Goal: Transaction & Acquisition: Purchase product/service

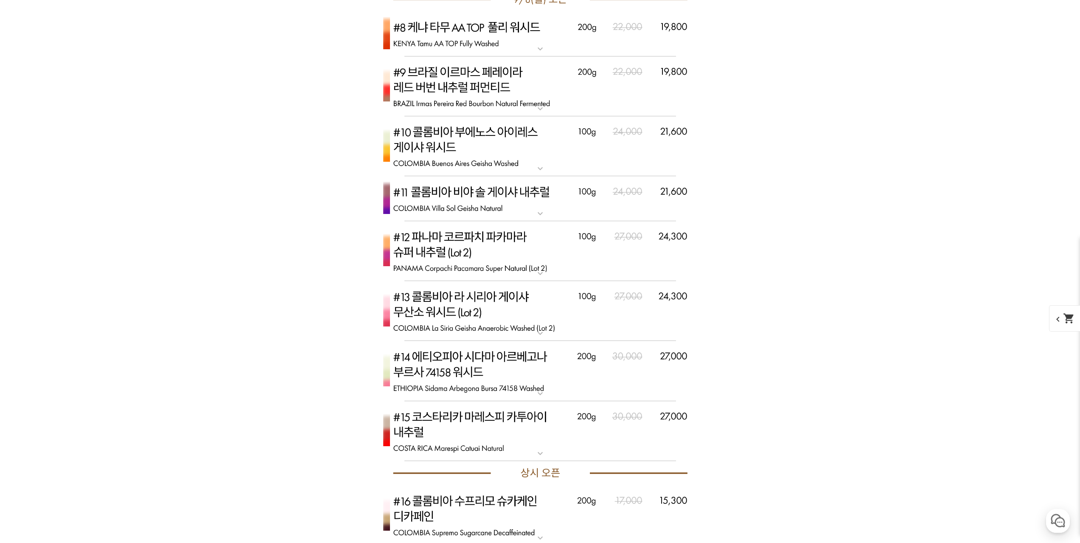
scroll to position [2931, 0]
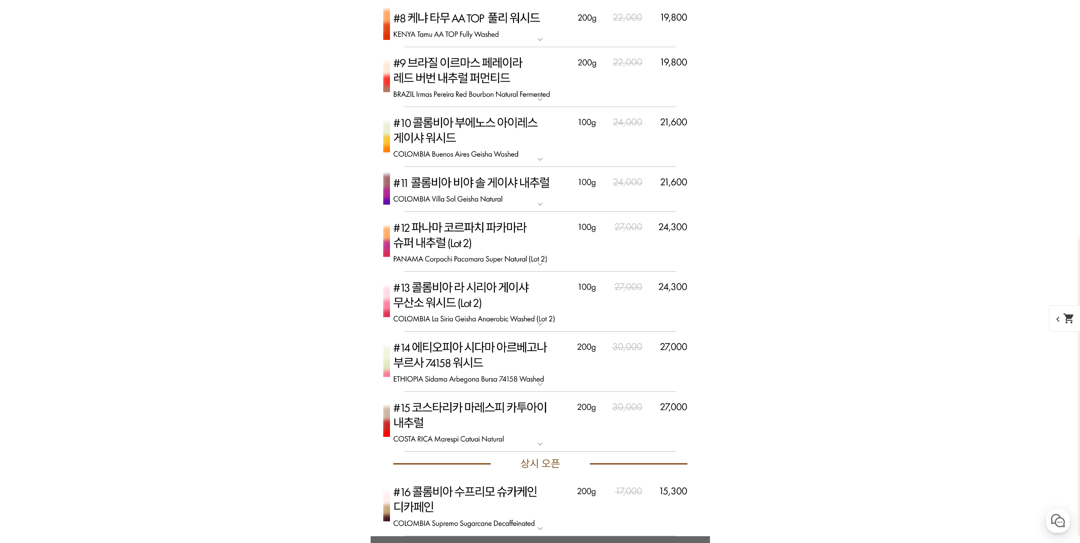
click at [596, 237] on img at bounding box center [541, 242] width 340 height 60
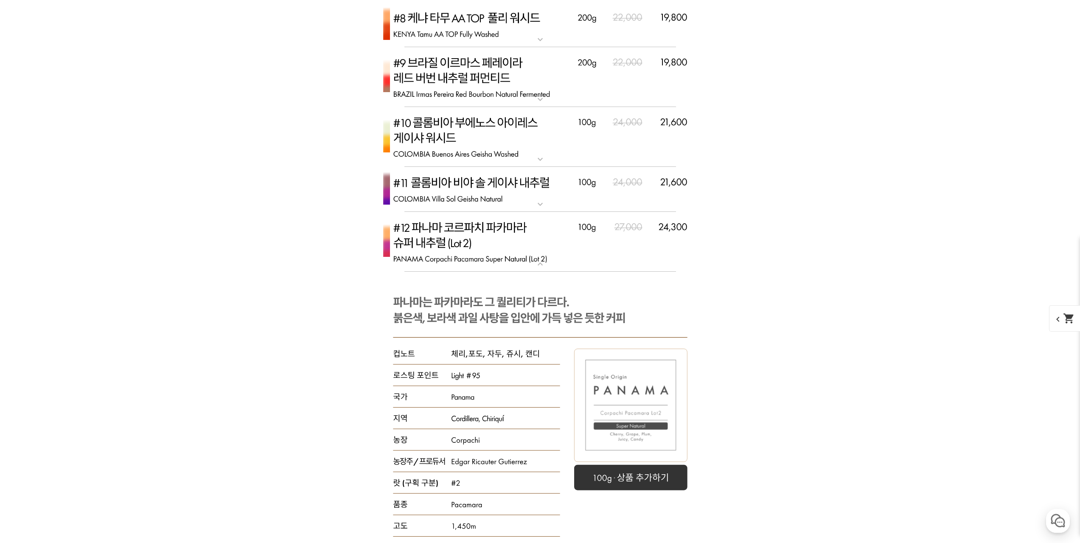
click at [643, 249] on img at bounding box center [541, 242] width 340 height 60
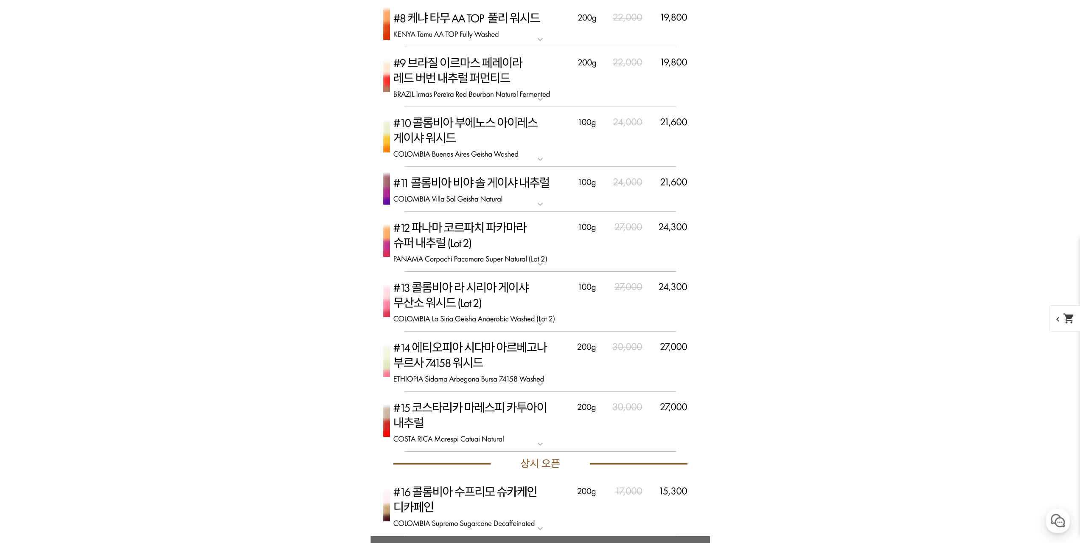
click at [652, 206] on img at bounding box center [541, 189] width 340 height 45
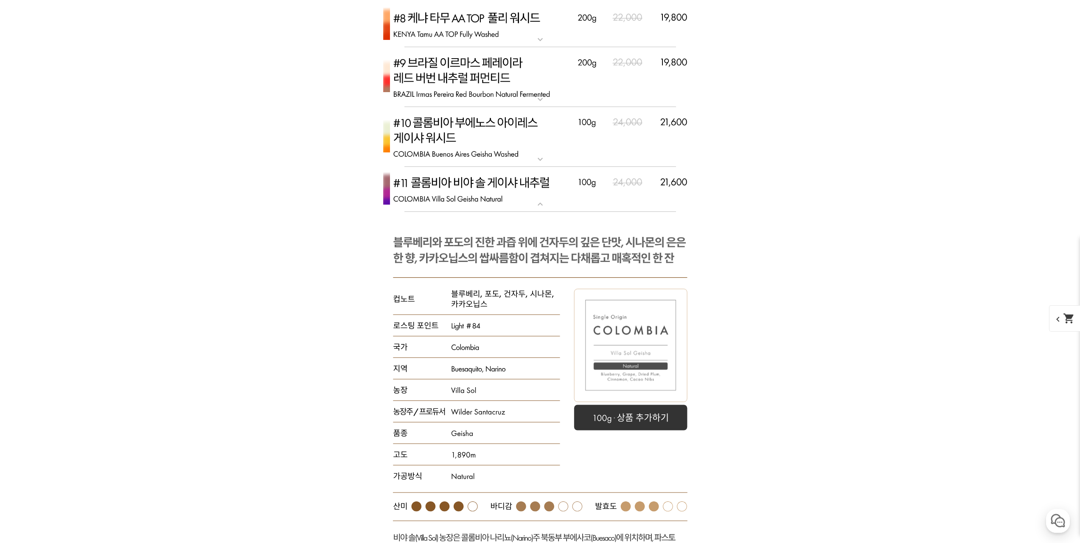
click at [652, 206] on img at bounding box center [541, 189] width 340 height 45
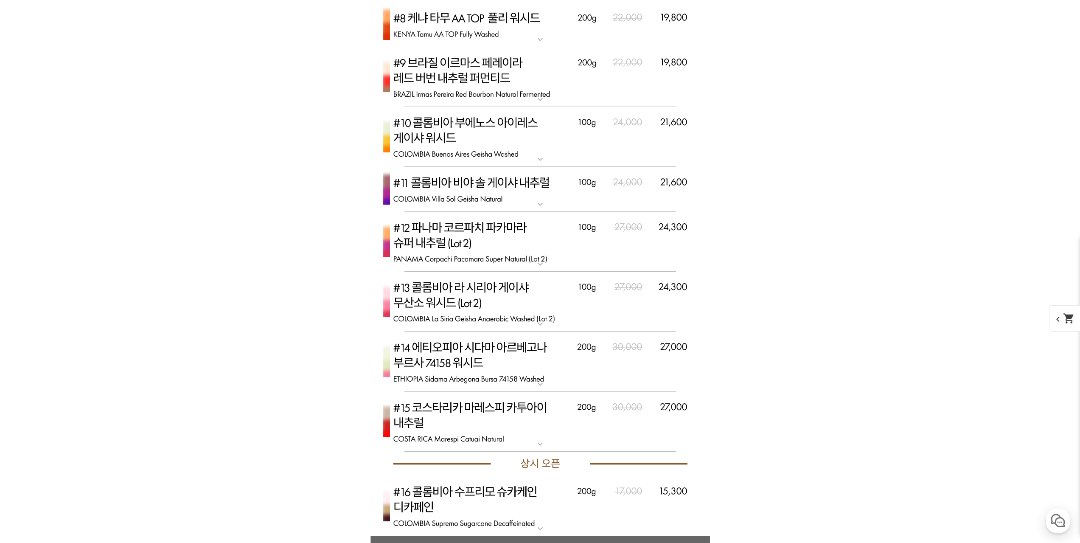
click at [615, 144] on img at bounding box center [541, 137] width 340 height 60
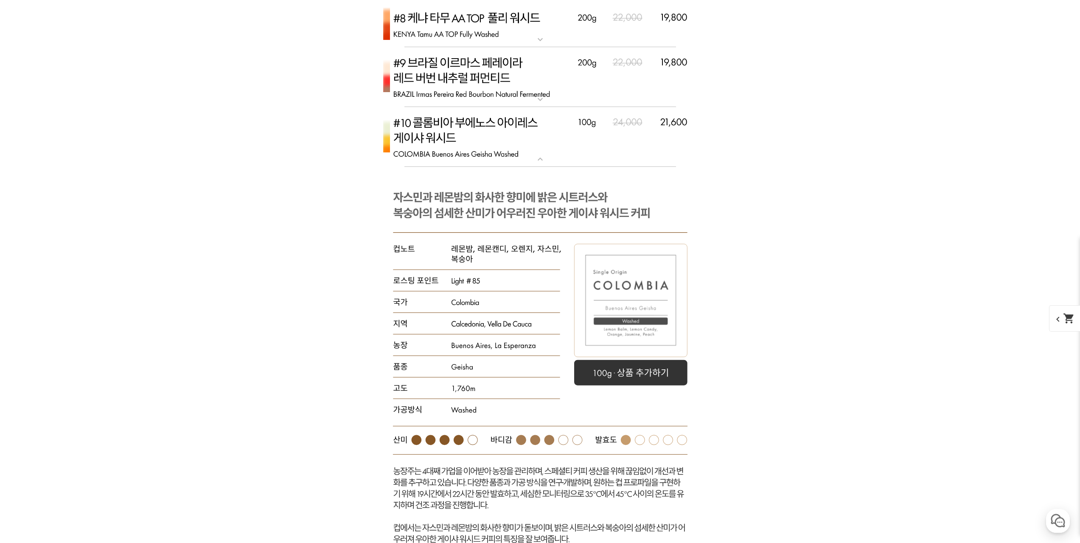
click at [615, 144] on img at bounding box center [541, 137] width 340 height 60
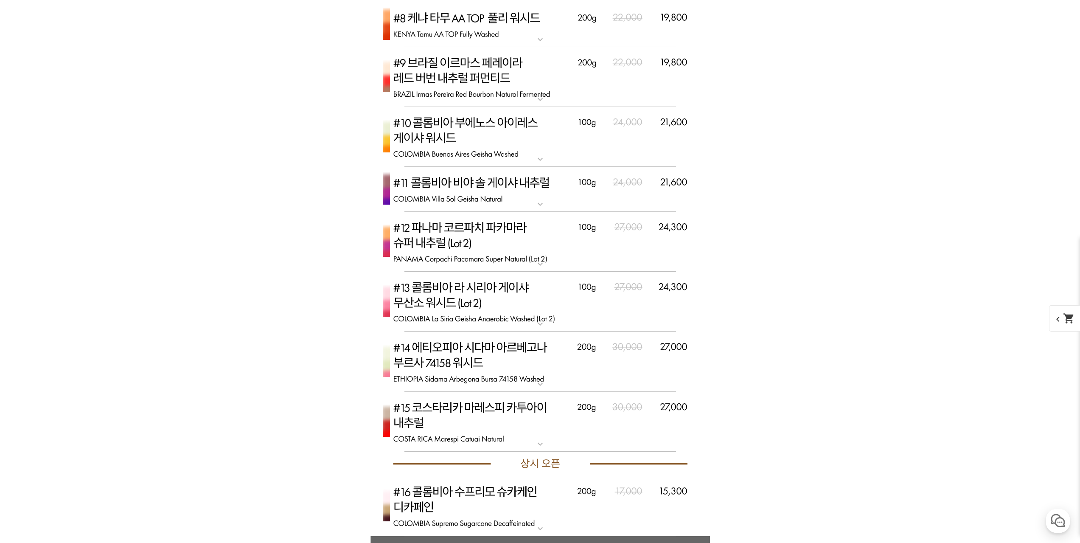
click at [618, 307] on img at bounding box center [541, 302] width 340 height 60
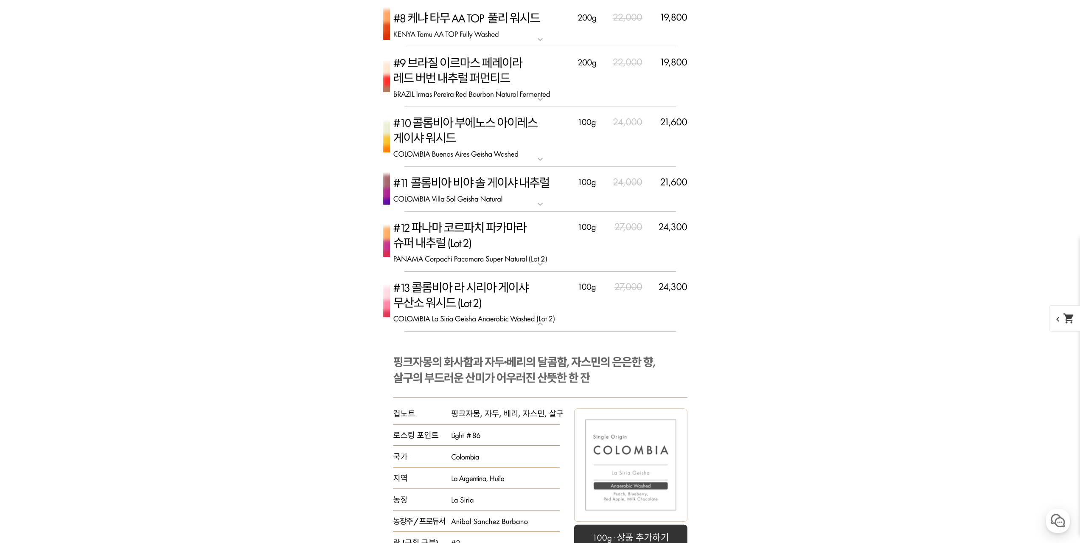
click at [618, 307] on img at bounding box center [541, 302] width 340 height 60
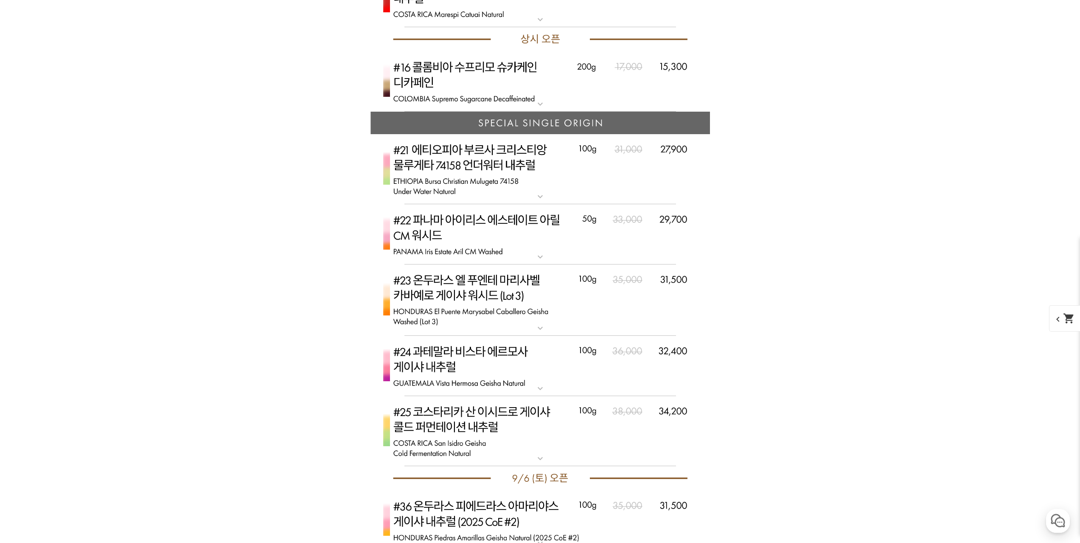
scroll to position [3398, 0]
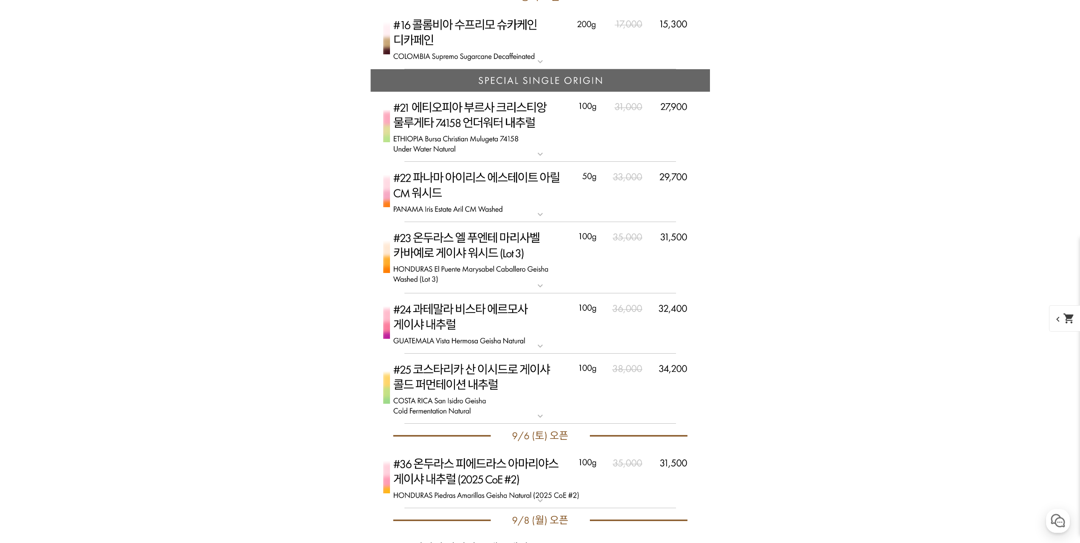
click at [625, 269] on img at bounding box center [541, 258] width 340 height 72
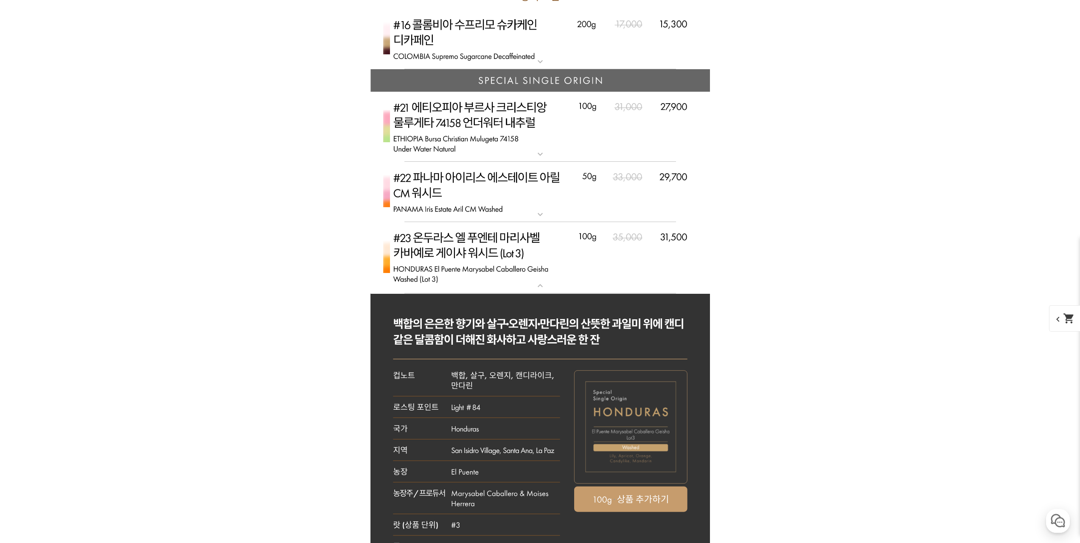
click at [625, 269] on img at bounding box center [541, 258] width 340 height 72
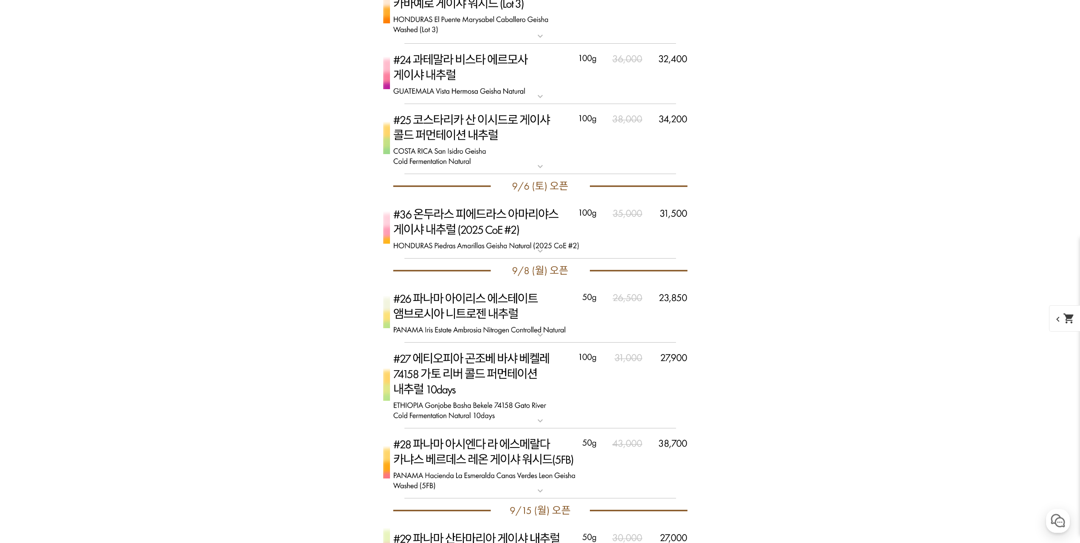
scroll to position [3695, 0]
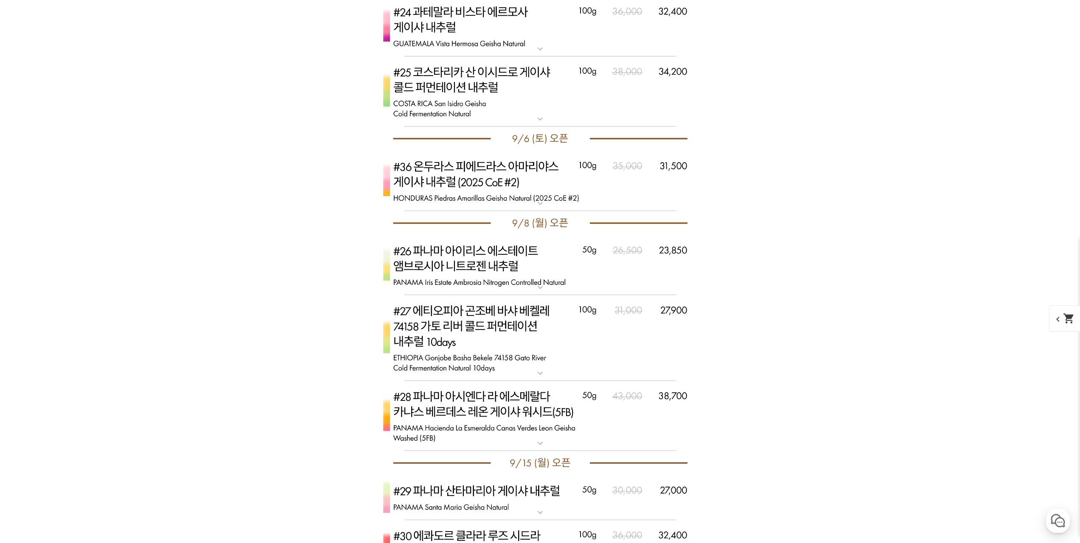
click at [661, 188] on img at bounding box center [541, 181] width 340 height 60
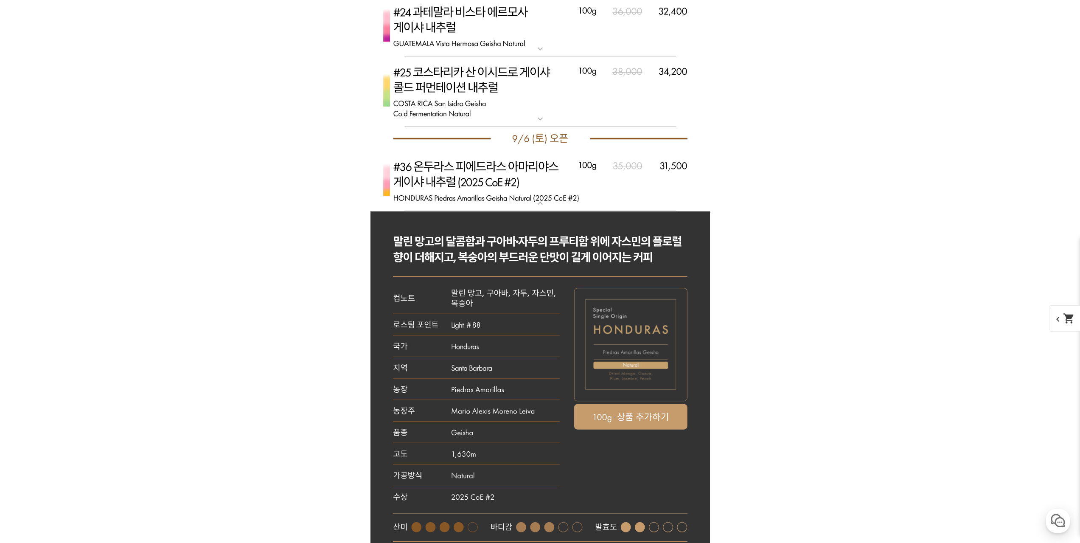
click at [661, 188] on img at bounding box center [541, 181] width 340 height 60
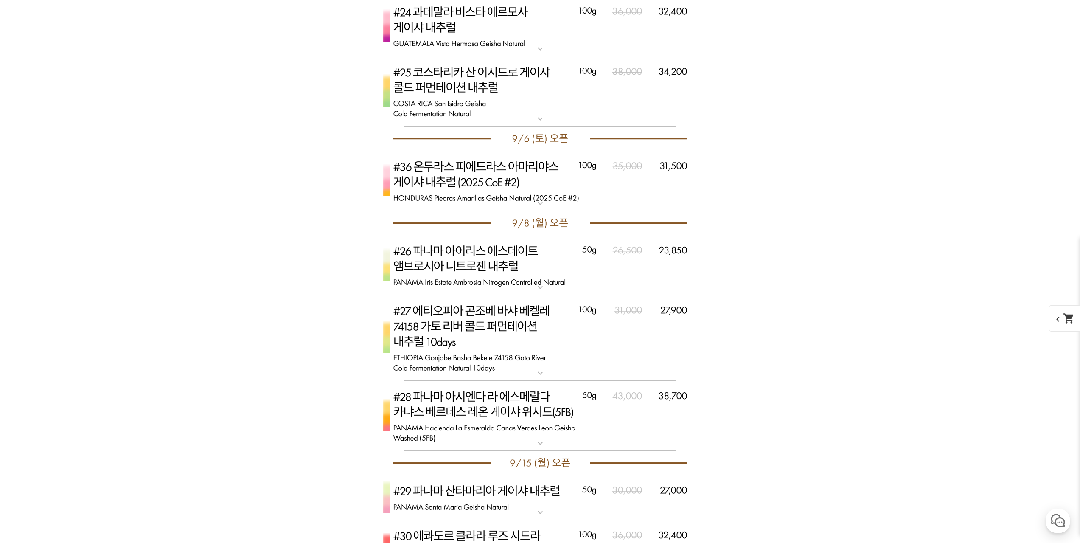
click at [661, 188] on img at bounding box center [541, 181] width 340 height 60
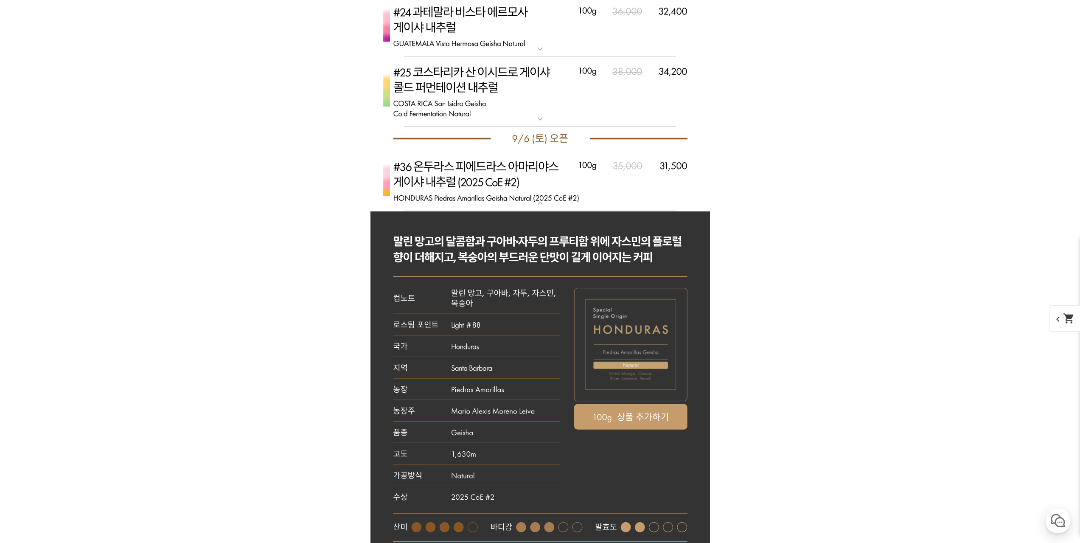
click at [661, 188] on img at bounding box center [541, 181] width 340 height 60
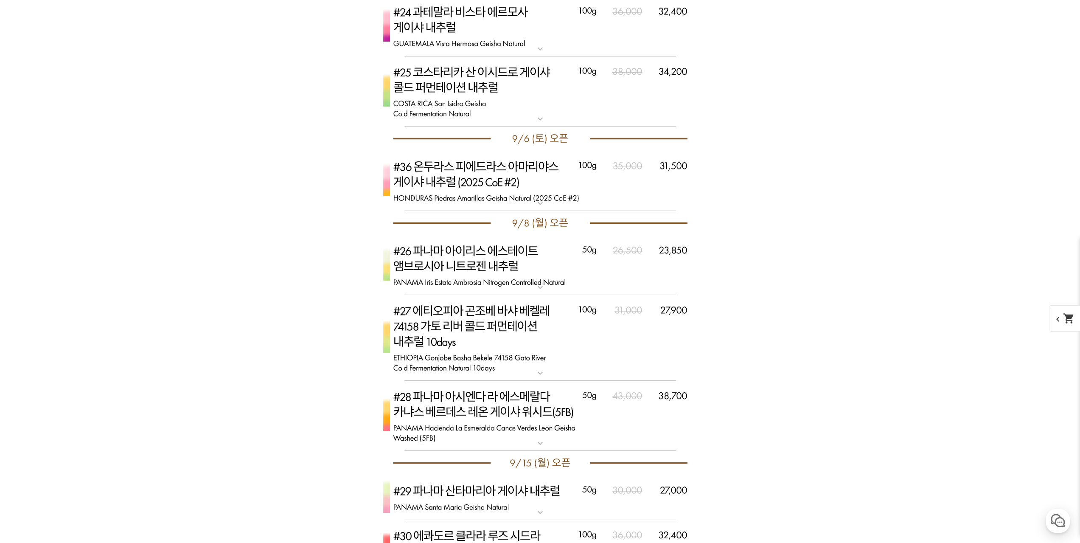
click at [658, 256] on img at bounding box center [541, 265] width 340 height 60
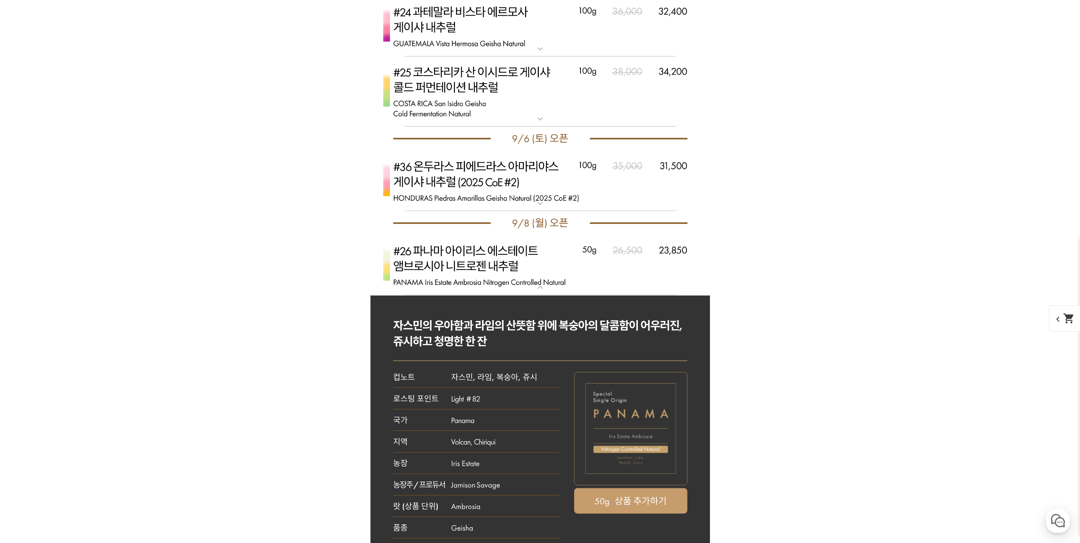
click at [658, 256] on img at bounding box center [541, 265] width 340 height 60
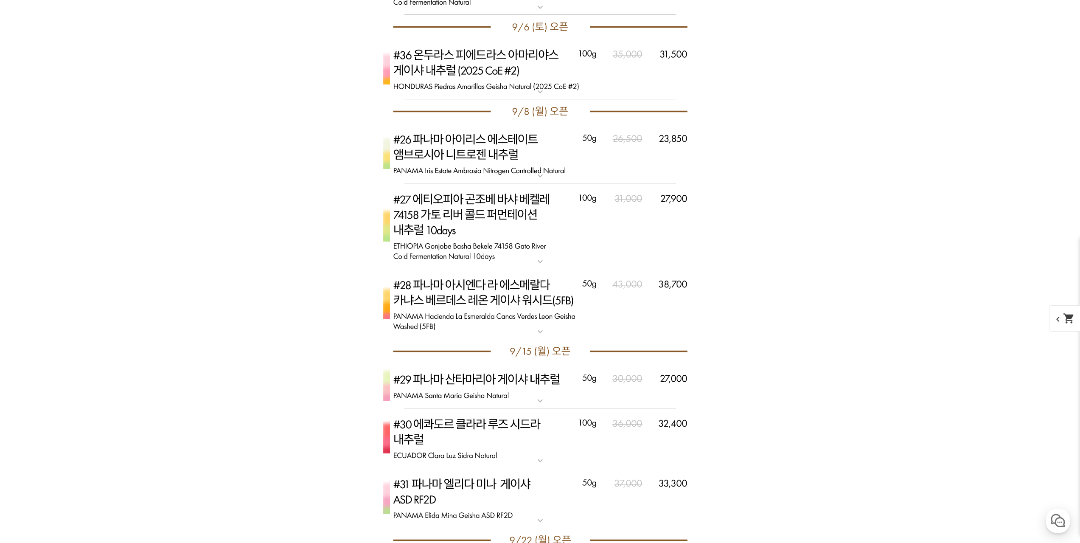
scroll to position [3822, 0]
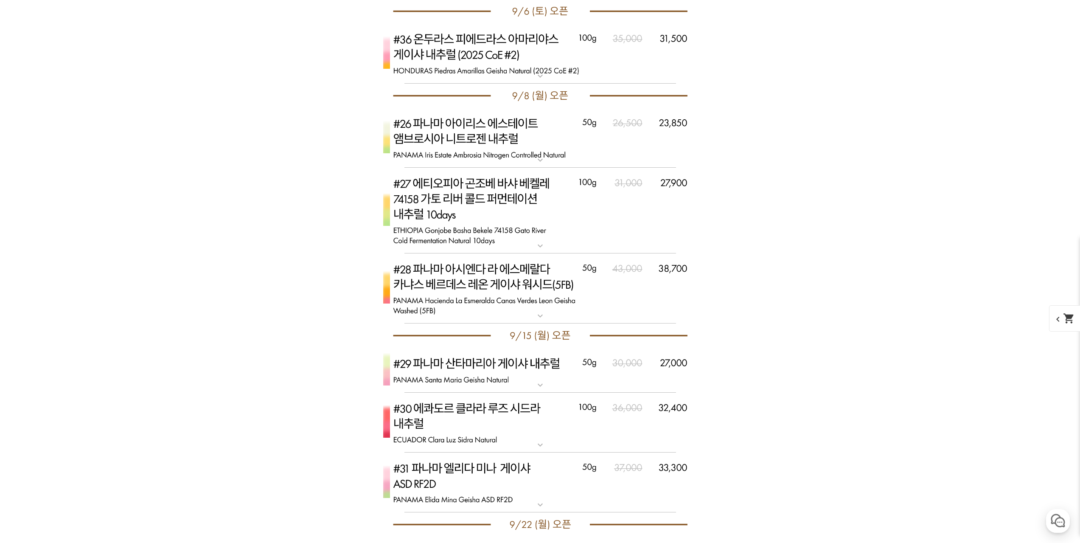
click at [663, 299] on img at bounding box center [541, 288] width 340 height 70
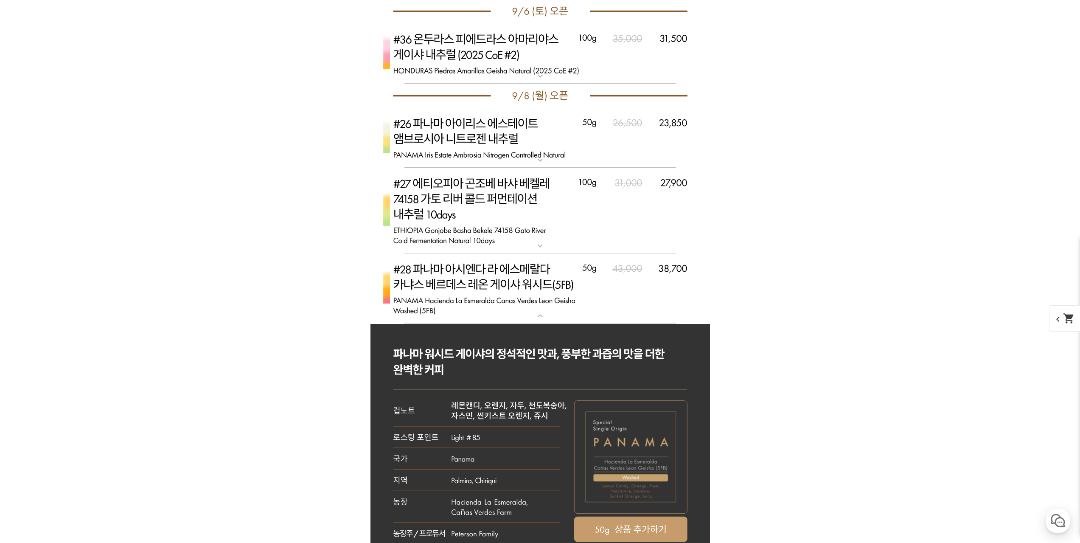
click at [663, 299] on img at bounding box center [541, 288] width 340 height 70
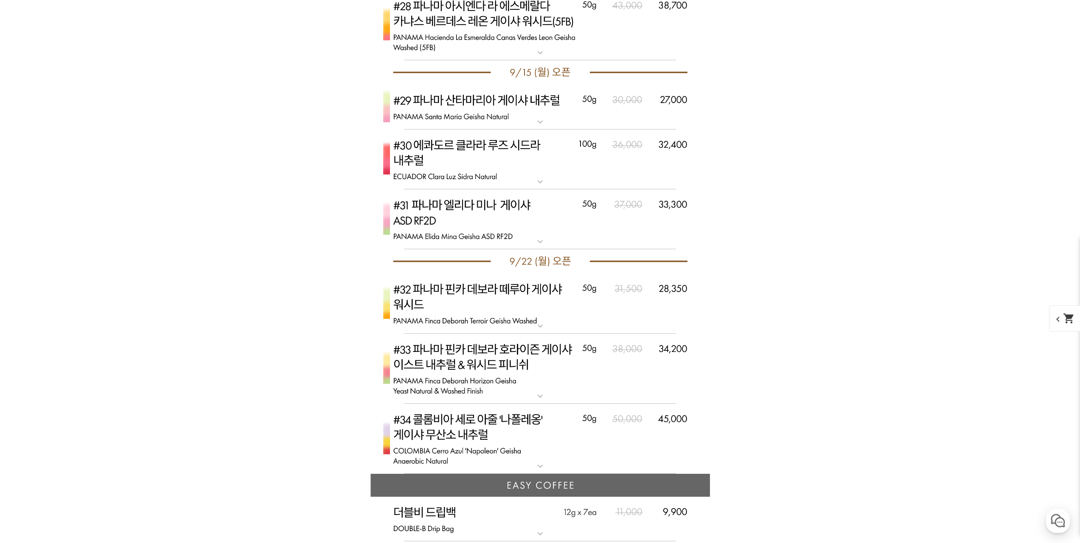
scroll to position [4119, 0]
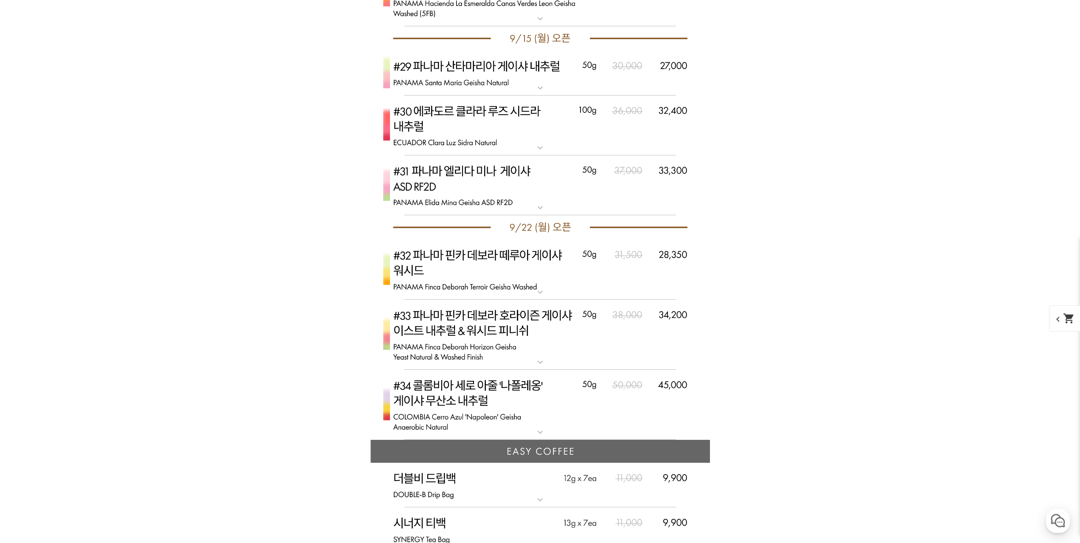
click at [654, 344] on img at bounding box center [541, 335] width 340 height 70
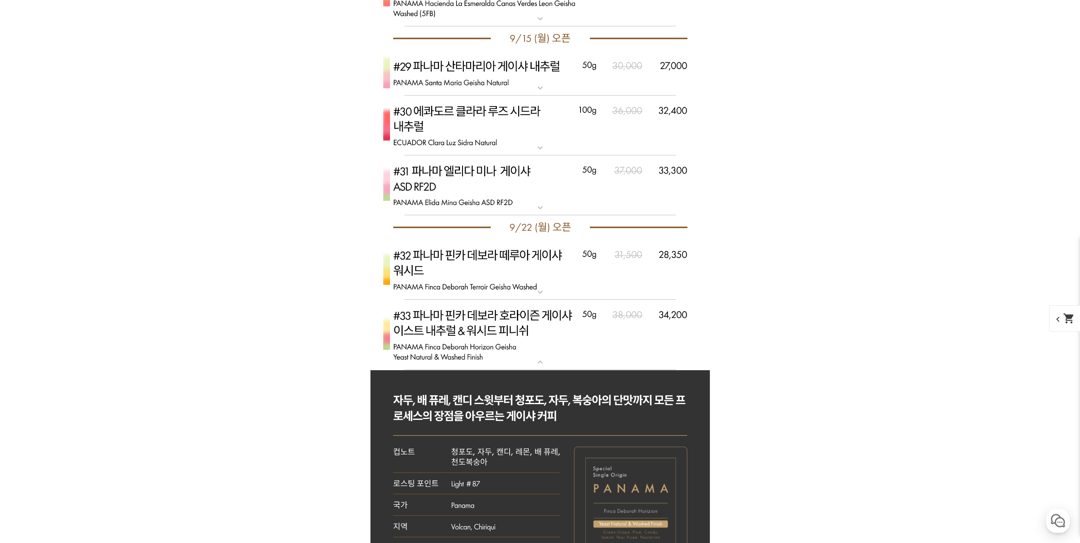
click at [654, 344] on img at bounding box center [541, 335] width 340 height 70
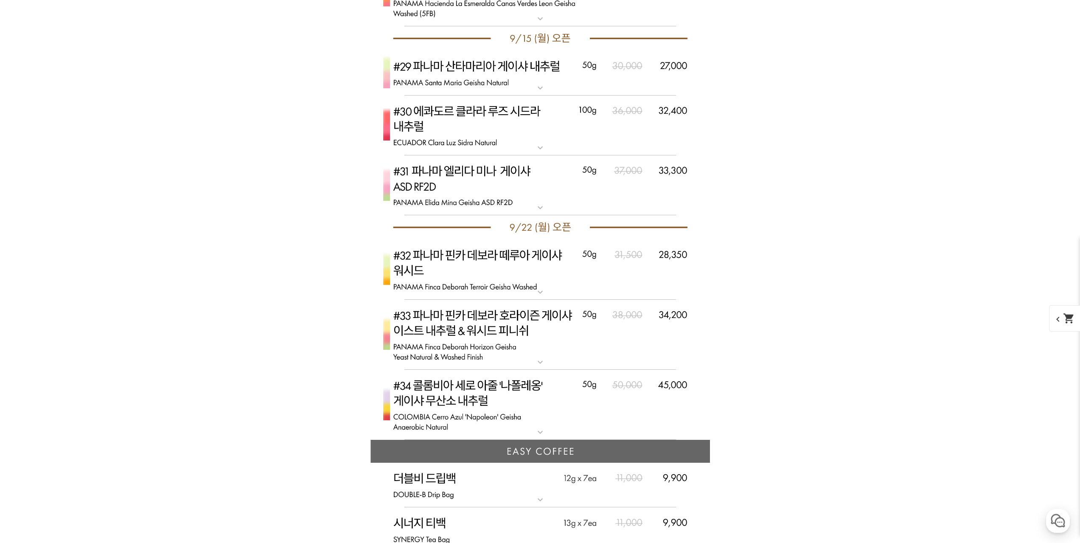
click at [663, 284] on img at bounding box center [541, 269] width 340 height 60
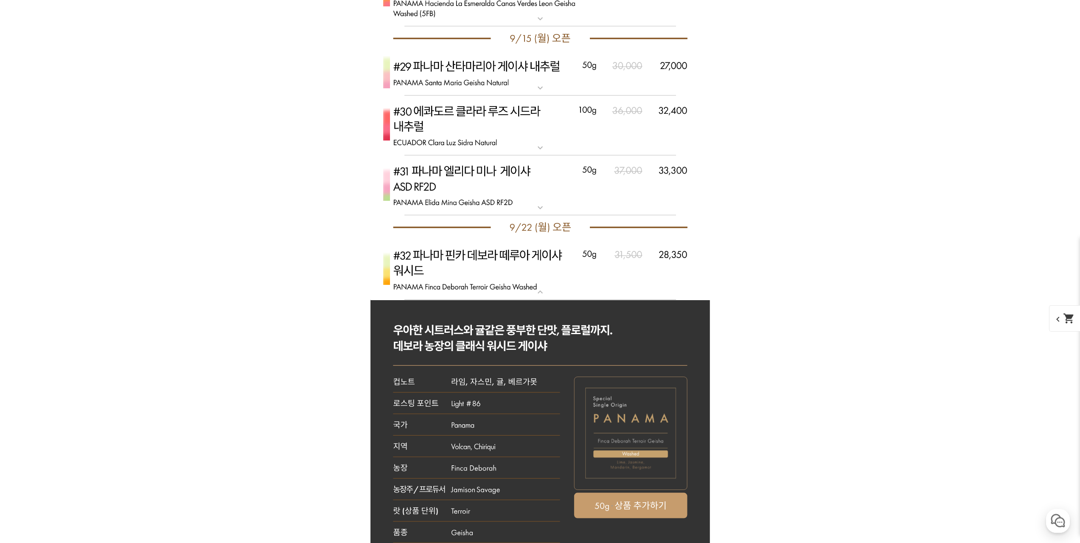
click at [664, 270] on img at bounding box center [541, 269] width 340 height 60
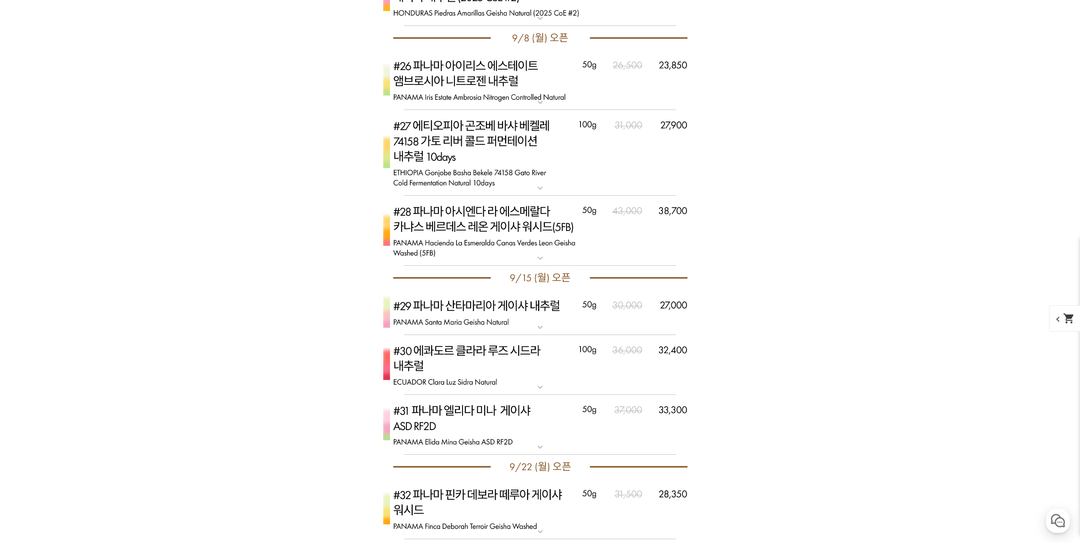
scroll to position [3780, 0]
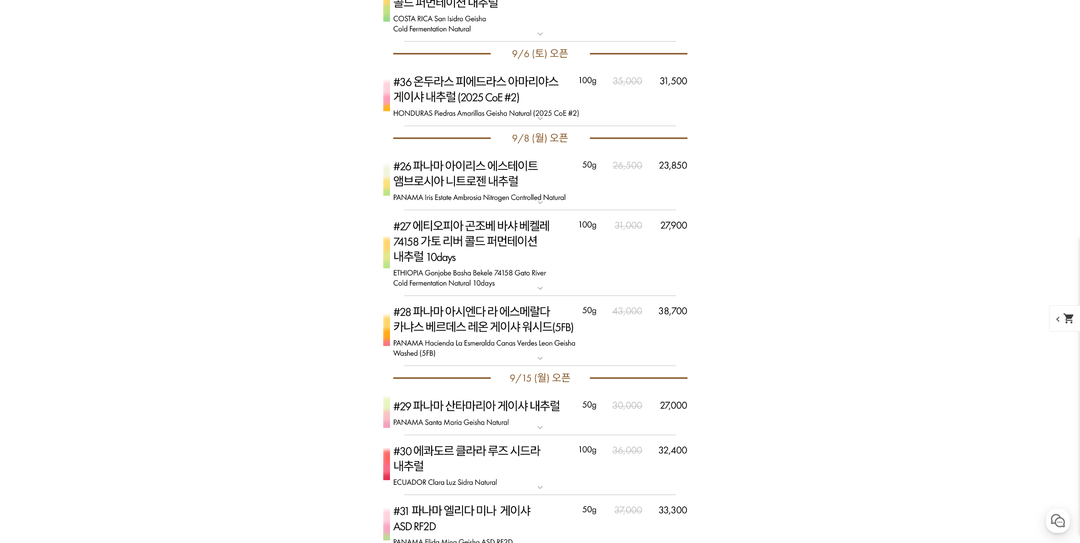
click at [650, 333] on img at bounding box center [541, 331] width 340 height 70
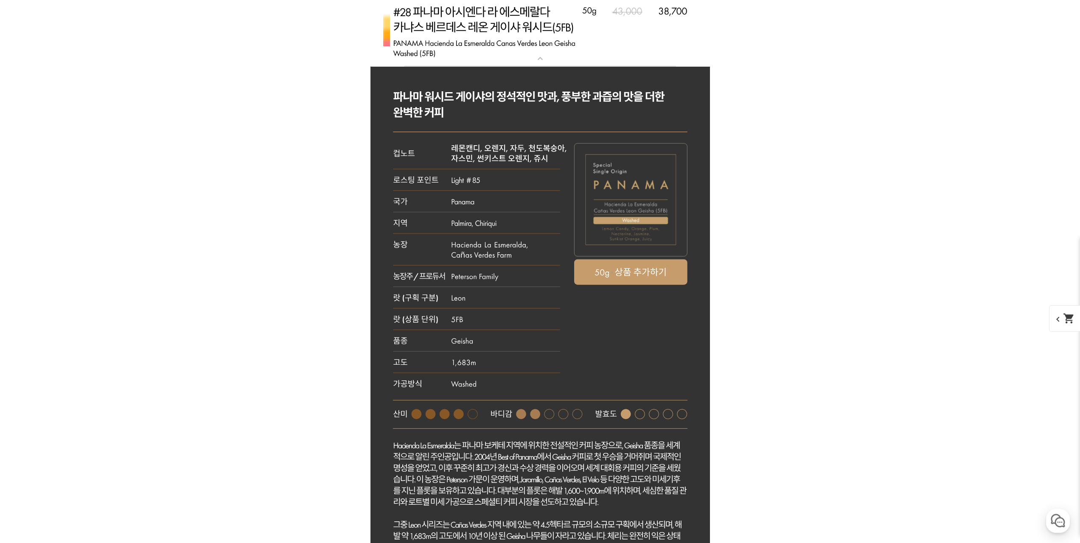
scroll to position [3992, 0]
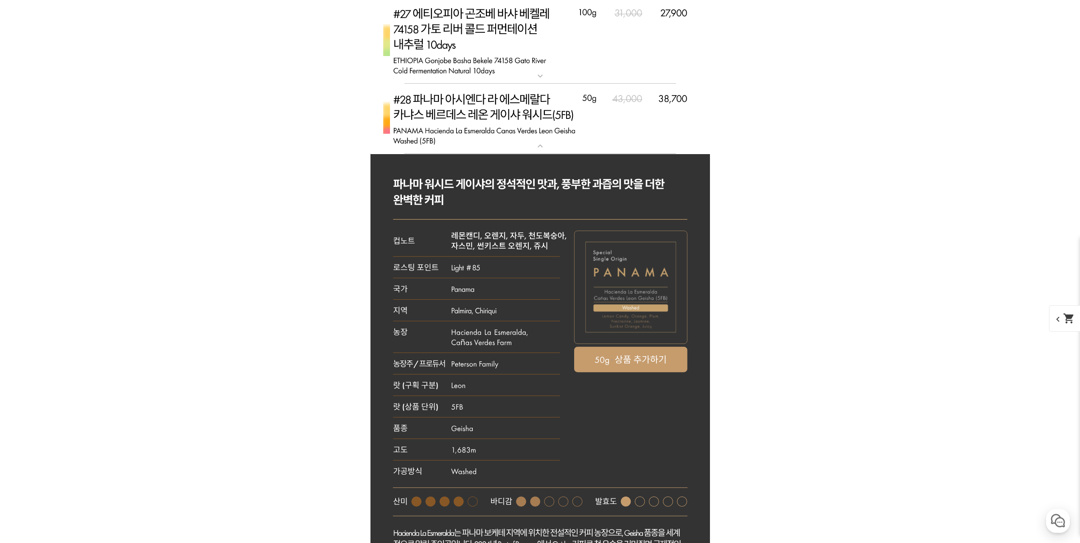
click at [667, 133] on img at bounding box center [541, 119] width 340 height 70
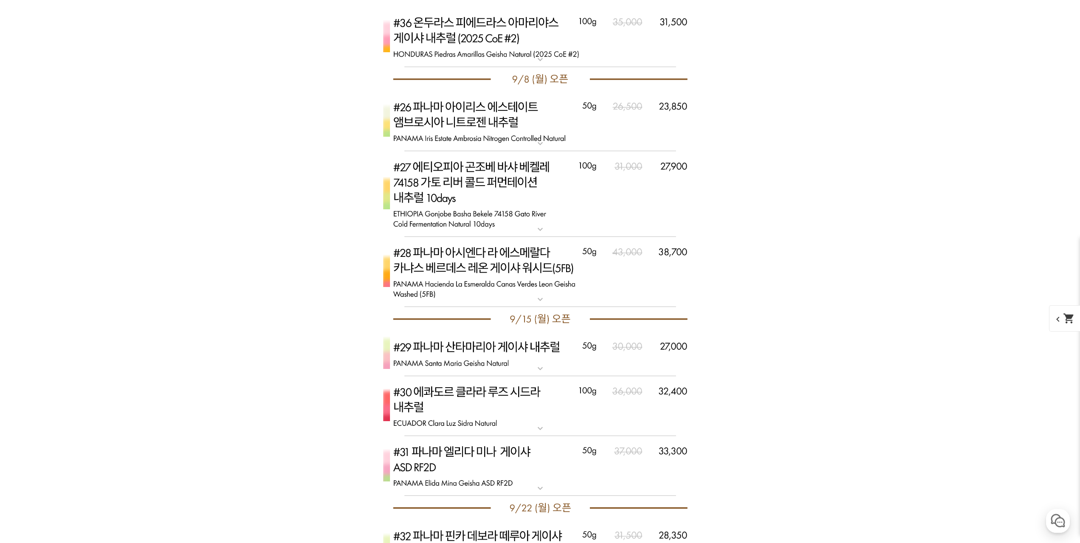
scroll to position [3822, 0]
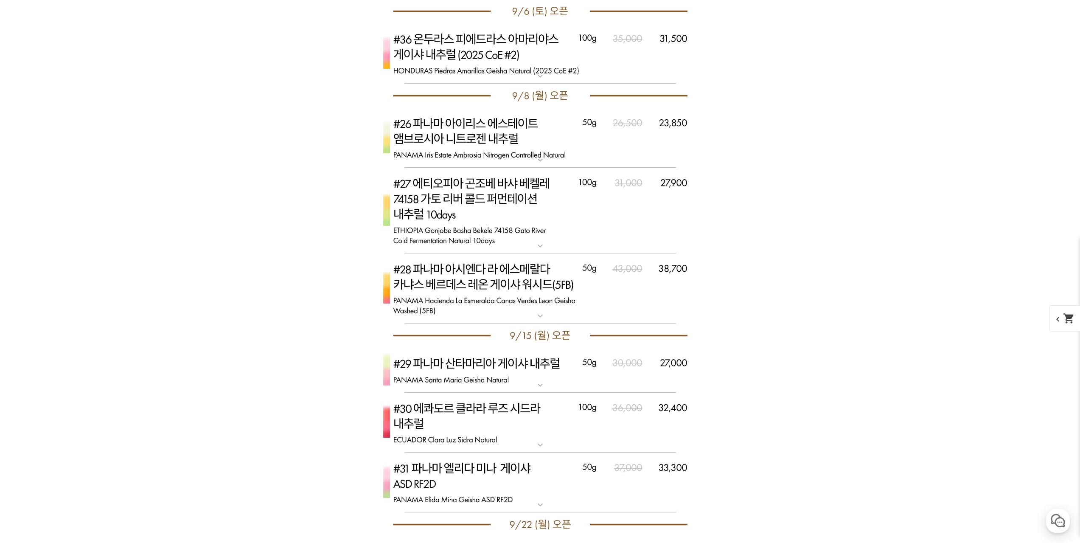
click at [651, 154] on img at bounding box center [541, 138] width 340 height 60
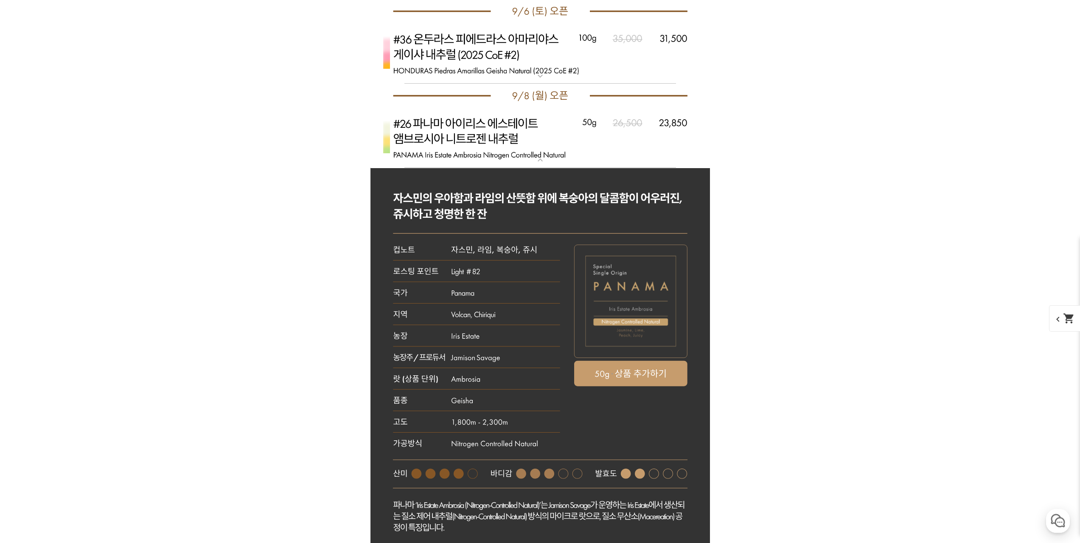
click at [652, 150] on img at bounding box center [541, 138] width 340 height 60
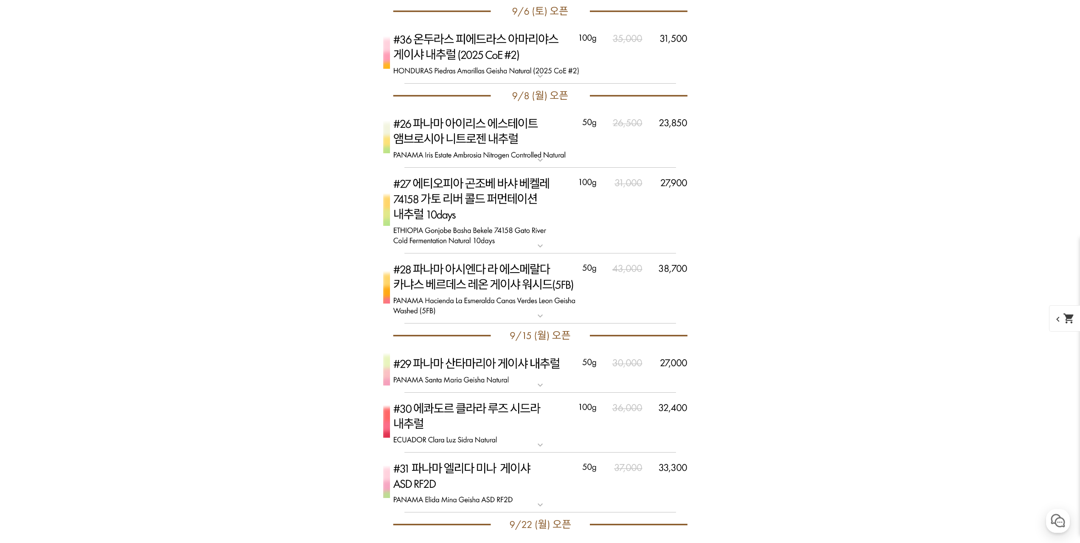
click at [652, 221] on img at bounding box center [541, 211] width 340 height 86
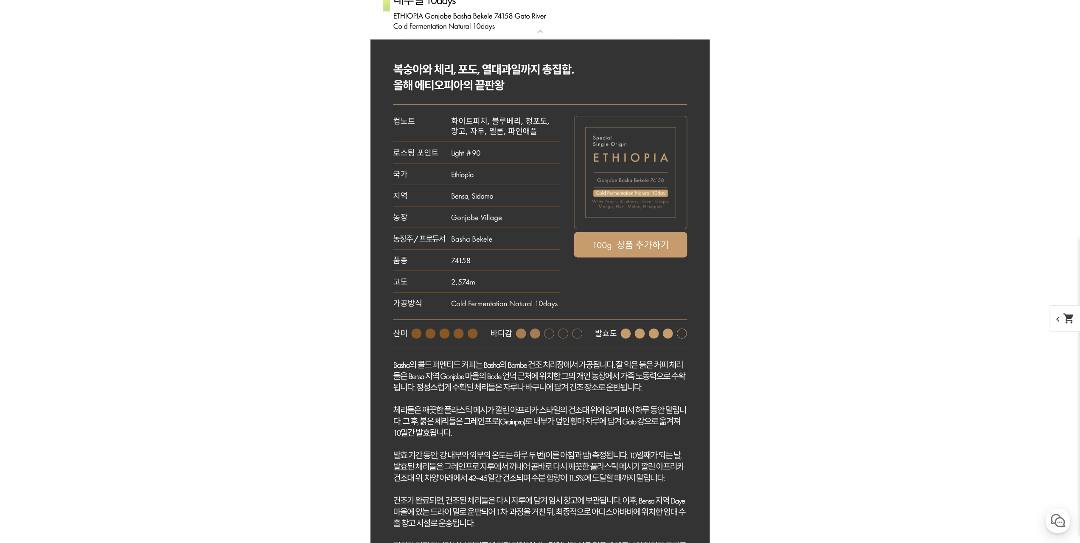
scroll to position [4034, 0]
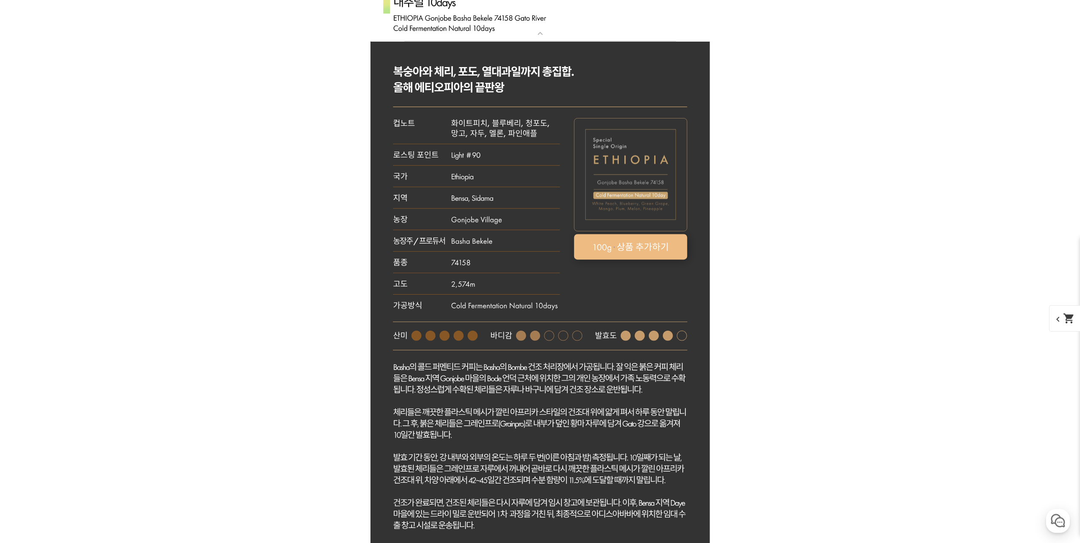
click at [633, 253] on rect at bounding box center [630, 246] width 113 height 25
select select "[9.8 오픈] #27 에티오피아 곤조베 [PERSON_NAME] 74158 가토 리버 콜드 퍼먼테이션 내추럴 10 days"
select select "100g"
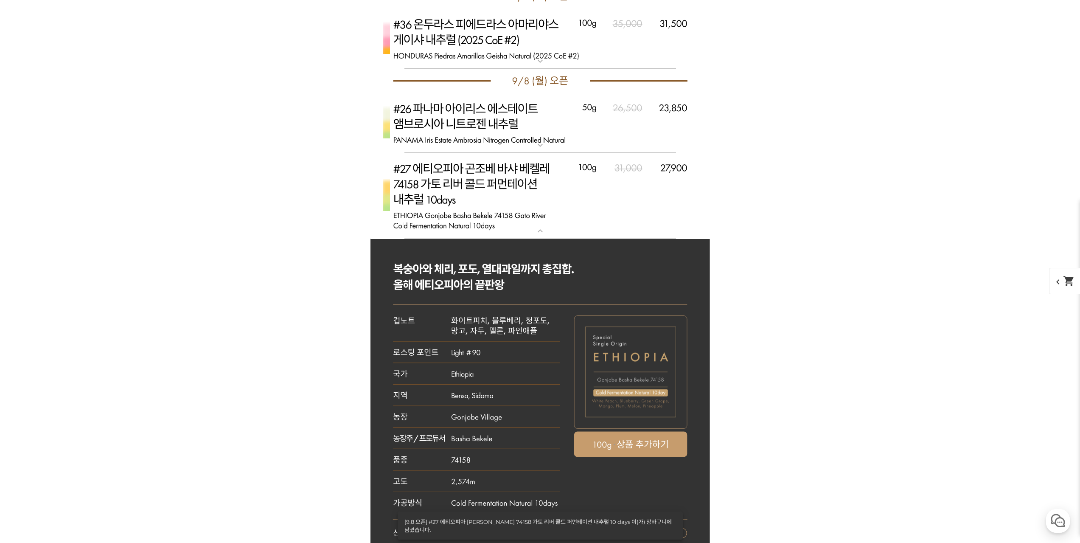
scroll to position [3822, 0]
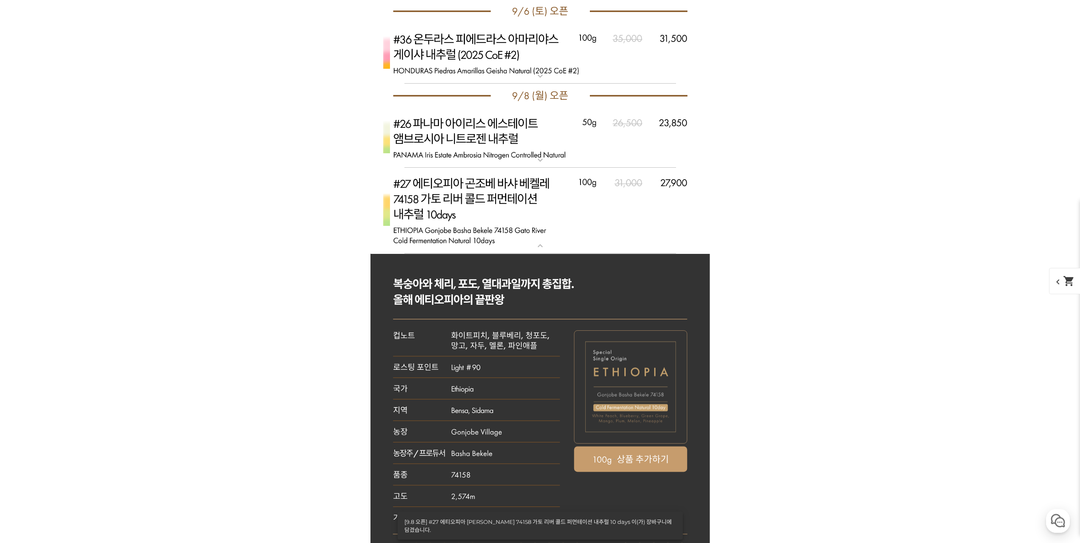
click at [615, 214] on img at bounding box center [541, 211] width 340 height 86
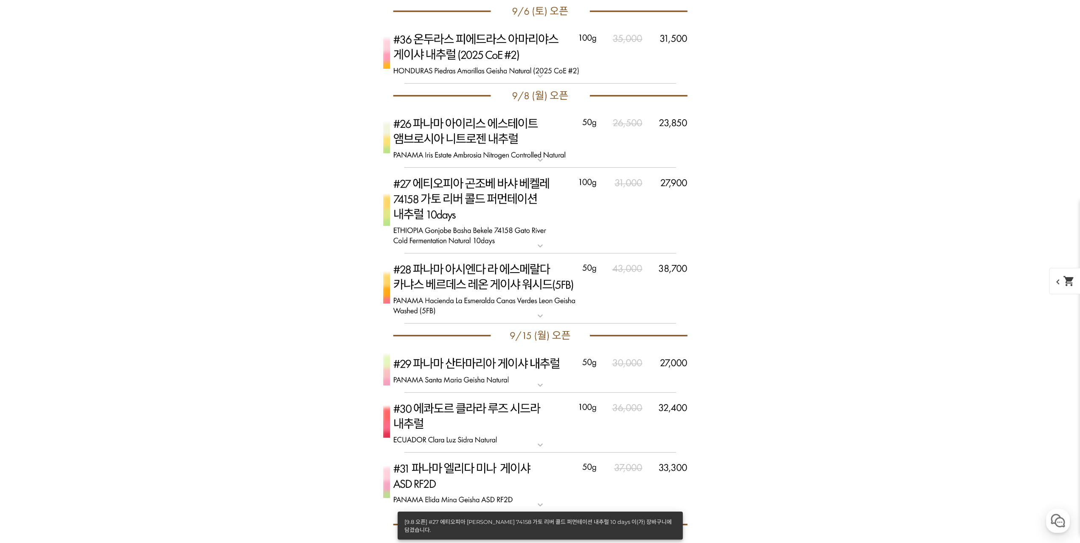
click at [635, 295] on img at bounding box center [541, 288] width 340 height 70
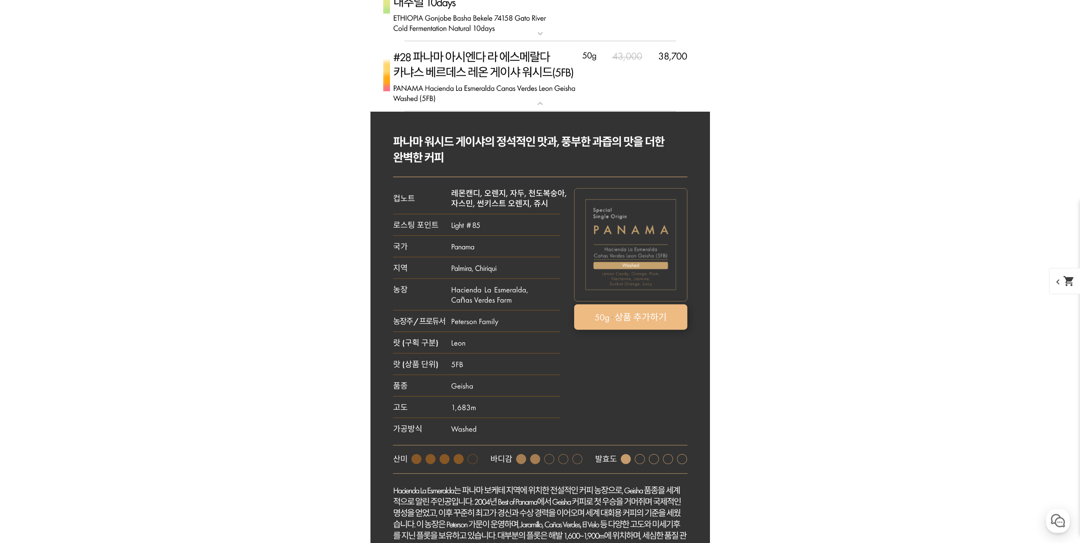
click at [651, 315] on rect at bounding box center [630, 316] width 113 height 25
select select "[9.8 오픈] #28 파나마 아시엔다 라 에스메랄다 카냐스 베르데스 레온 게이샤 워시드 (5FB)"
select select "50g"
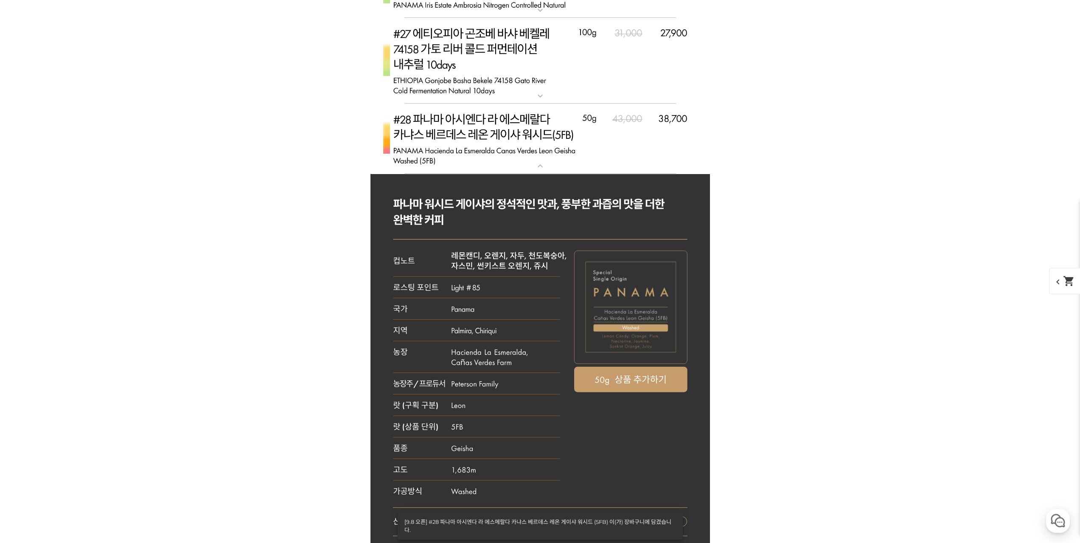
scroll to position [3865, 0]
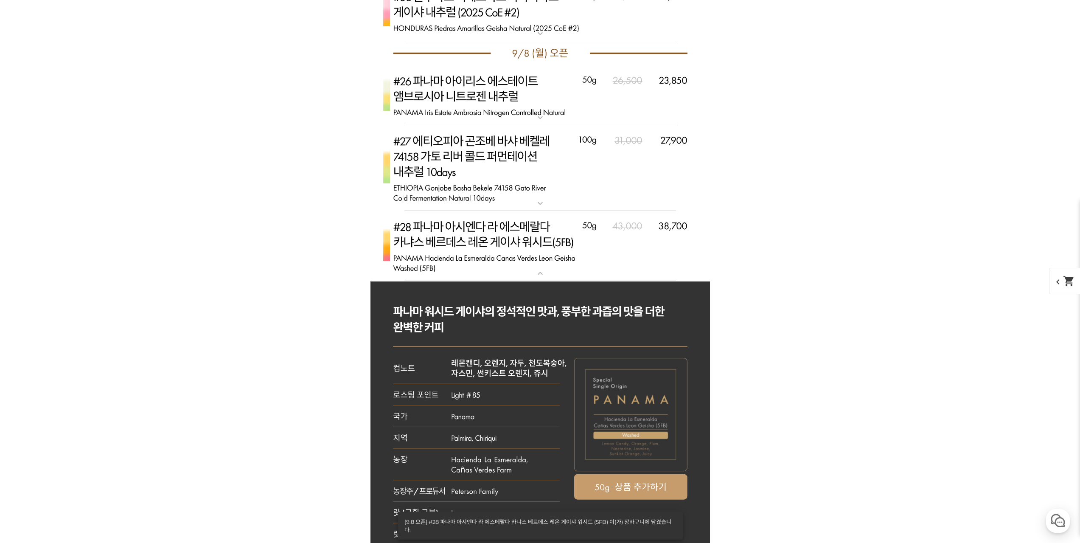
click at [663, 264] on img at bounding box center [541, 246] width 340 height 70
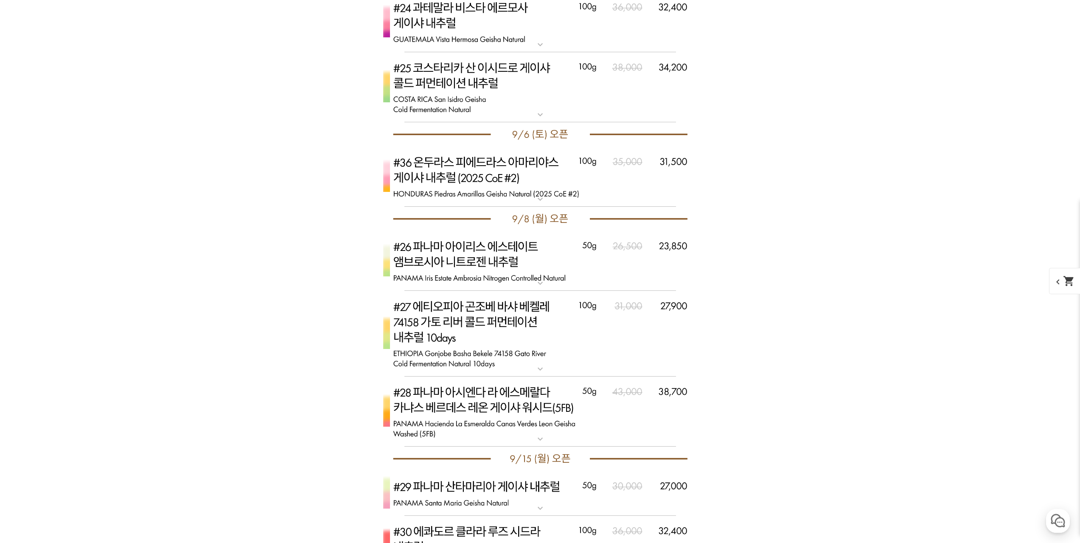
scroll to position [3695, 0]
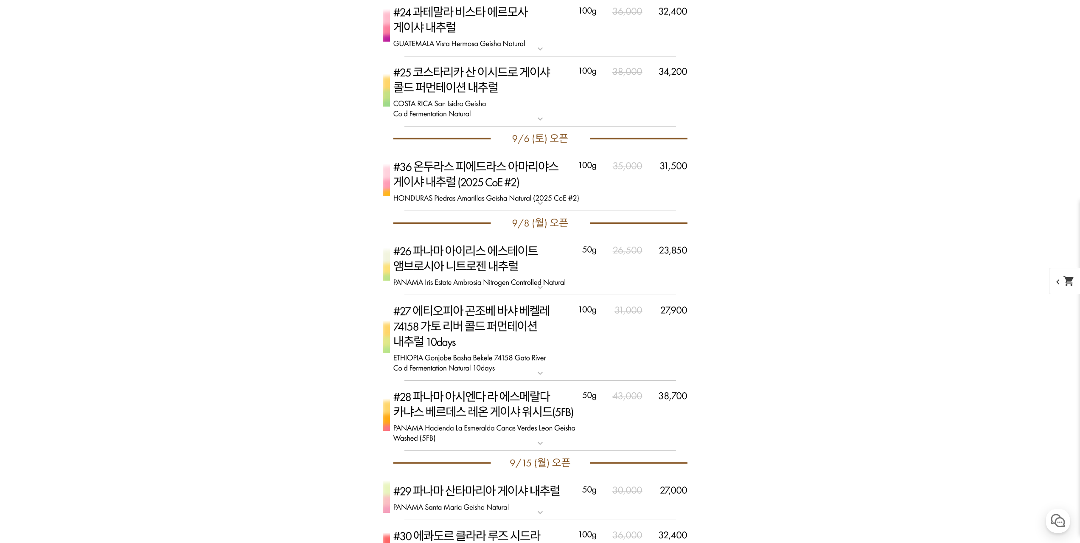
click at [655, 194] on img at bounding box center [541, 181] width 340 height 60
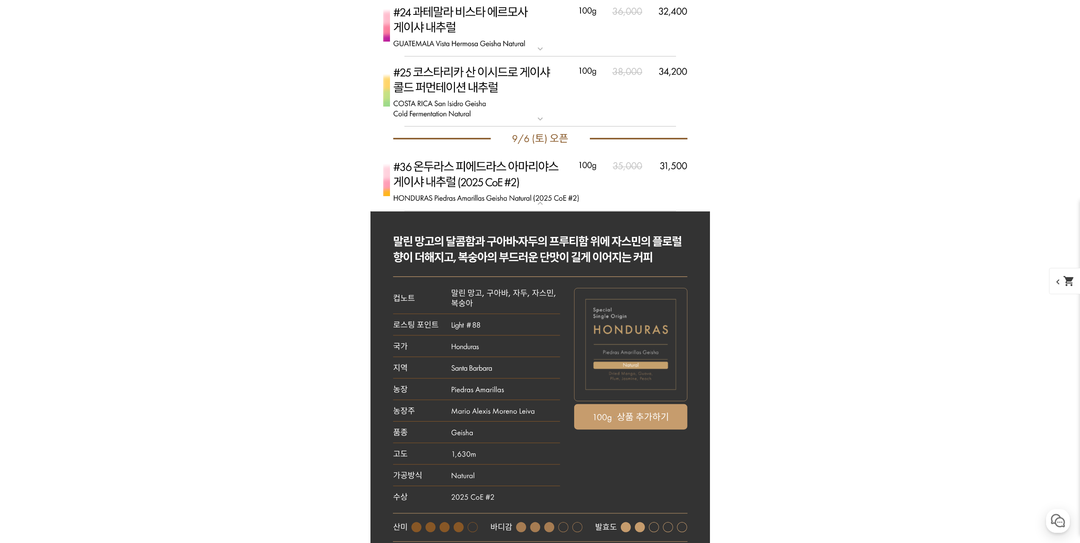
click at [655, 193] on img at bounding box center [541, 181] width 340 height 60
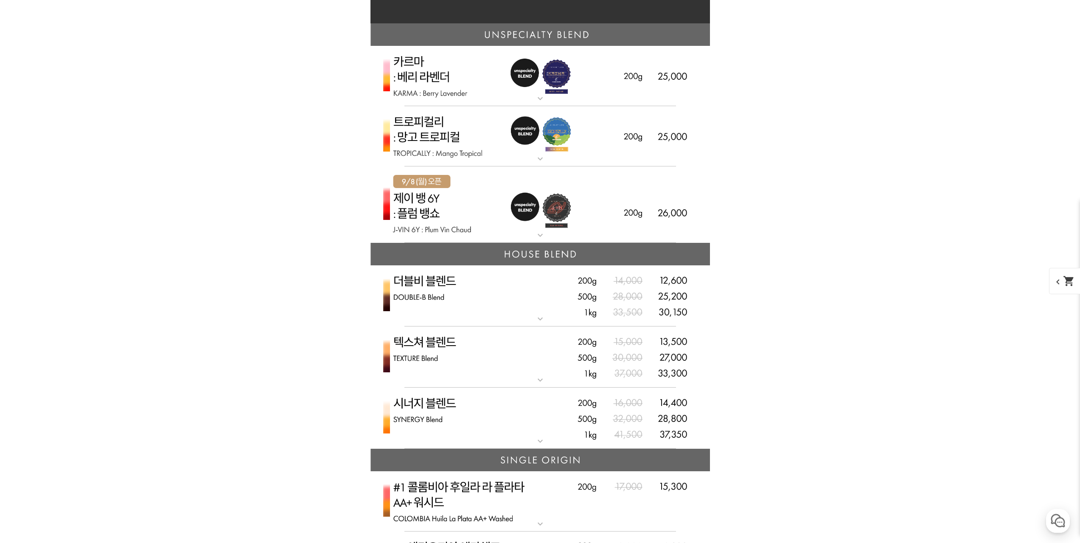
scroll to position [1963, 0]
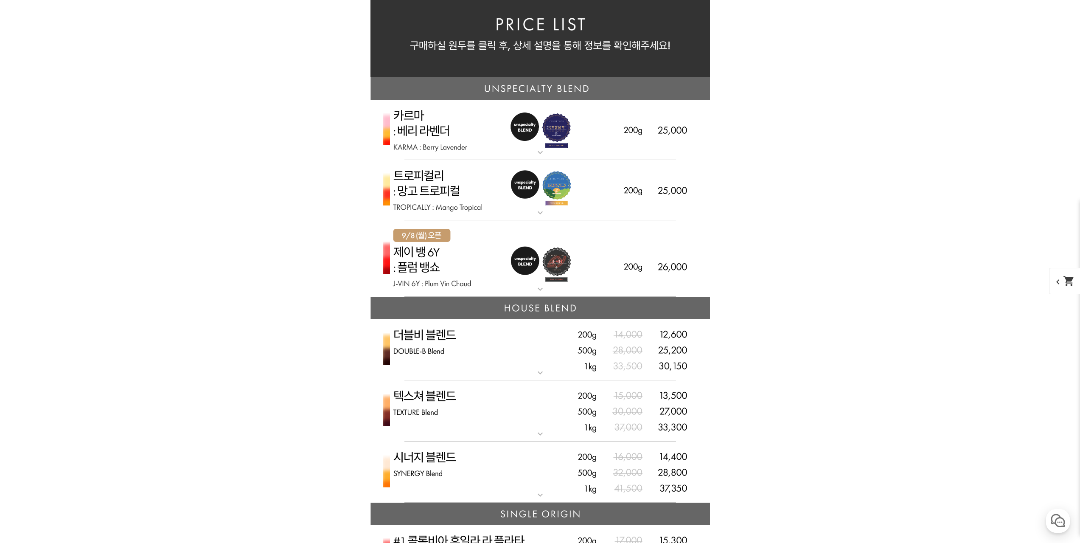
click at [647, 242] on img at bounding box center [541, 258] width 340 height 77
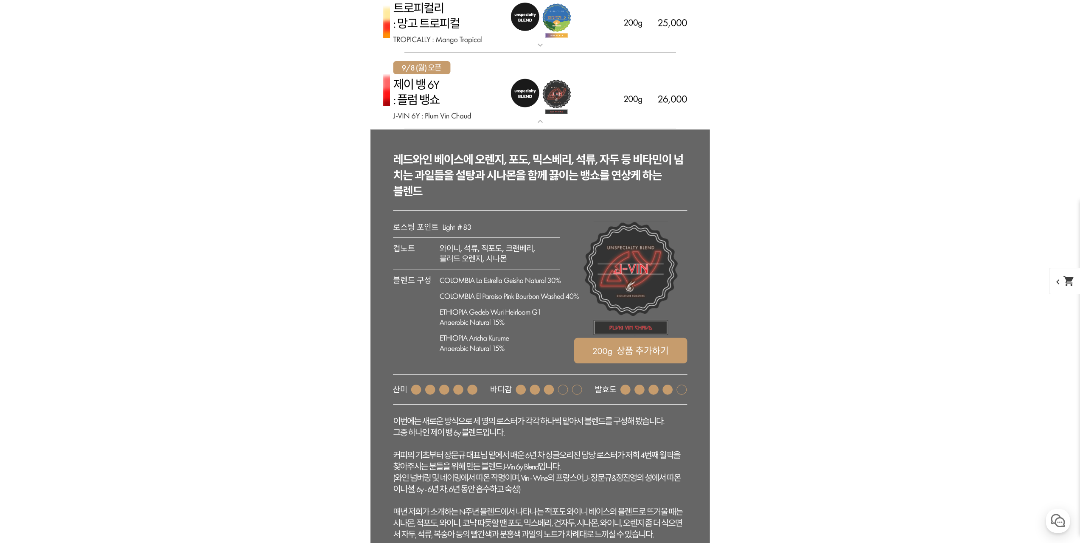
scroll to position [2133, 0]
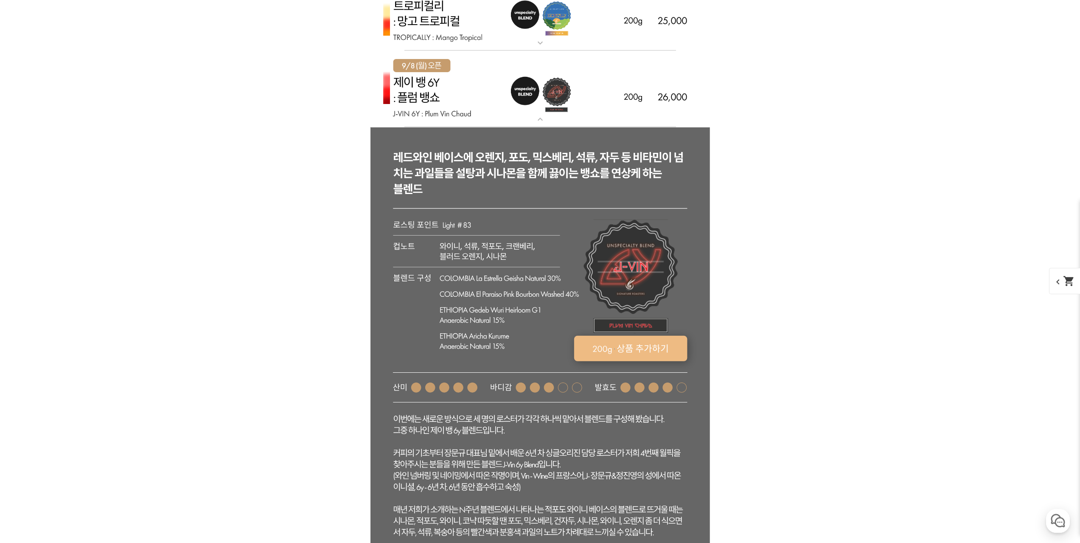
click at [666, 353] on rect at bounding box center [630, 348] width 113 height 25
select select "[9.8 오픈] 제이 뱅 6y - 자두 뱅쇼 (언스페셜티 블렌드)"
select select "200g"
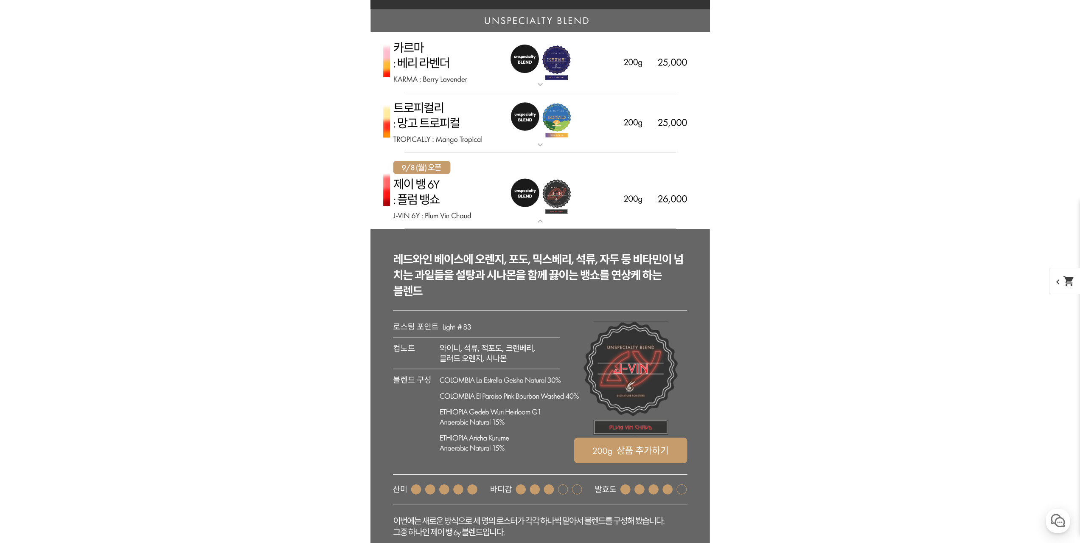
scroll to position [2006, 0]
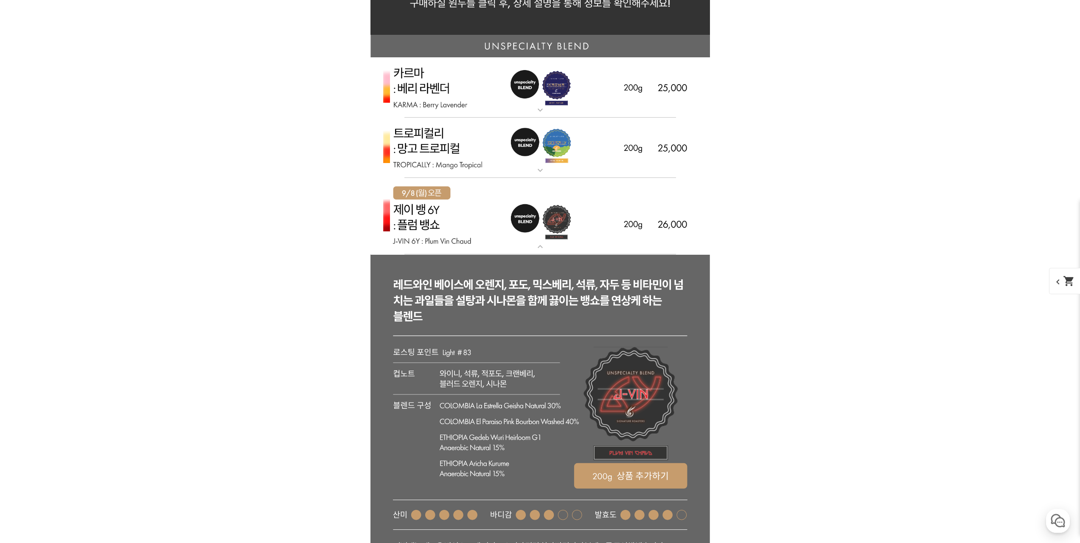
click at [608, 216] on img at bounding box center [541, 216] width 340 height 77
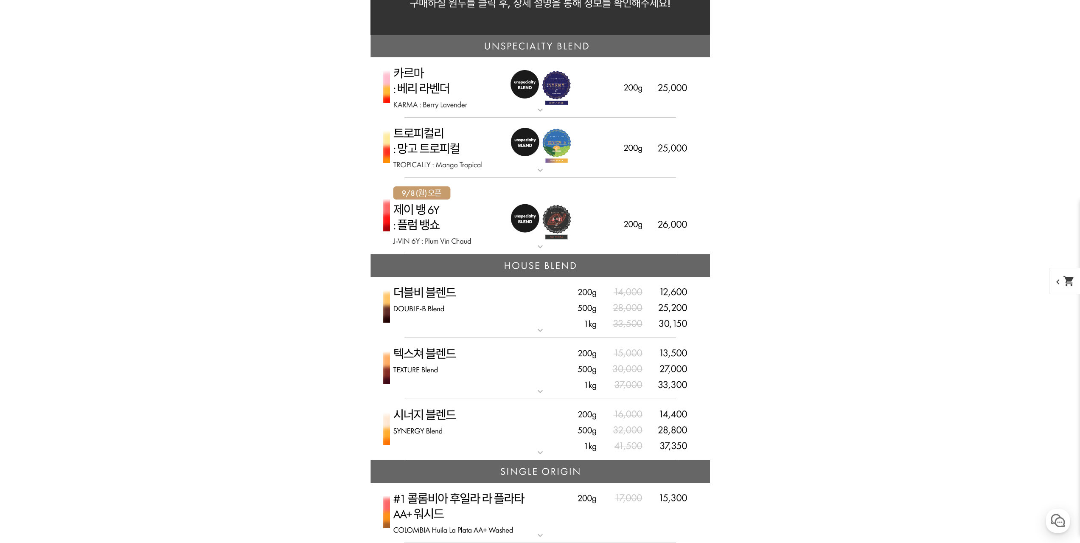
click at [630, 155] on img at bounding box center [541, 148] width 340 height 61
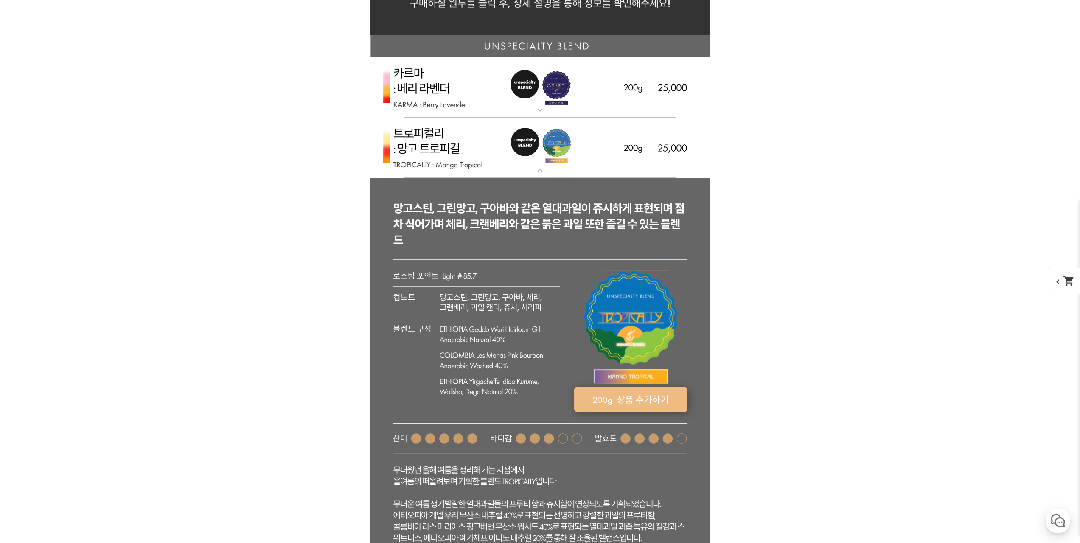
click at [646, 401] on rect at bounding box center [630, 399] width 113 height 25
select select "트로피컬리 - 망고 트로피컬 (언스페셜티 블렌드)"
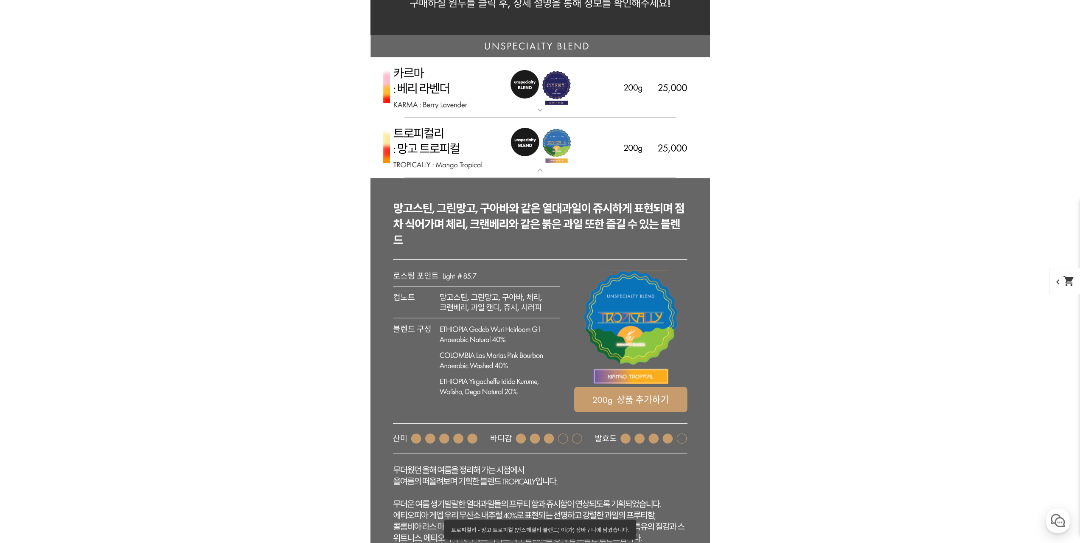
click at [679, 148] on img at bounding box center [541, 148] width 340 height 61
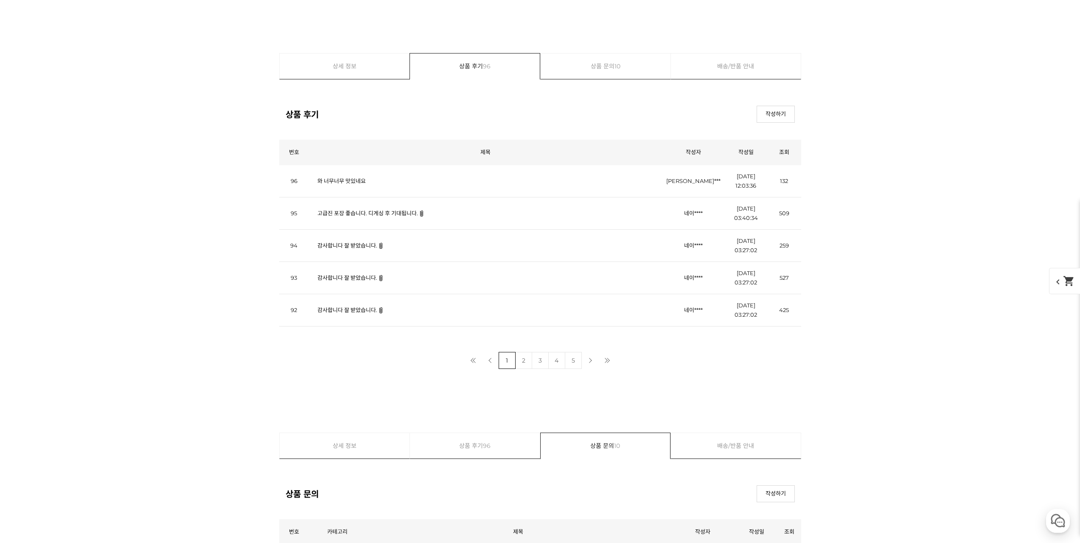
scroll to position [9768, 0]
click at [338, 180] on link "와 너무너무 맛있네요" at bounding box center [342, 176] width 48 height 7
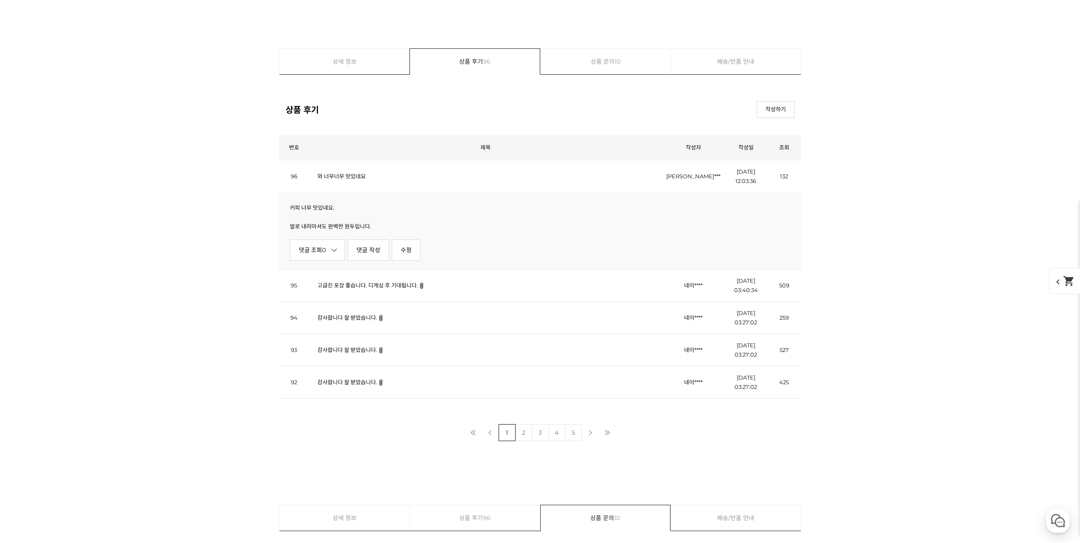
click at [338, 180] on link "와 너무너무 맛있네요" at bounding box center [342, 176] width 48 height 7
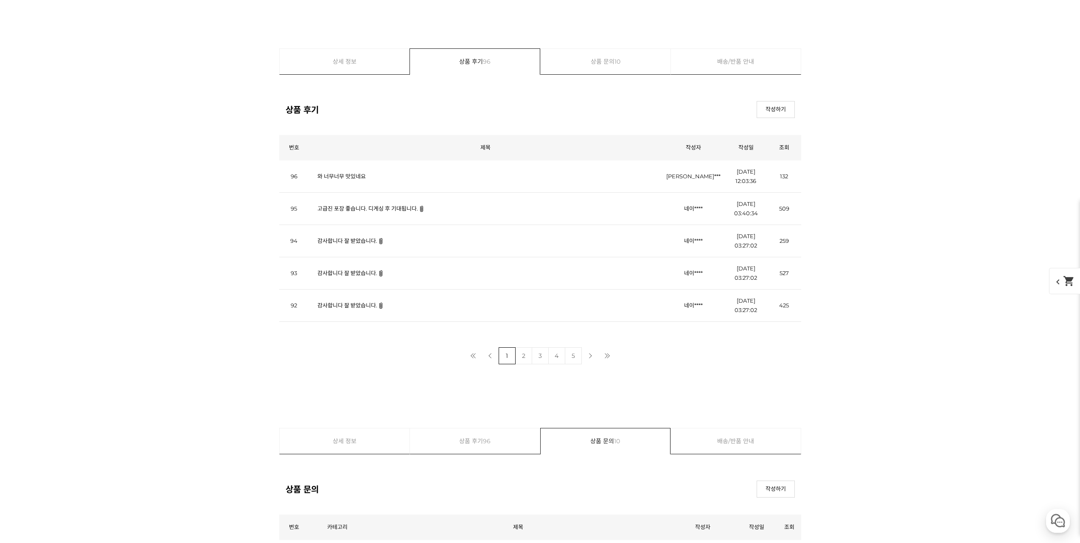
click at [360, 208] on link "고급진 포장 좋습니다. 디게싱 후 기대됩니다." at bounding box center [368, 208] width 101 height 7
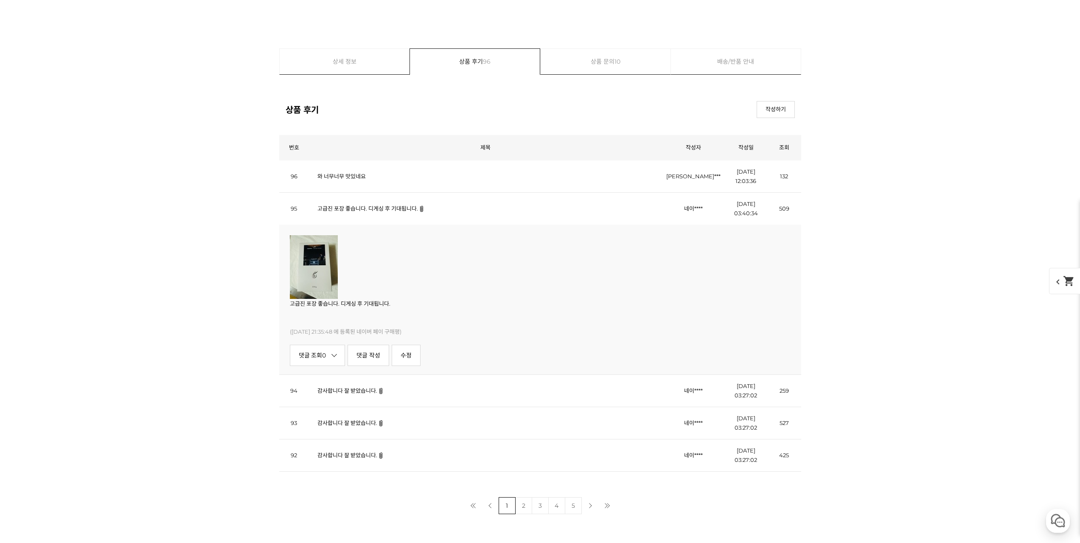
click at [370, 208] on link "고급진 포장 좋습니다. 디게싱 후 기대됩니다." at bounding box center [368, 208] width 101 height 7
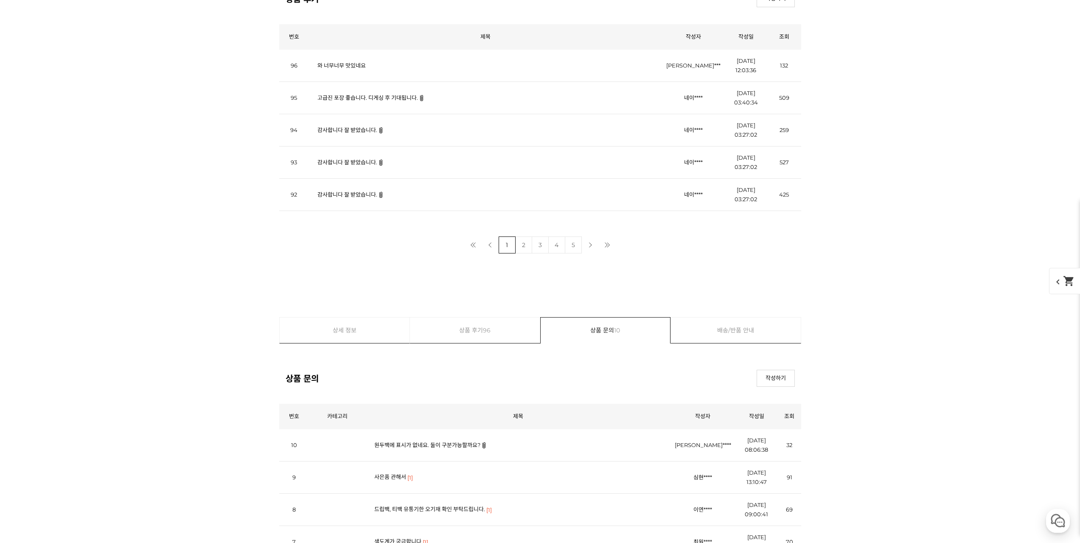
scroll to position [9980, 0]
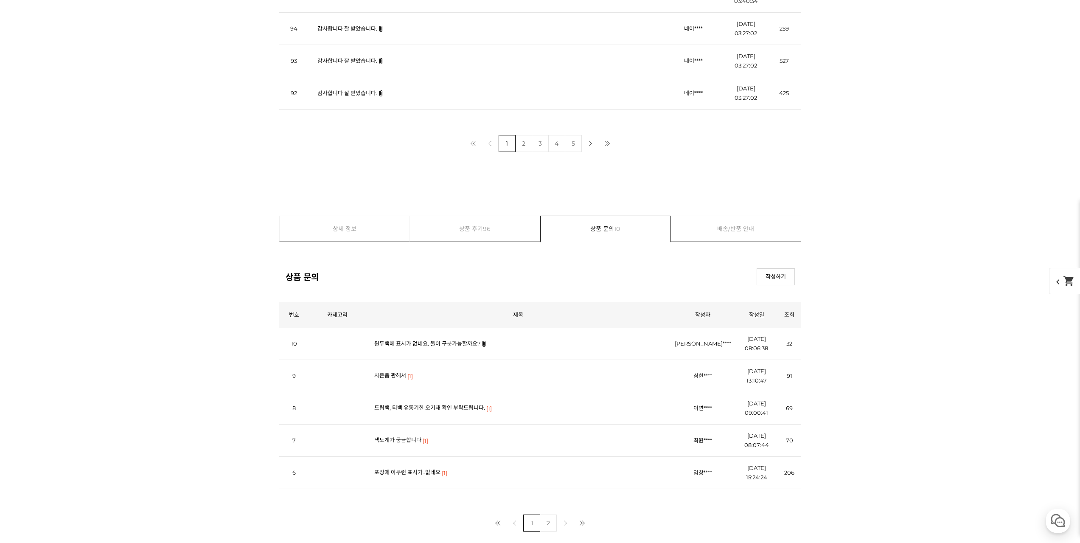
click at [428, 344] on link "원두백에 표시가 없네요. 둘이 구분가능할까요?" at bounding box center [427, 343] width 106 height 7
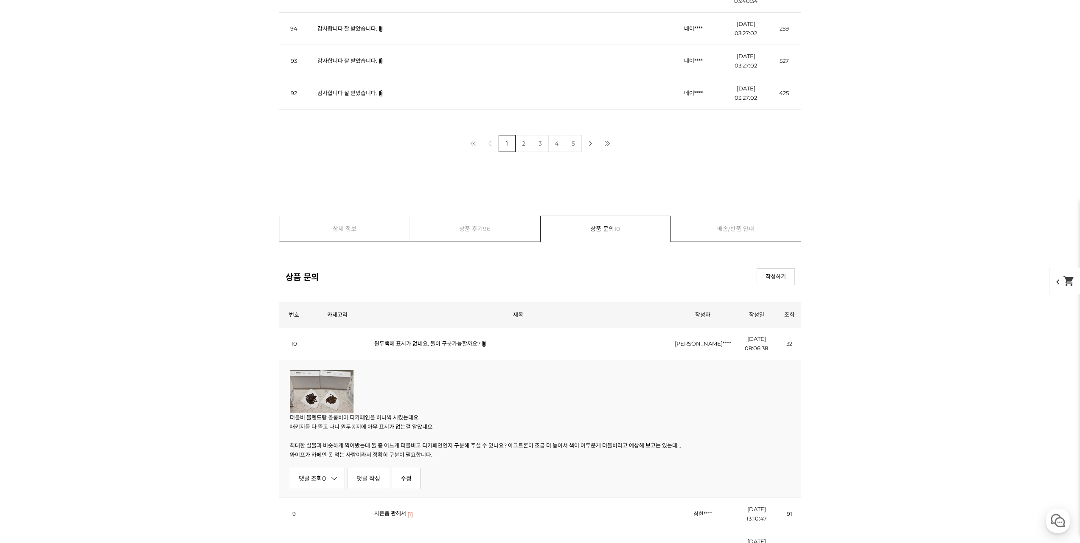
click at [446, 346] on link "원두백에 표시가 없네요. 둘이 구분가능할까요?" at bounding box center [427, 343] width 106 height 7
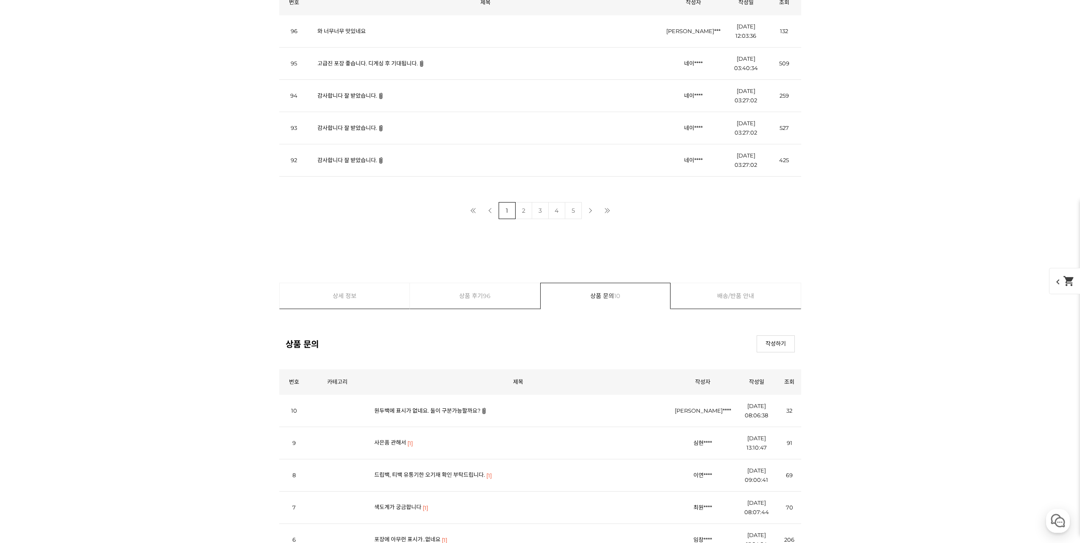
scroll to position [9896, 0]
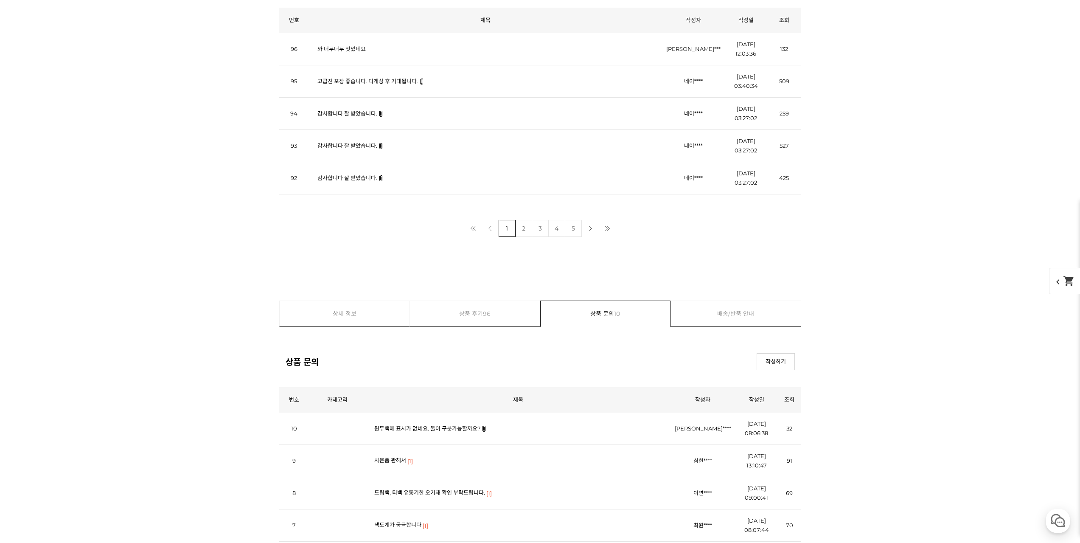
drag, startPoint x: 526, startPoint y: 242, endPoint x: 528, endPoint y: 233, distance: 8.3
click at [527, 238] on div at bounding box center [540, 269] width 522 height 64
click at [528, 233] on link "2" at bounding box center [523, 228] width 17 height 17
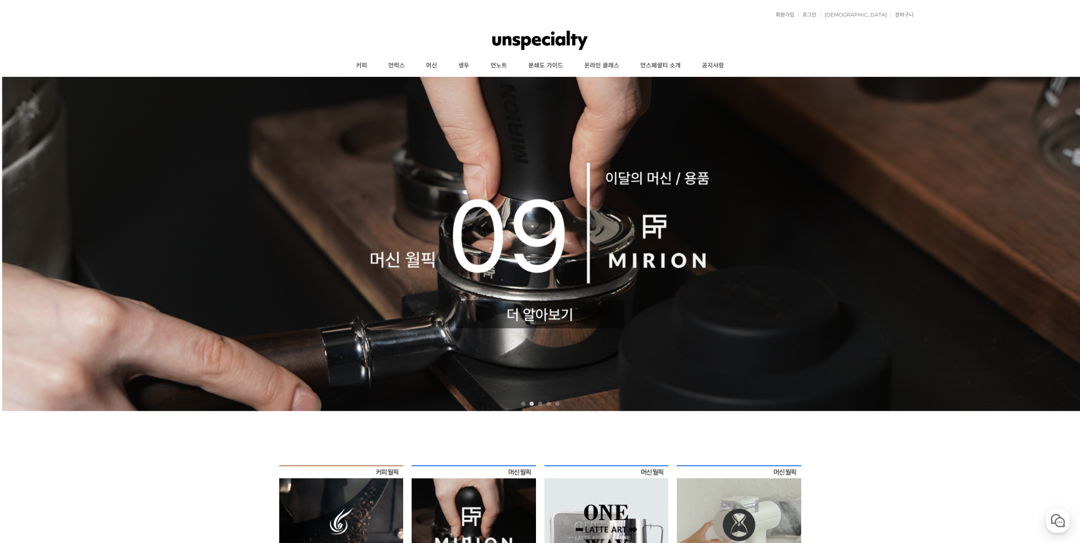
drag, startPoint x: 857, startPoint y: 236, endPoint x: 609, endPoint y: 140, distance: 266.6
click at [372, 64] on link "커피" at bounding box center [362, 65] width 32 height 21
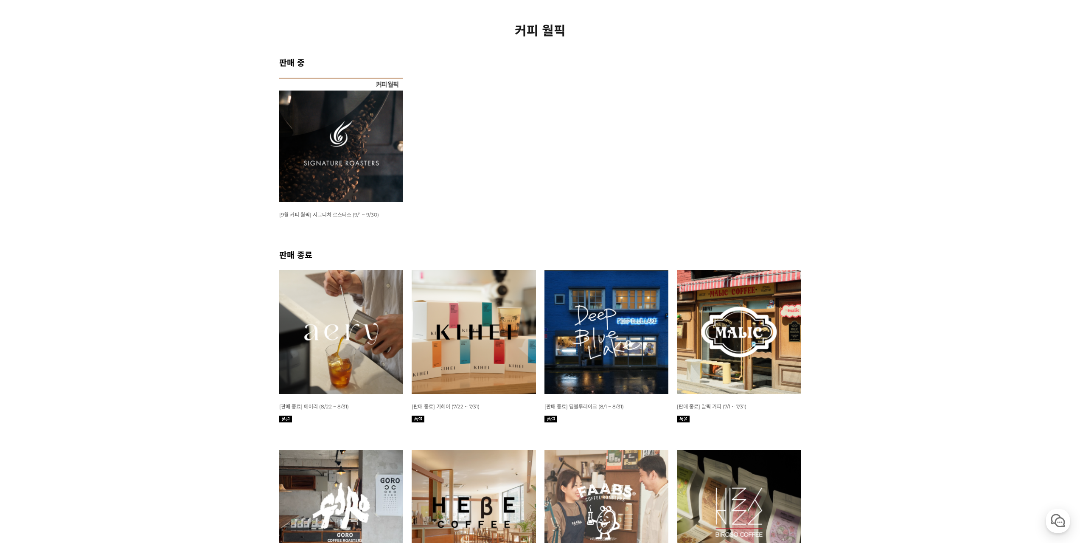
scroll to position [127, 0]
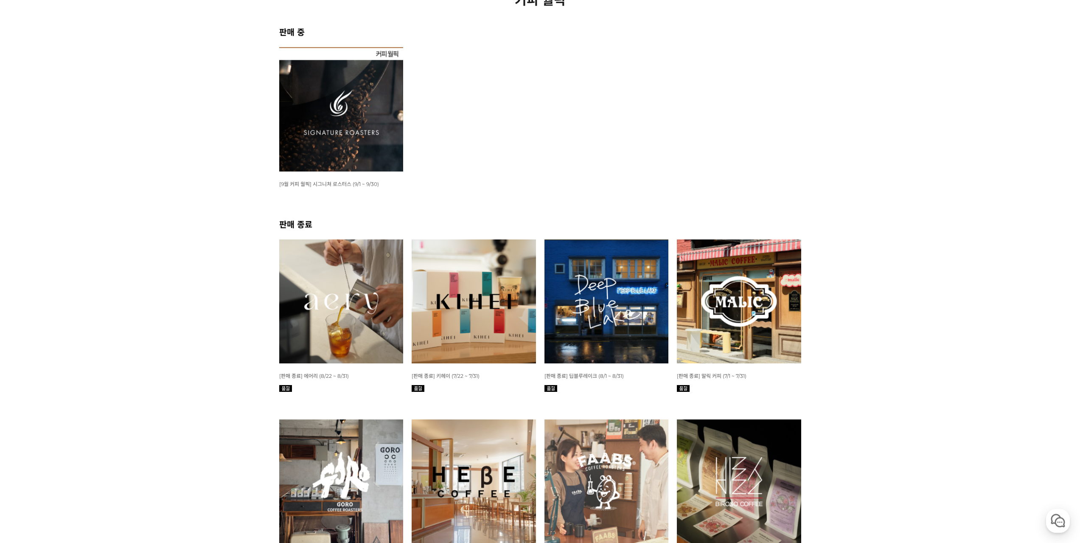
click at [304, 283] on img at bounding box center [341, 301] width 124 height 124
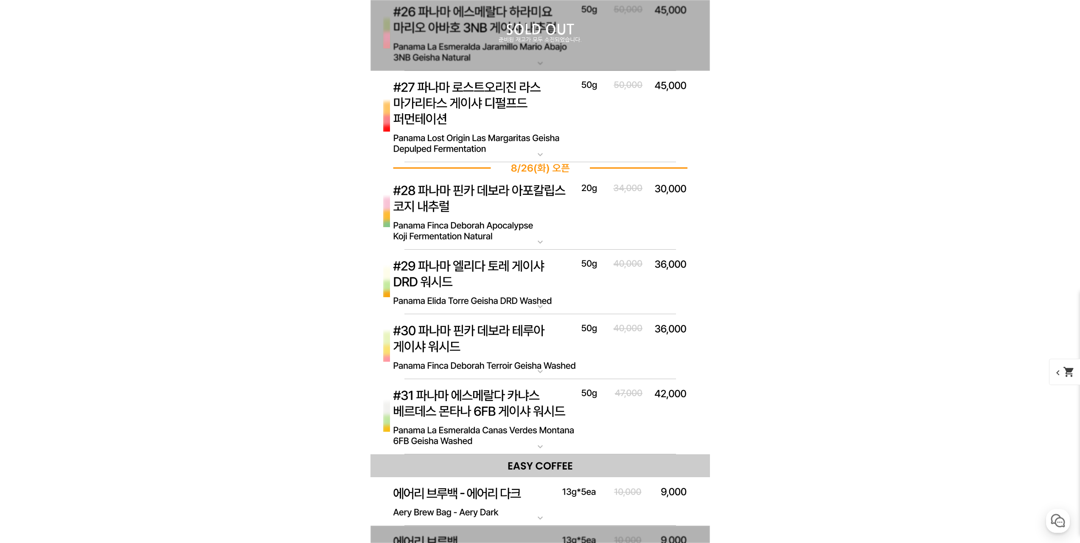
scroll to position [4929, 0]
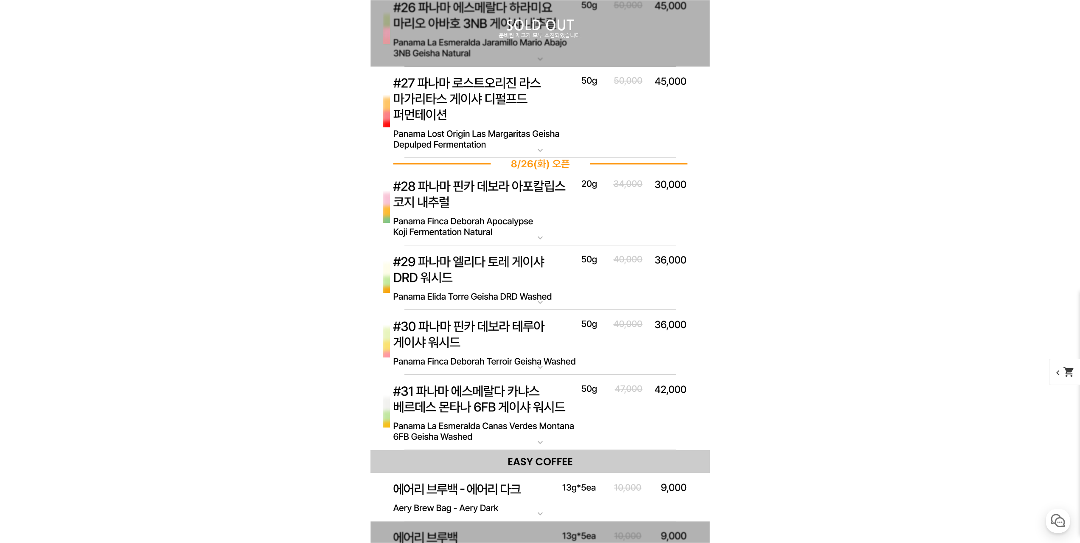
click at [594, 424] on img at bounding box center [541, 413] width 340 height 76
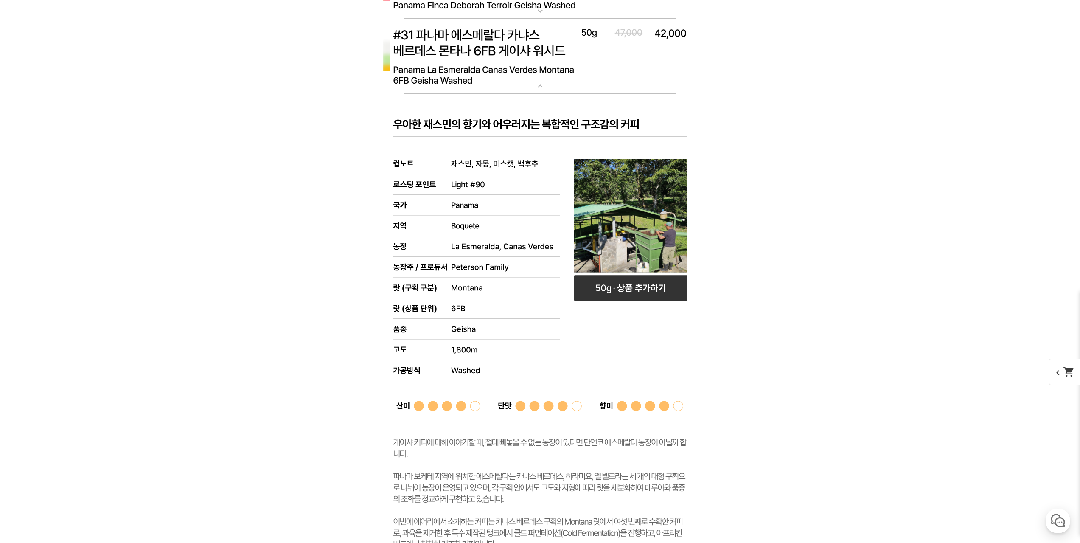
scroll to position [5268, 0]
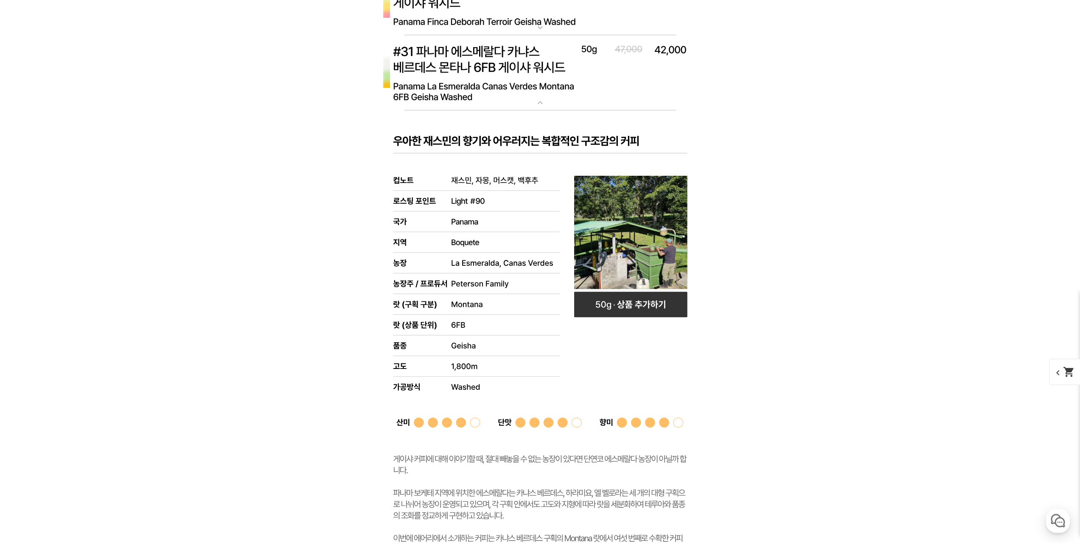
click at [648, 84] on img at bounding box center [541, 73] width 340 height 76
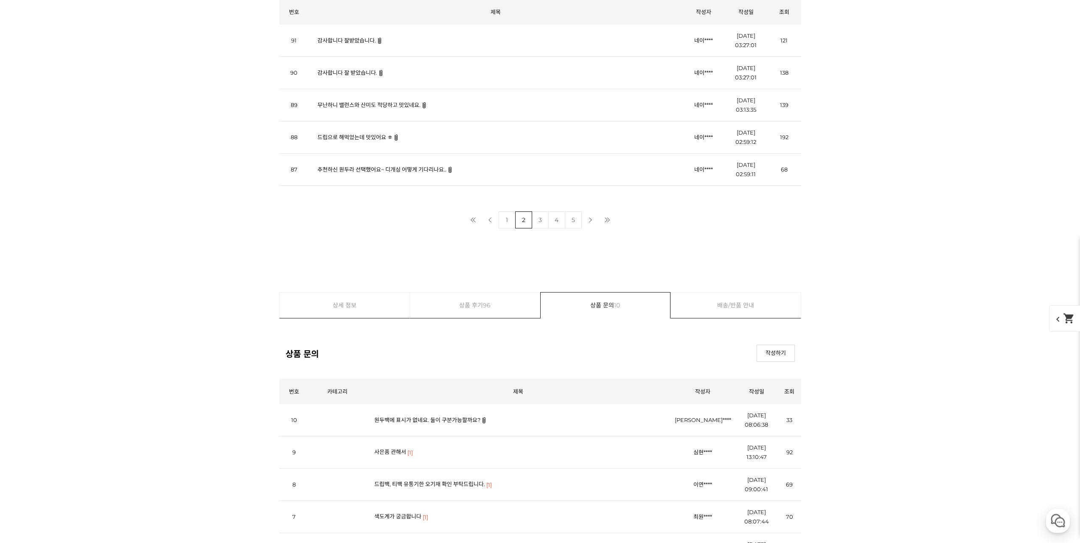
click at [353, 137] on link "드립으로 해먹었는데 맛있어요 ㅎ" at bounding box center [355, 137] width 75 height 7
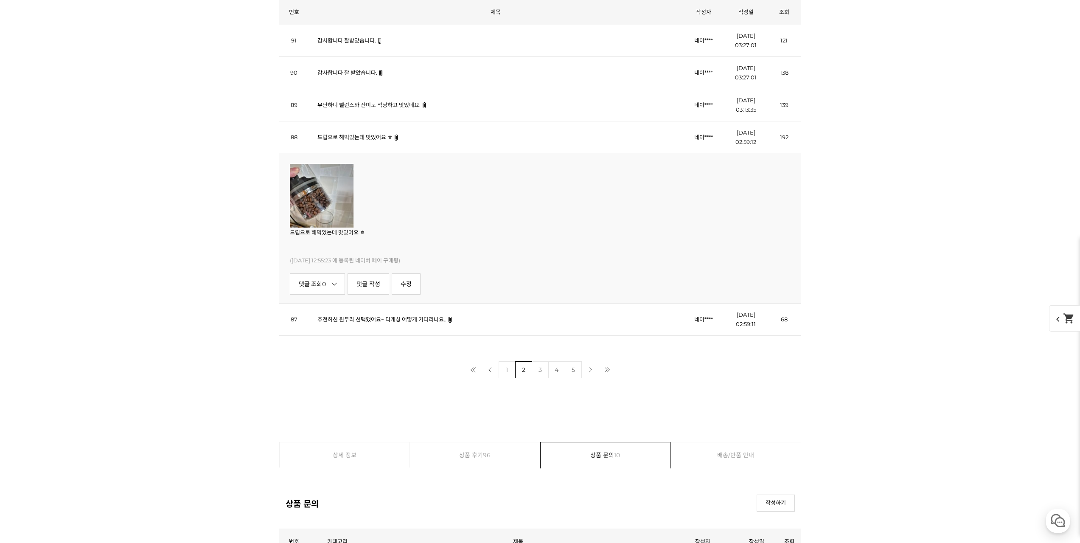
click at [353, 137] on link "드립으로 해먹었는데 맛있어요 ㅎ" at bounding box center [355, 137] width 75 height 7
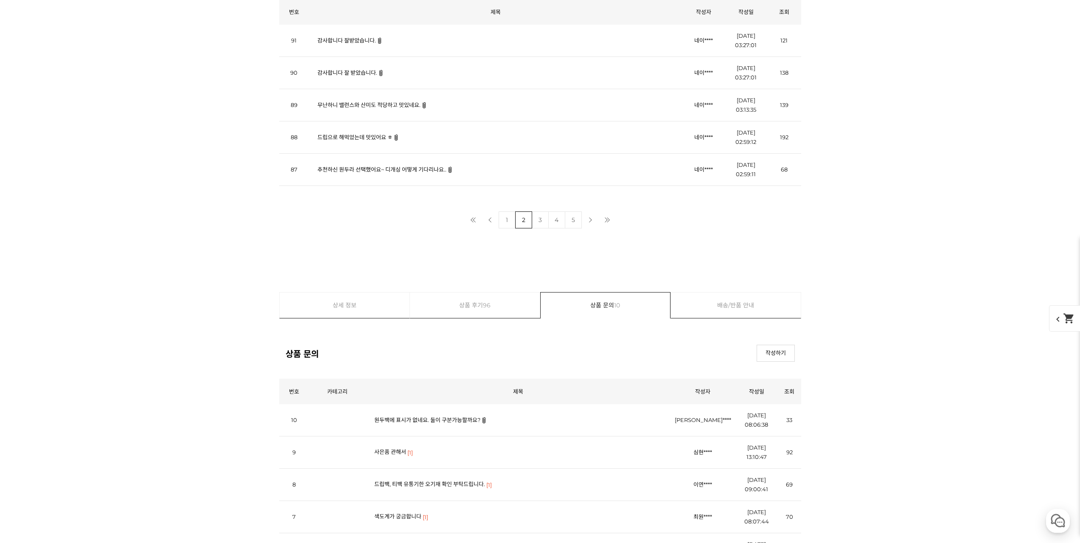
click at [395, 172] on link "추천하신 원두라 선택했어요~ 디개싱 어떻게 기다리나요.." at bounding box center [382, 169] width 129 height 7
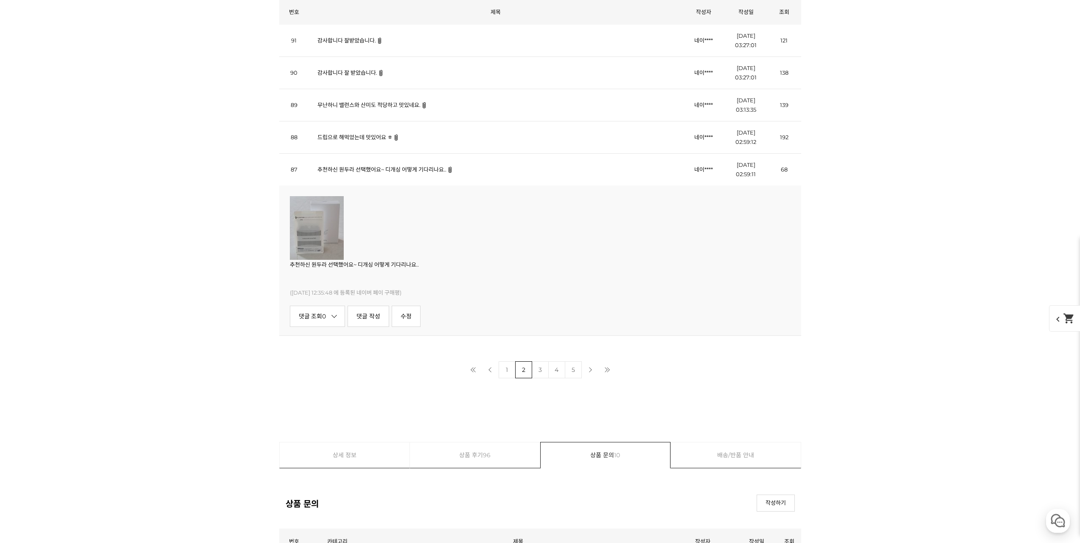
click at [396, 171] on link "추천하신 원두라 선택했어요~ 디개싱 어떻게 기다리나요.." at bounding box center [382, 169] width 129 height 7
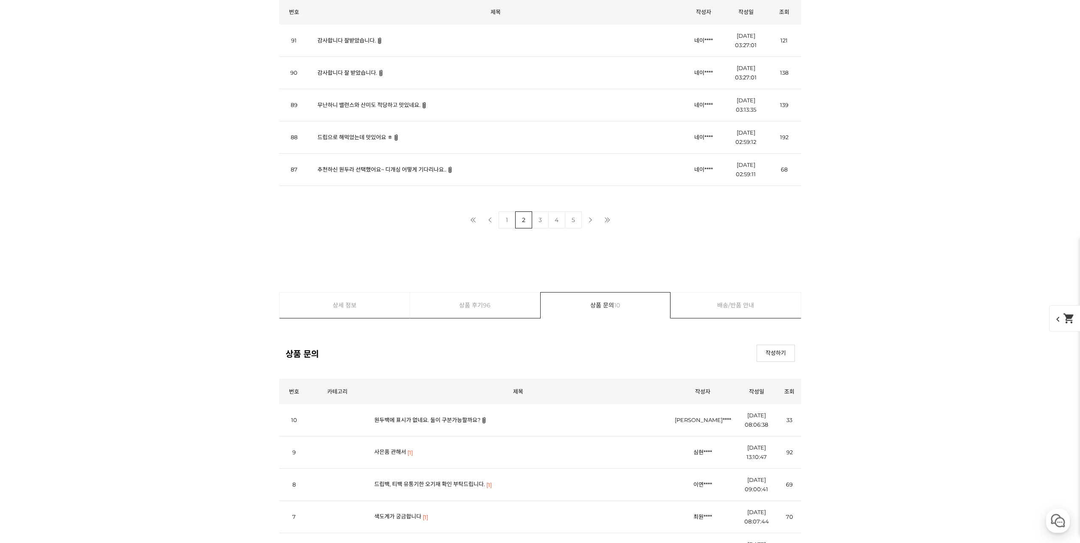
click at [539, 222] on link "3" at bounding box center [540, 219] width 17 height 17
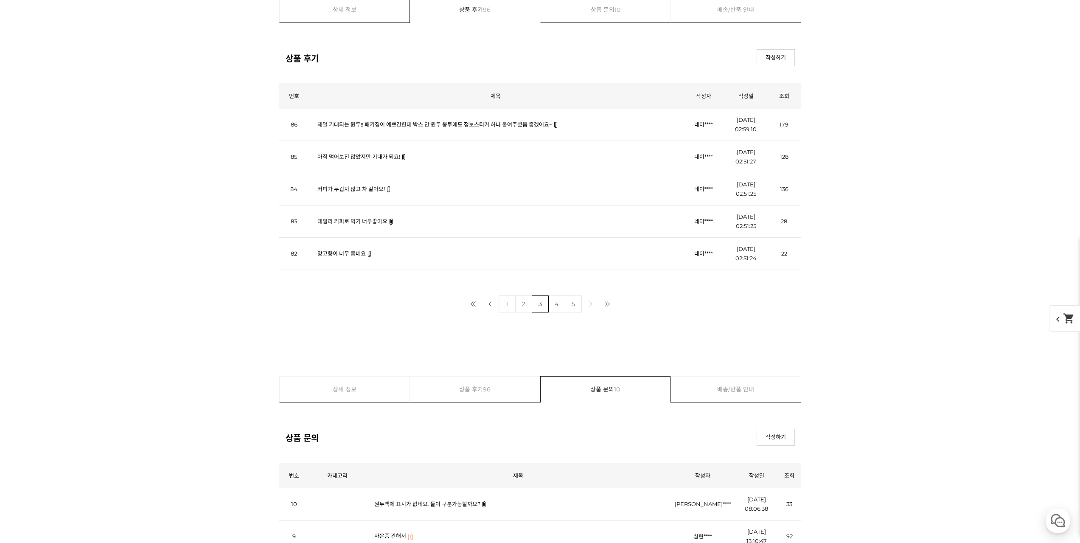
scroll to position [3539, 0]
click at [444, 124] on link "제일 기대되는 원두!! 패키징이 예쁘긴한데 박스 안 원두 봉투에도 정보스티커 하나 붙여주셨음 좋겠어요~" at bounding box center [435, 125] width 235 height 7
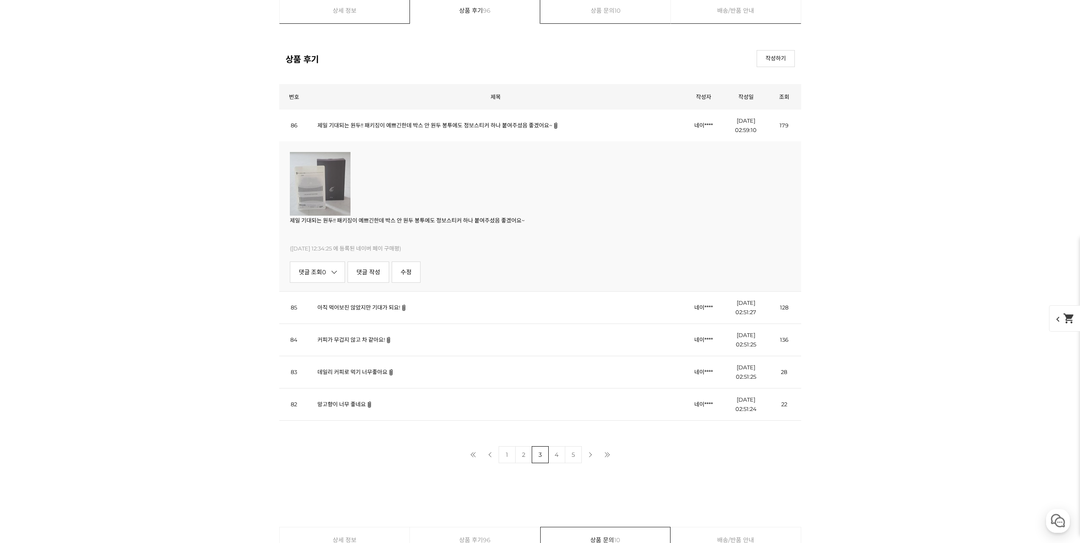
click at [453, 125] on link "제일 기대되는 원두!! 패키징이 예쁘긴한데 박스 안 원두 봉투에도 정보스티커 하나 붙여주셨음 좋겠어요~" at bounding box center [435, 125] width 235 height 7
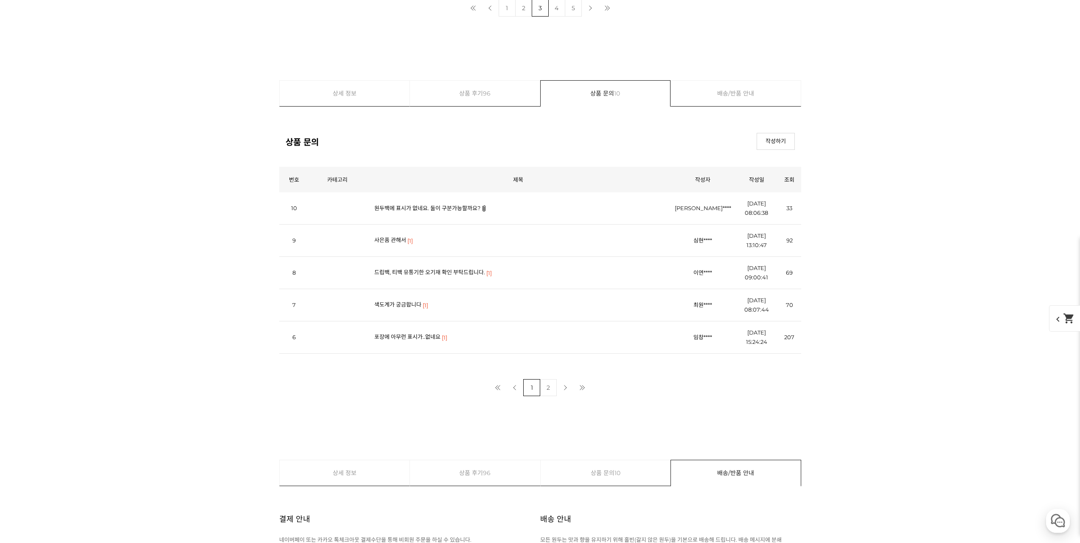
scroll to position [3836, 0]
click at [410, 305] on link "색도계가 궁금합니다" at bounding box center [397, 304] width 47 height 7
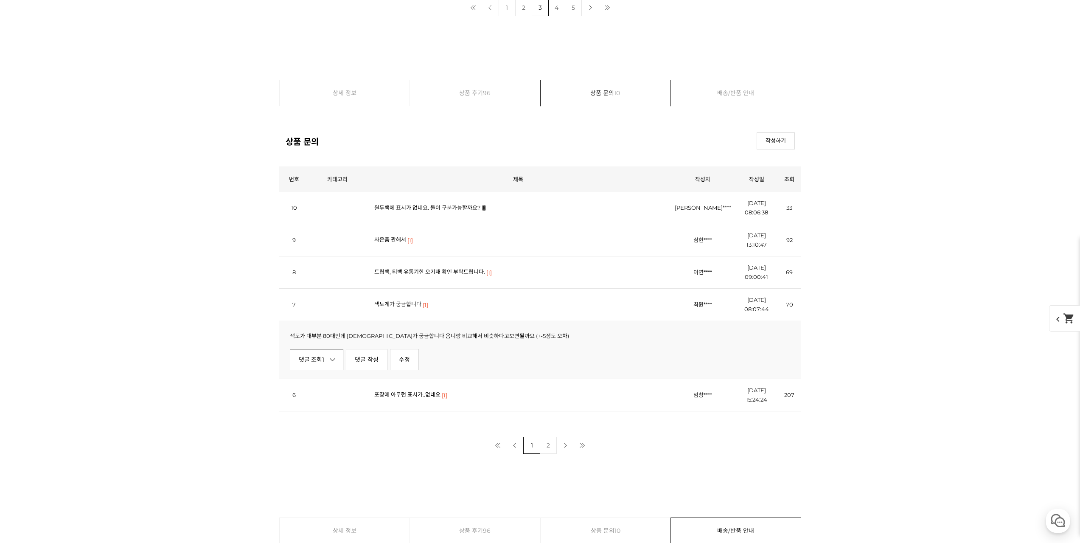
click at [320, 367] on link "댓글 조회 1" at bounding box center [317, 359] width 54 height 21
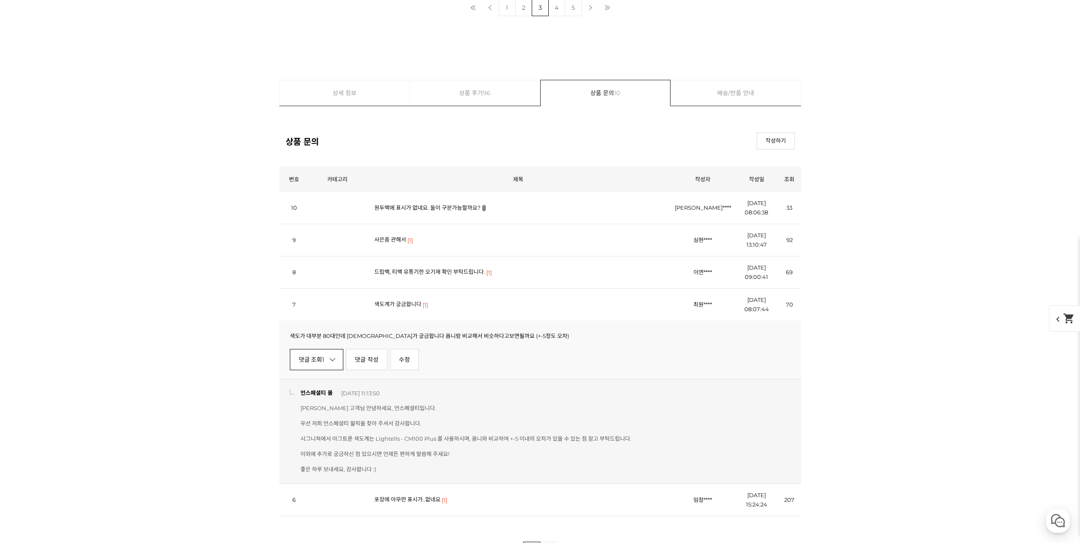
click at [320, 367] on link "댓글 조회 1" at bounding box center [317, 359] width 54 height 21
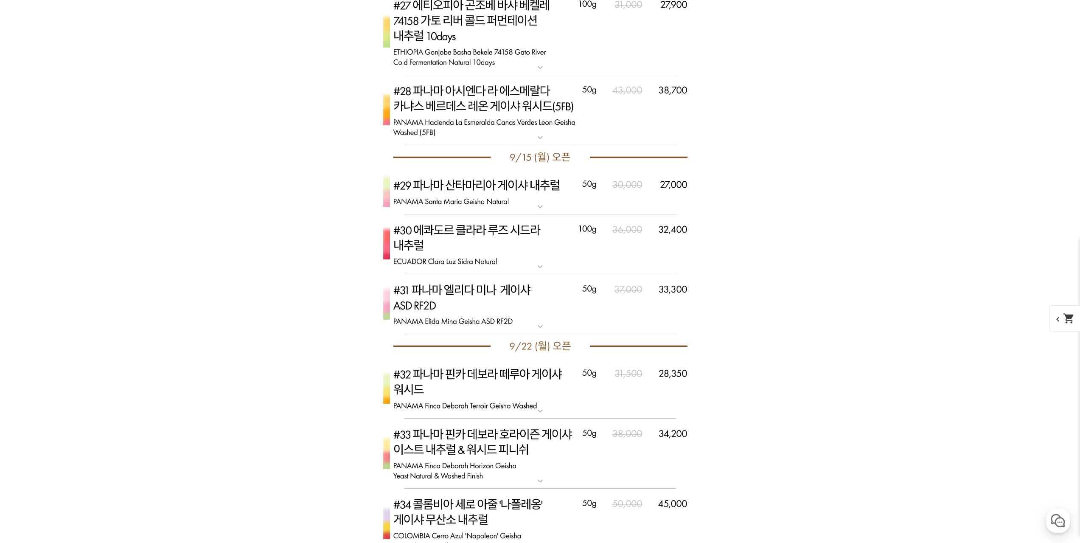
scroll to position [2645, 0]
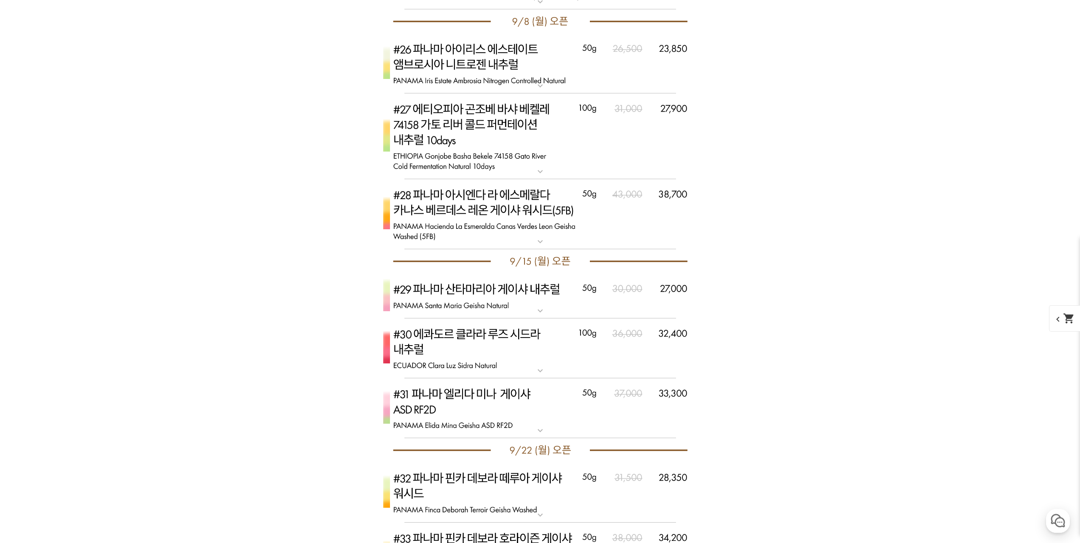
click at [648, 216] on img at bounding box center [541, 214] width 340 height 70
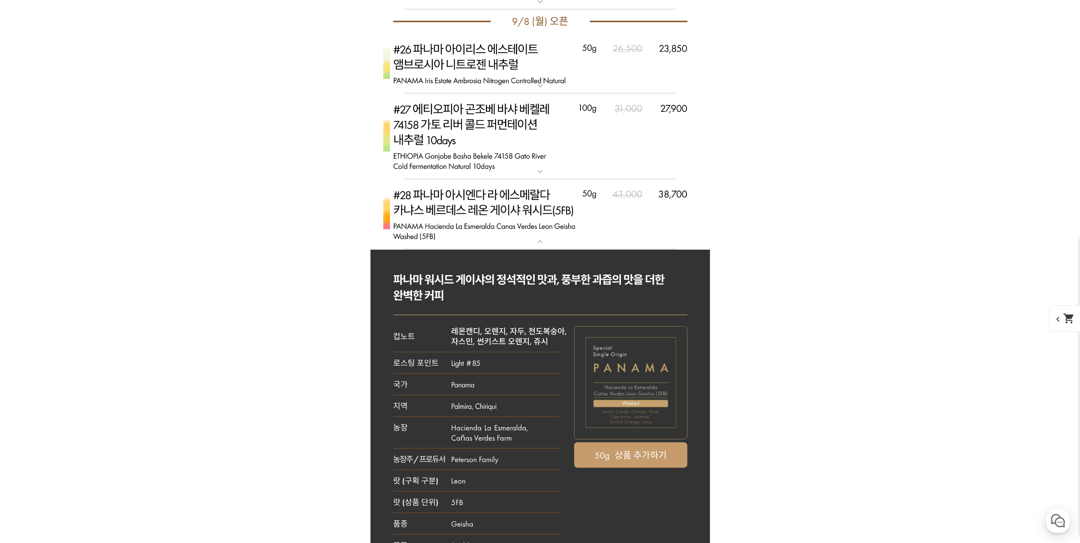
click at [643, 225] on img at bounding box center [541, 214] width 340 height 70
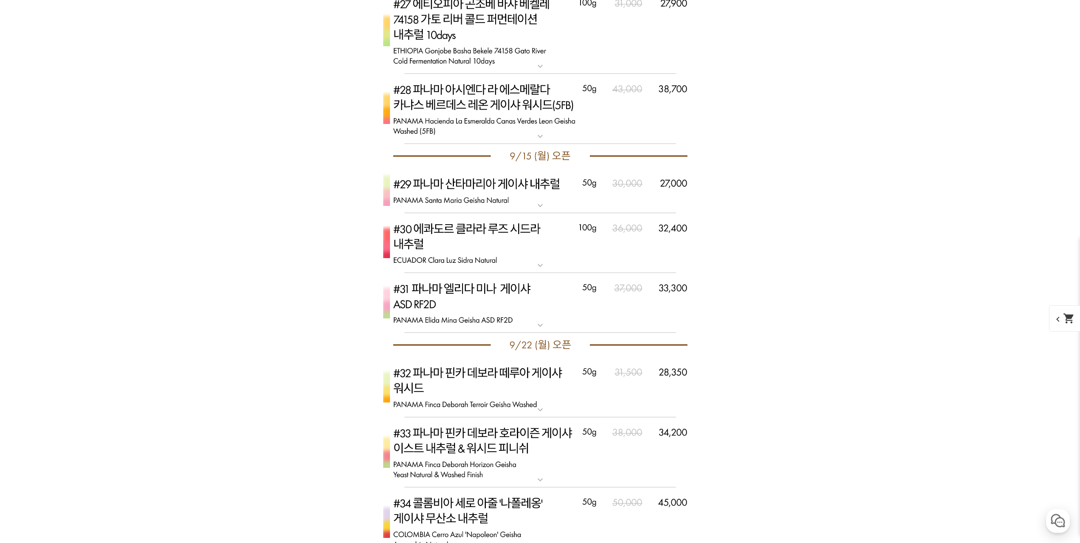
scroll to position [2900, 0]
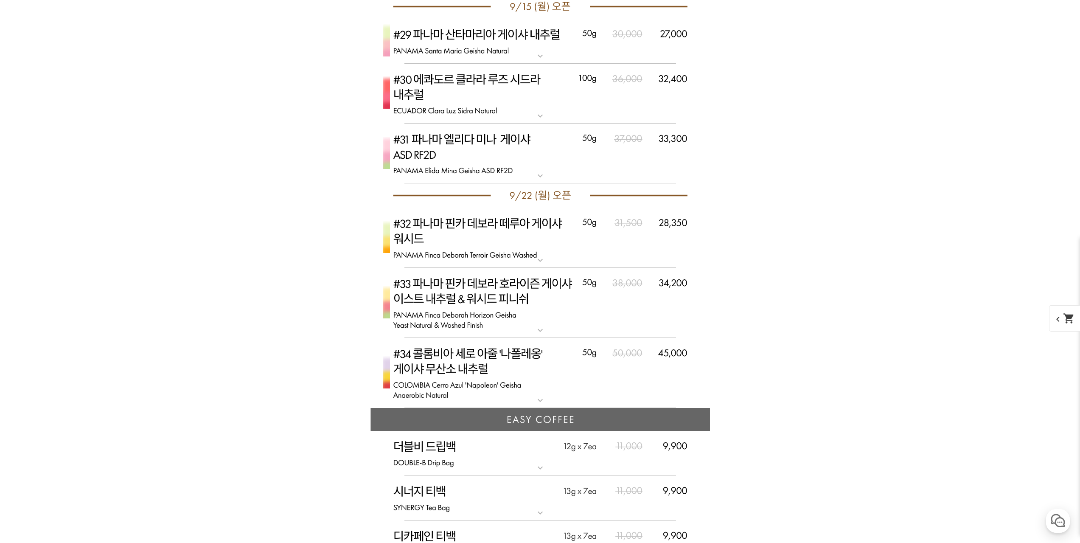
click at [609, 250] on img at bounding box center [541, 238] width 340 height 60
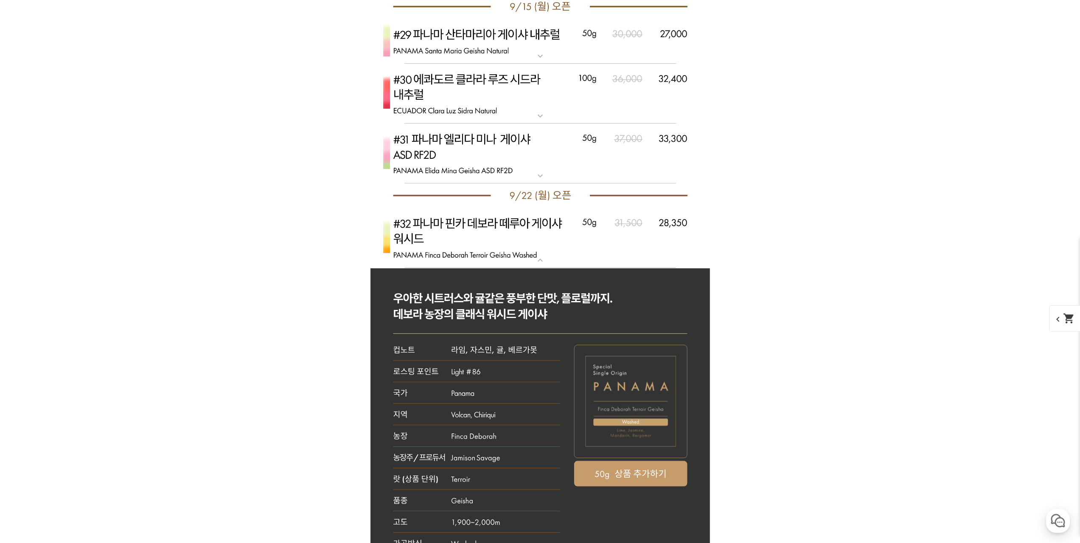
click at [609, 250] on img at bounding box center [541, 238] width 340 height 60
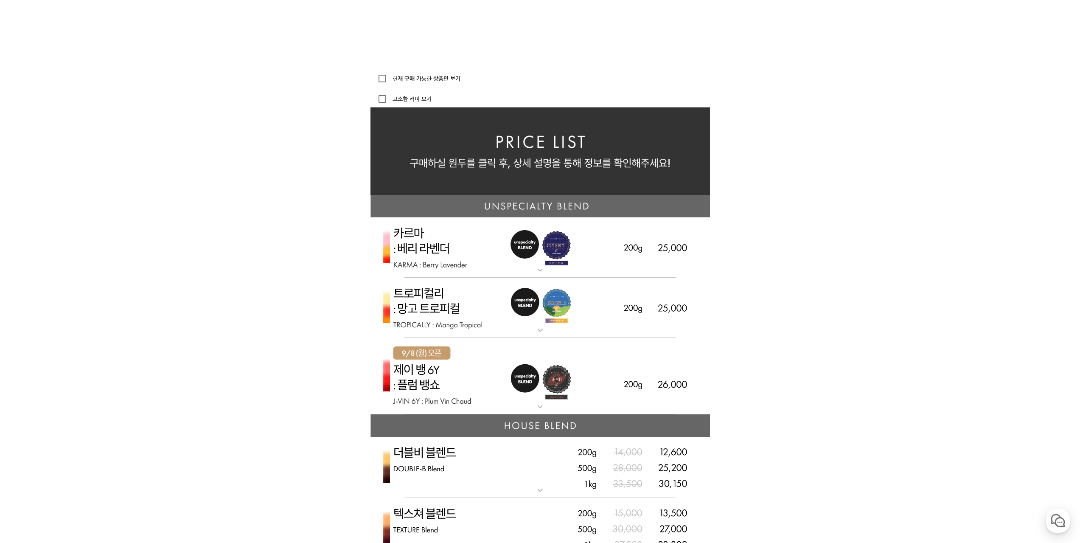
scroll to position [723, 0]
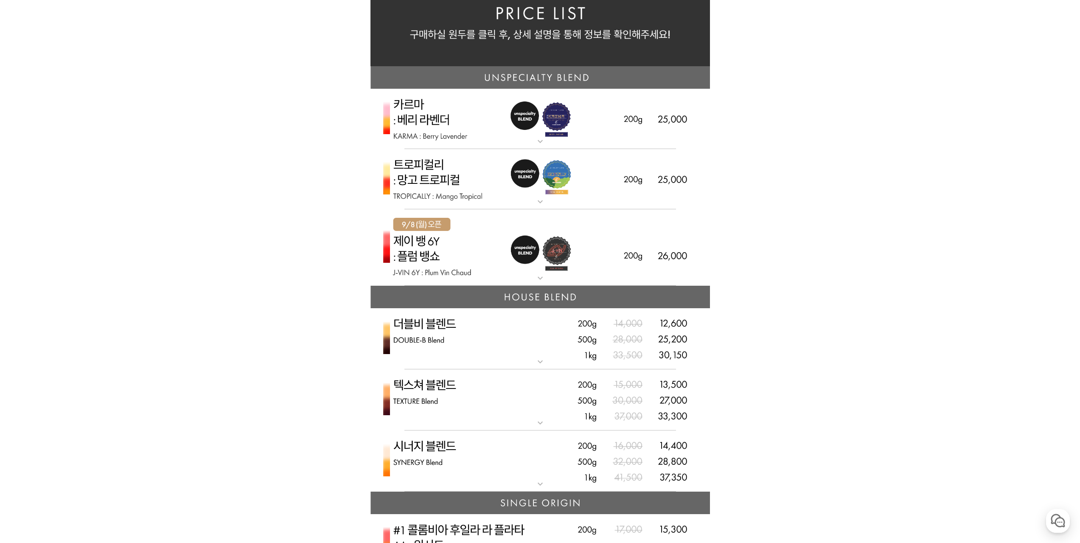
click at [620, 197] on img at bounding box center [541, 179] width 340 height 61
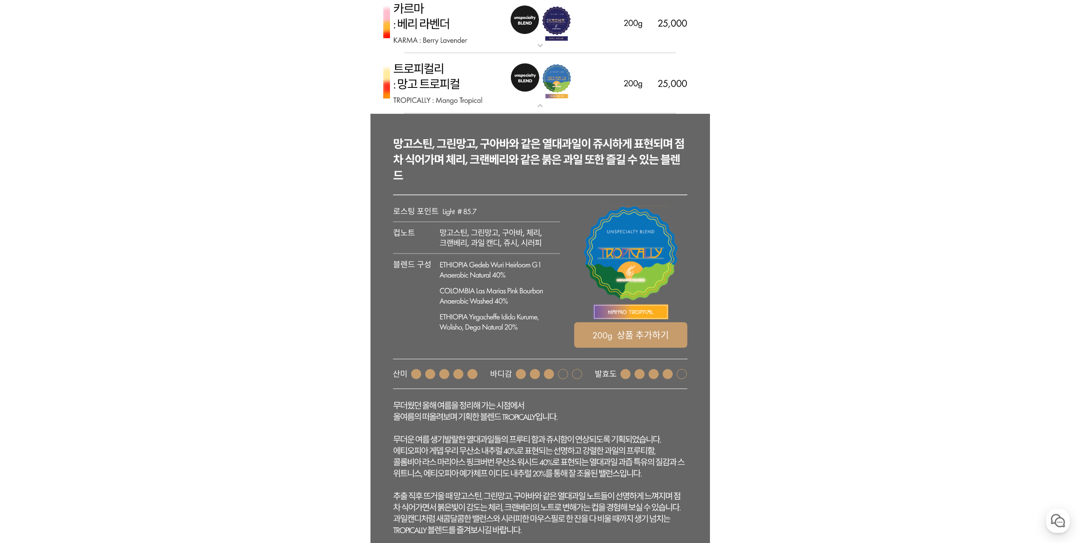
scroll to position [808, 0]
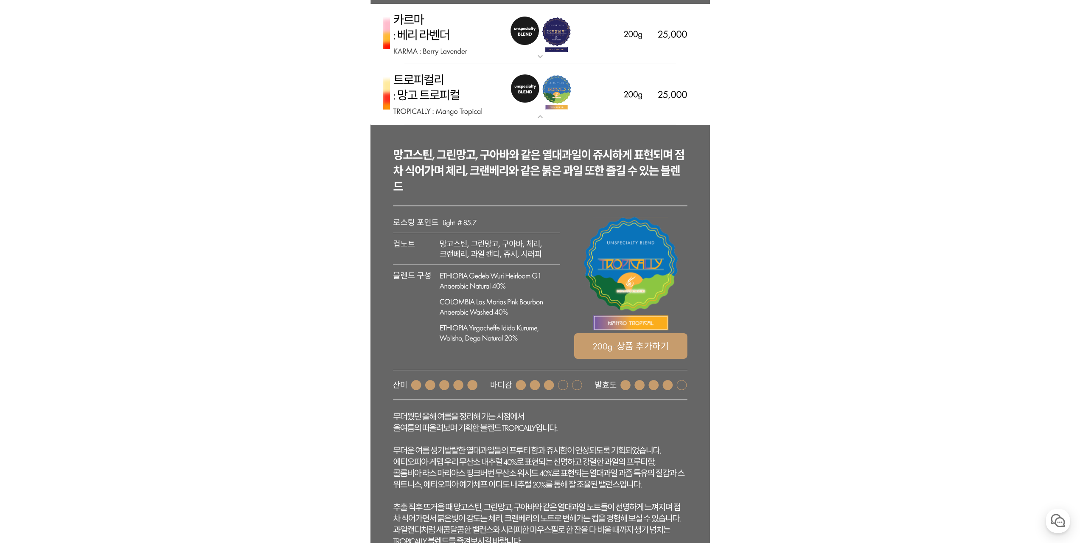
click at [615, 117] on img at bounding box center [541, 94] width 340 height 61
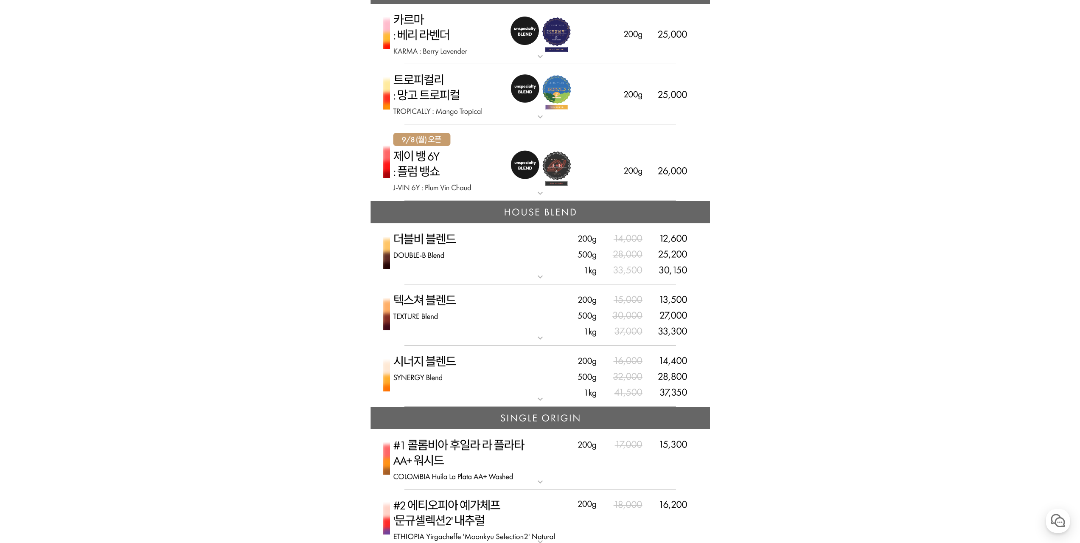
click at [618, 185] on img at bounding box center [541, 162] width 340 height 77
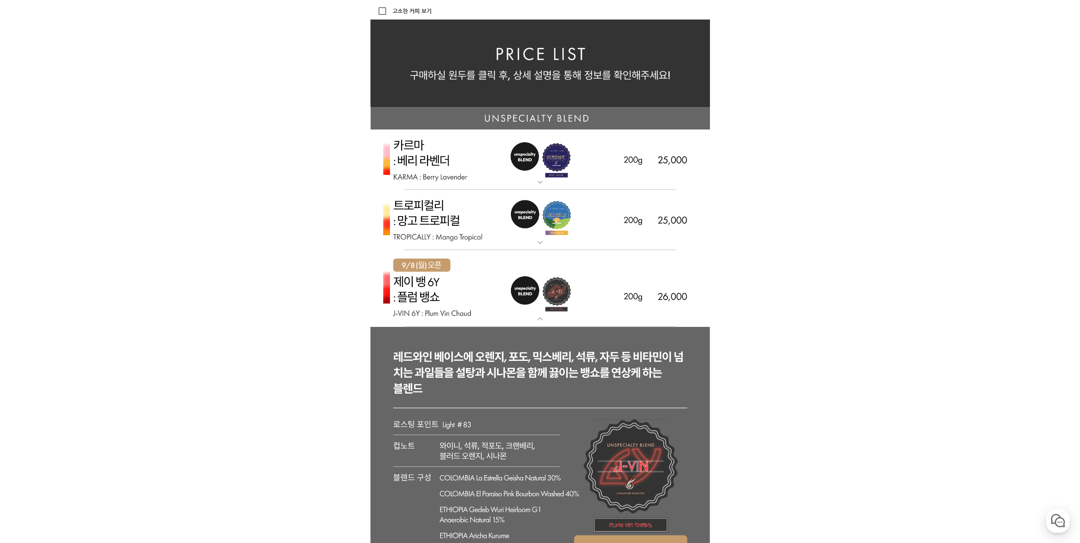
scroll to position [680, 0]
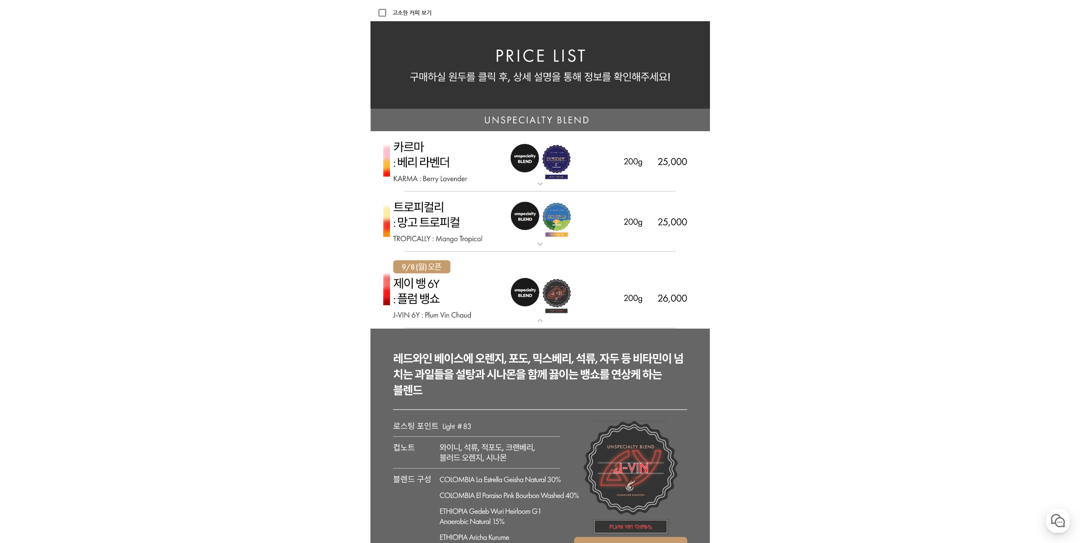
click at [677, 312] on img at bounding box center [541, 290] width 340 height 77
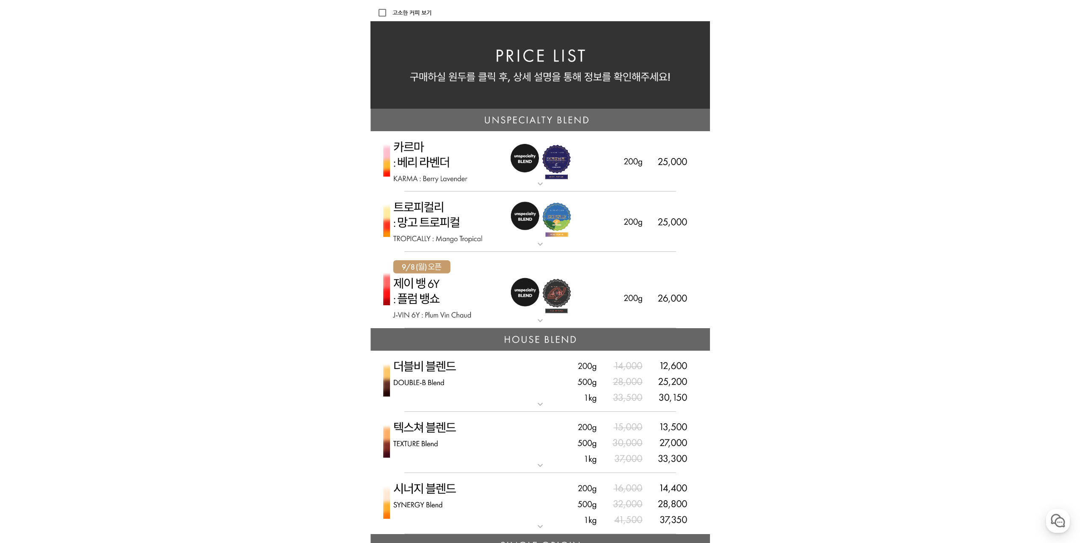
click at [632, 160] on img at bounding box center [541, 161] width 340 height 61
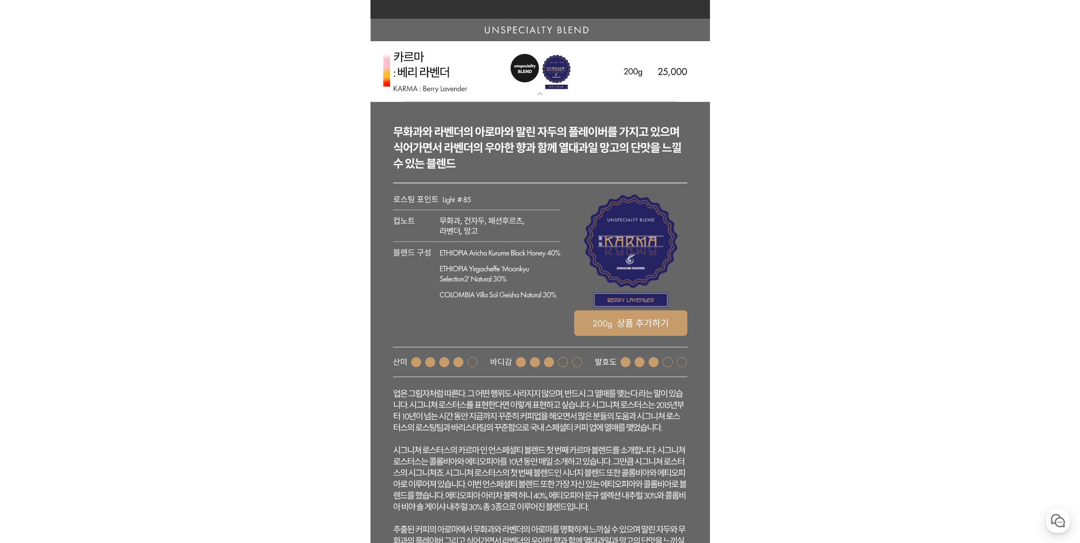
scroll to position [723, 0]
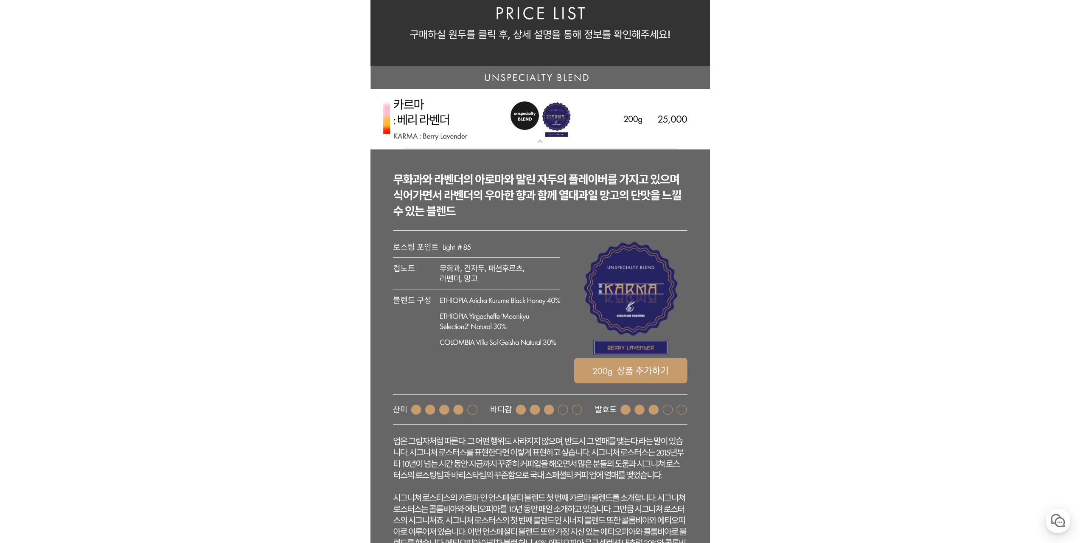
click at [675, 208] on rect at bounding box center [541, 388] width 340 height 479
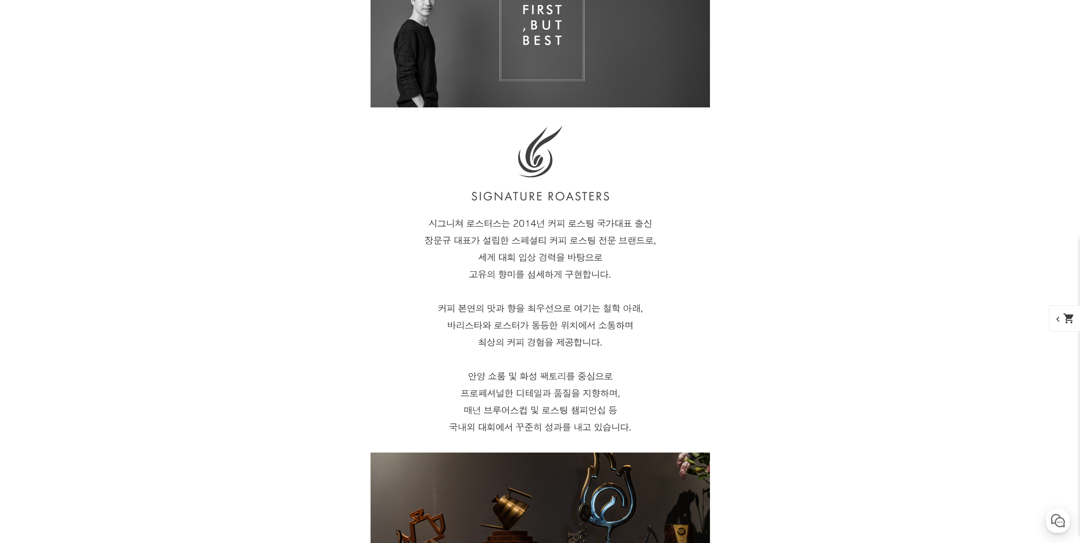
scroll to position [0, 0]
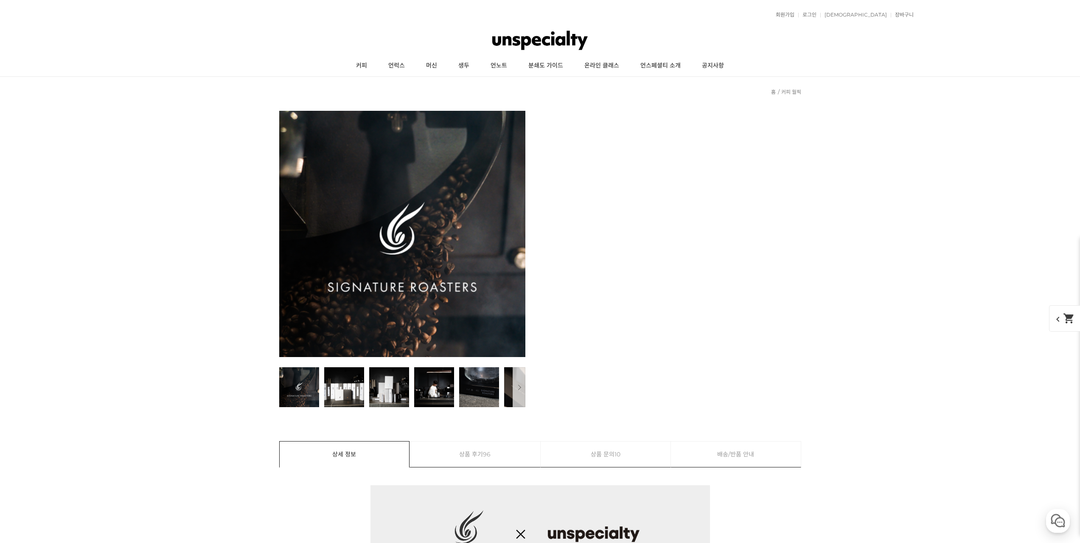
drag, startPoint x: 835, startPoint y: 268, endPoint x: 765, endPoint y: 26, distance: 251.8
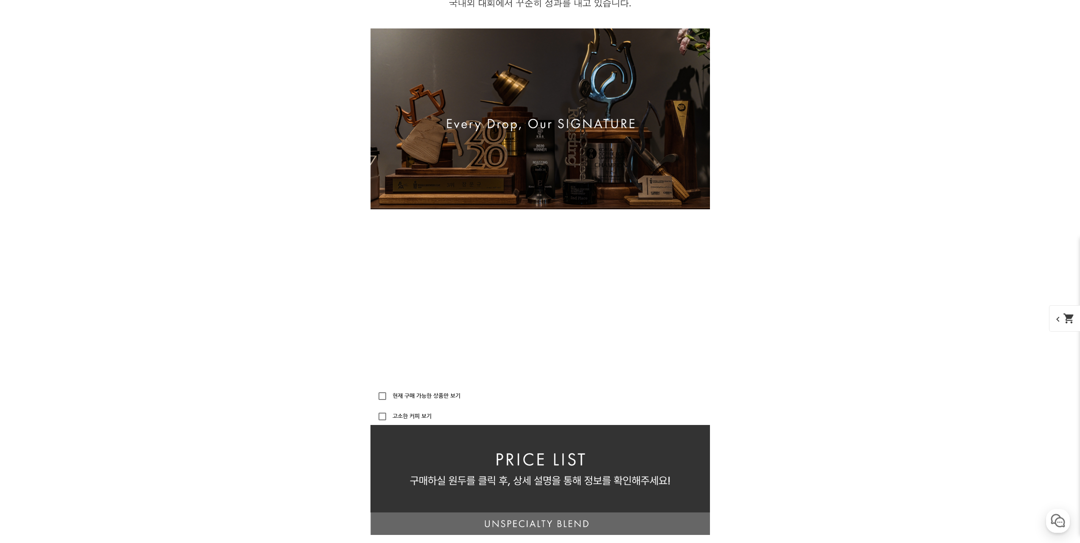
scroll to position [1868, 0]
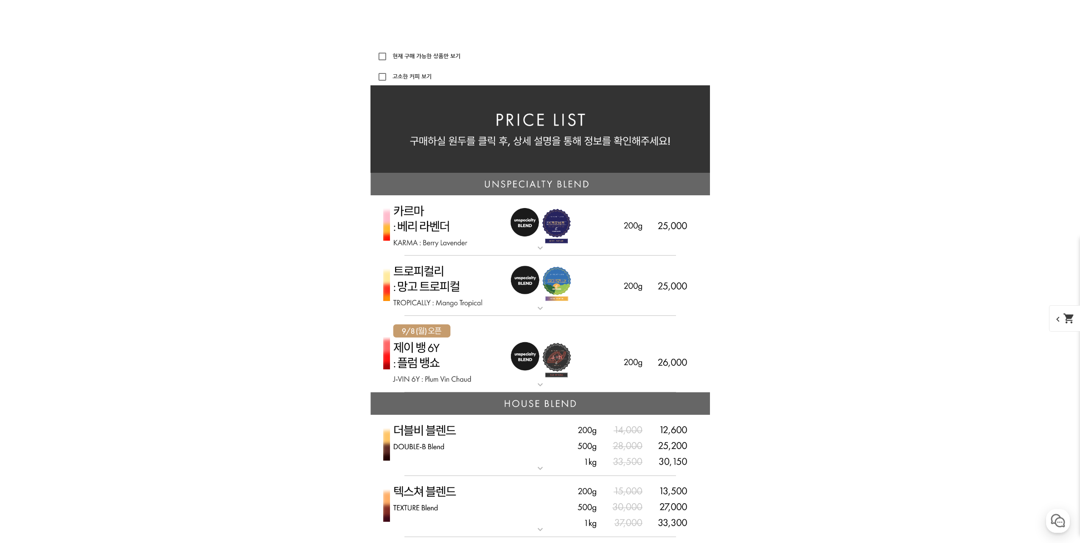
click at [631, 302] on img at bounding box center [541, 286] width 340 height 61
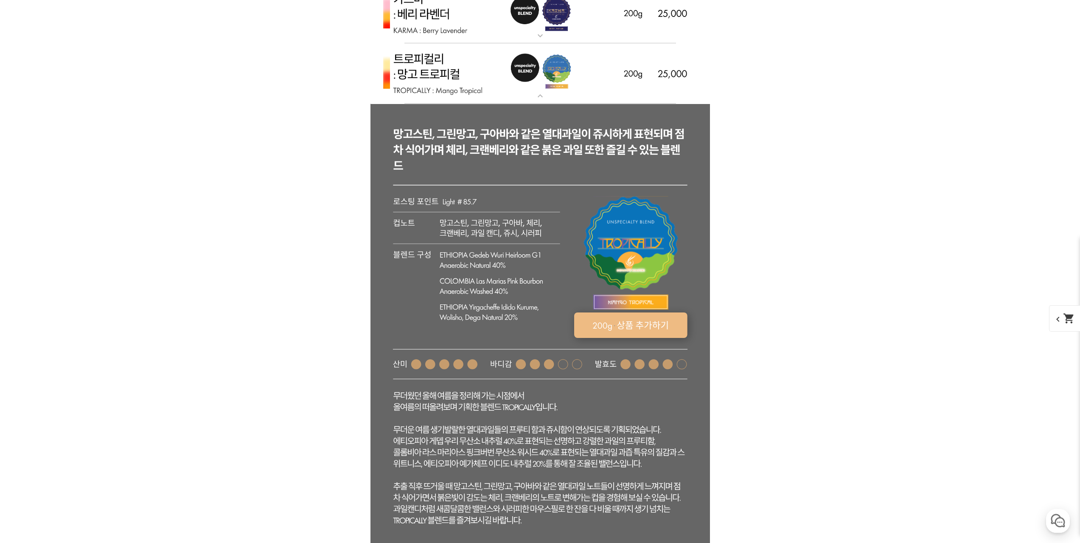
click at [650, 322] on rect at bounding box center [630, 324] width 113 height 25
select select "트로피컬리 - 망고 트로피컬 (언스페셜티 블렌드)"
select select "200g"
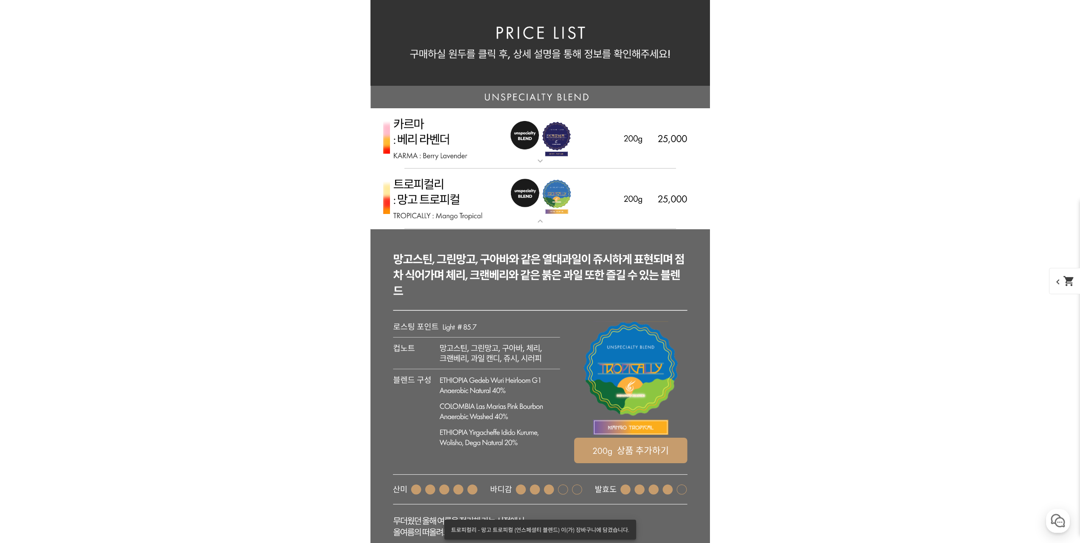
scroll to position [1953, 0]
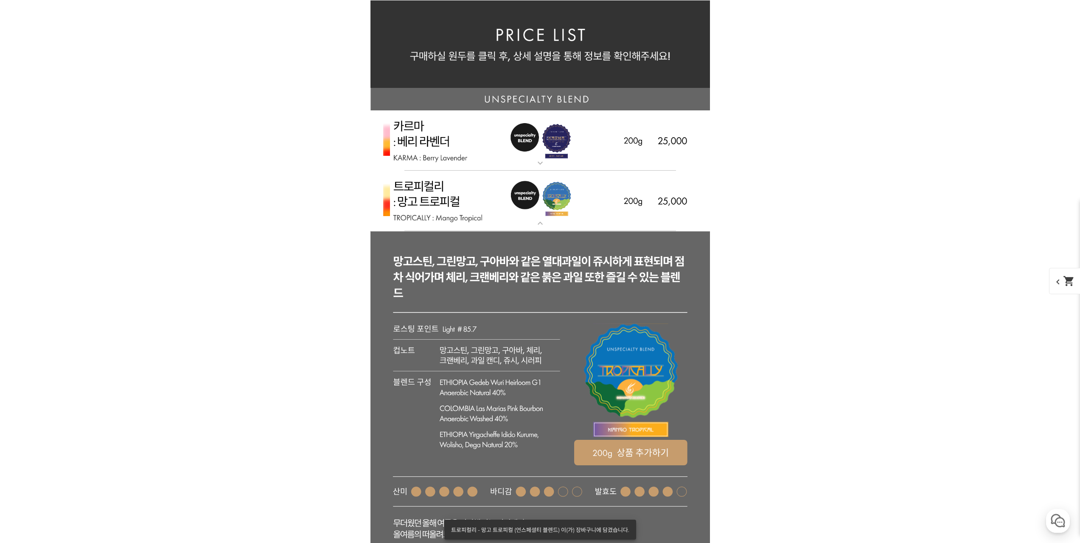
click at [597, 193] on img at bounding box center [541, 201] width 340 height 61
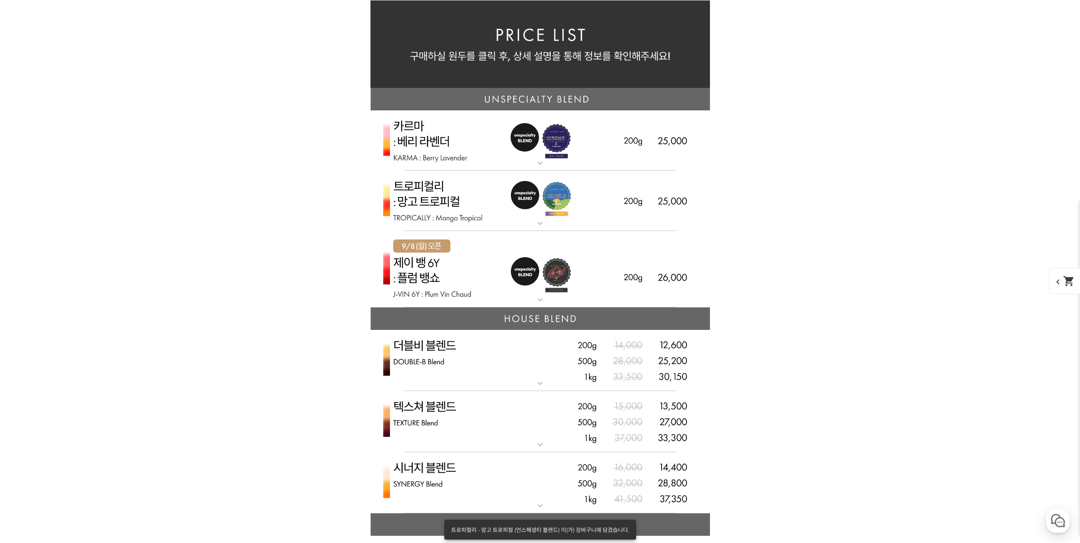
click at [642, 288] on img at bounding box center [541, 269] width 340 height 77
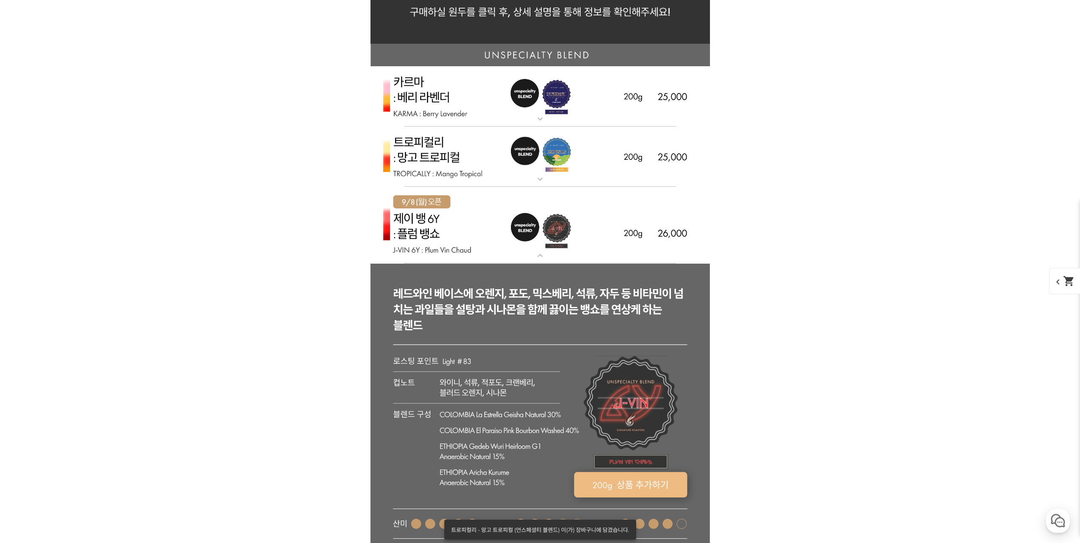
scroll to position [2080, 0]
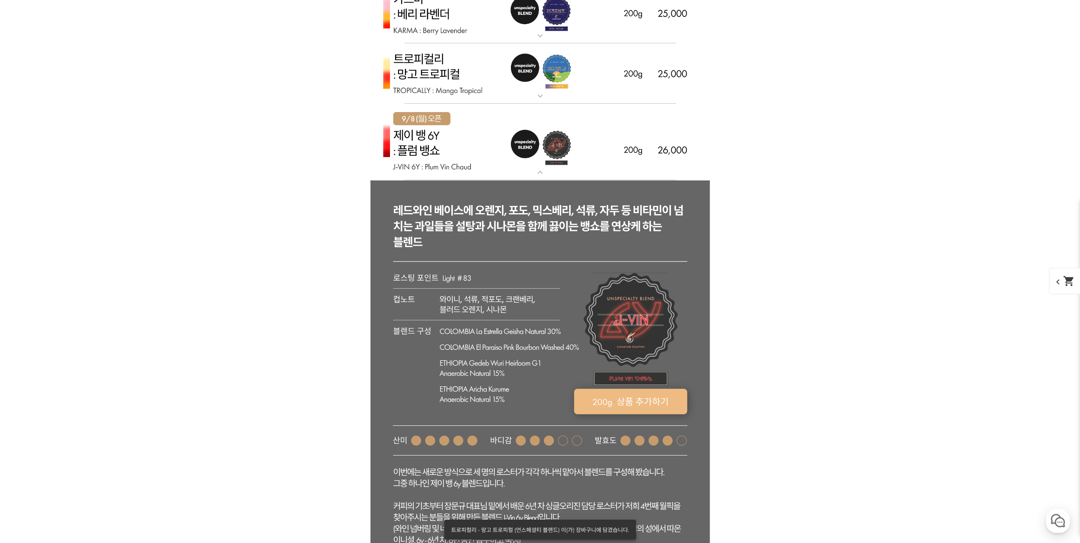
click at [645, 405] on rect at bounding box center [630, 401] width 113 height 25
click at [618, 138] on img at bounding box center [541, 142] width 340 height 77
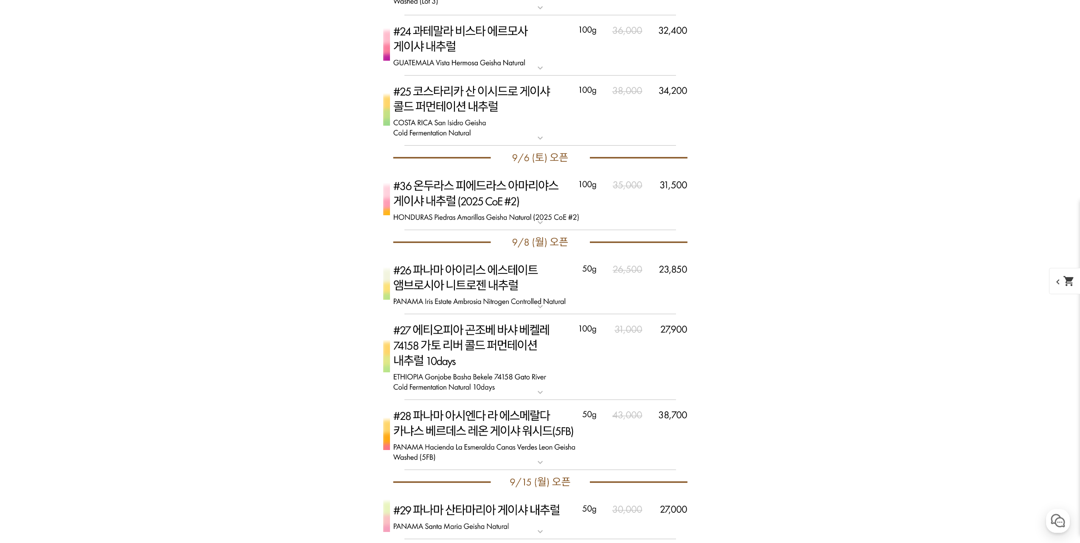
scroll to position [3778, 0]
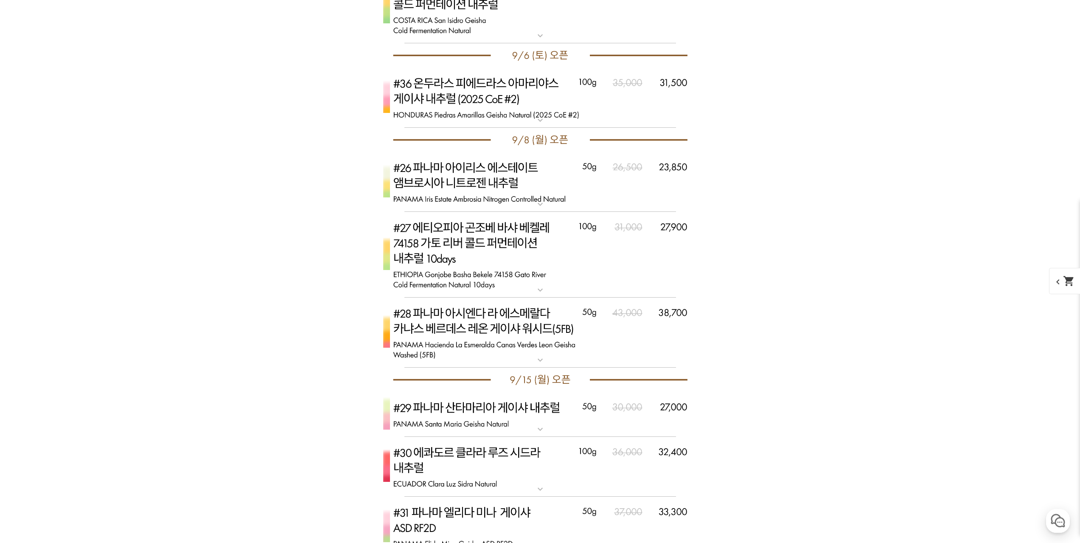
click at [621, 247] on img at bounding box center [541, 255] width 340 height 86
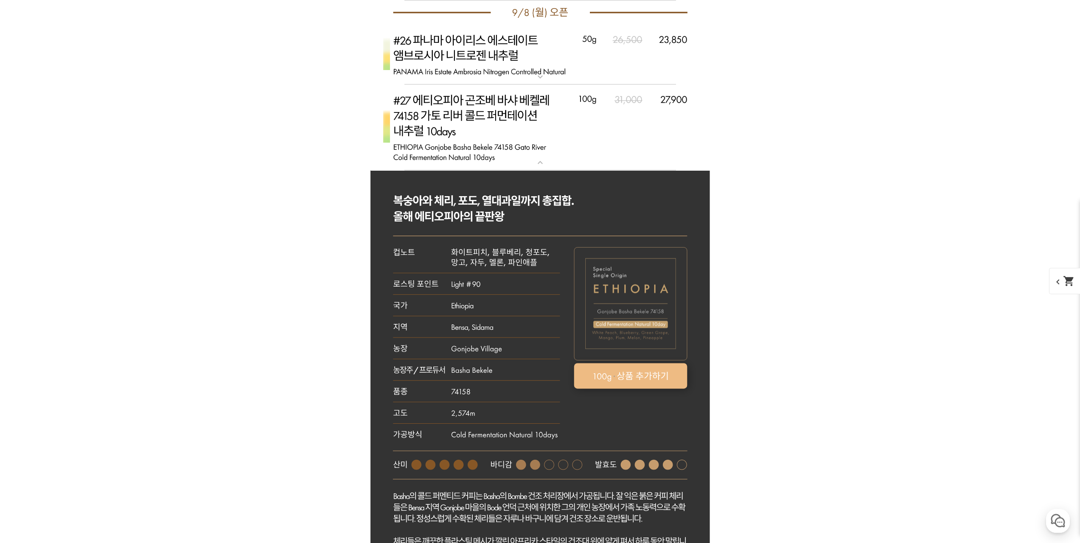
click at [658, 376] on rect at bounding box center [630, 375] width 113 height 25
select select "[9.8 오픈] #27 에티오피아 곤조베 [PERSON_NAME] 74158 가토 리버 콜드 퍼먼테이션 내추럴 10 days"
select select "100g"
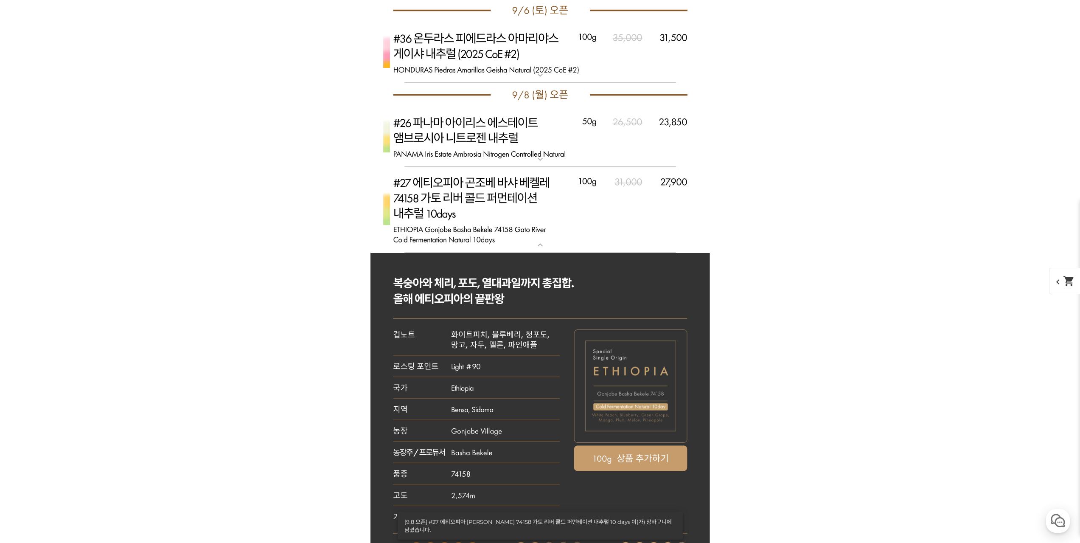
scroll to position [3820, 0]
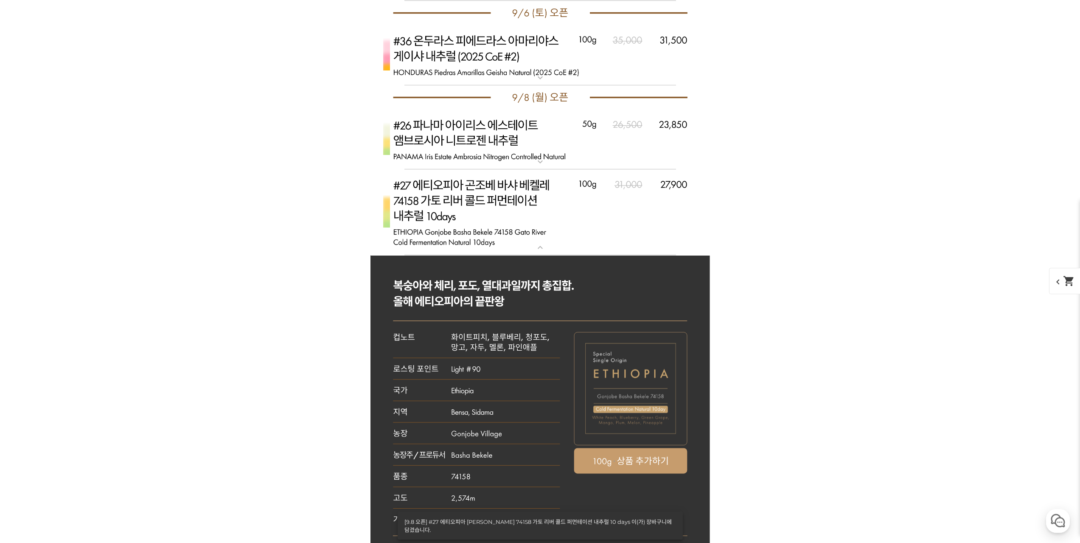
drag, startPoint x: 653, startPoint y: 221, endPoint x: 694, endPoint y: 224, distance: 41.3
click at [653, 221] on img at bounding box center [541, 212] width 340 height 86
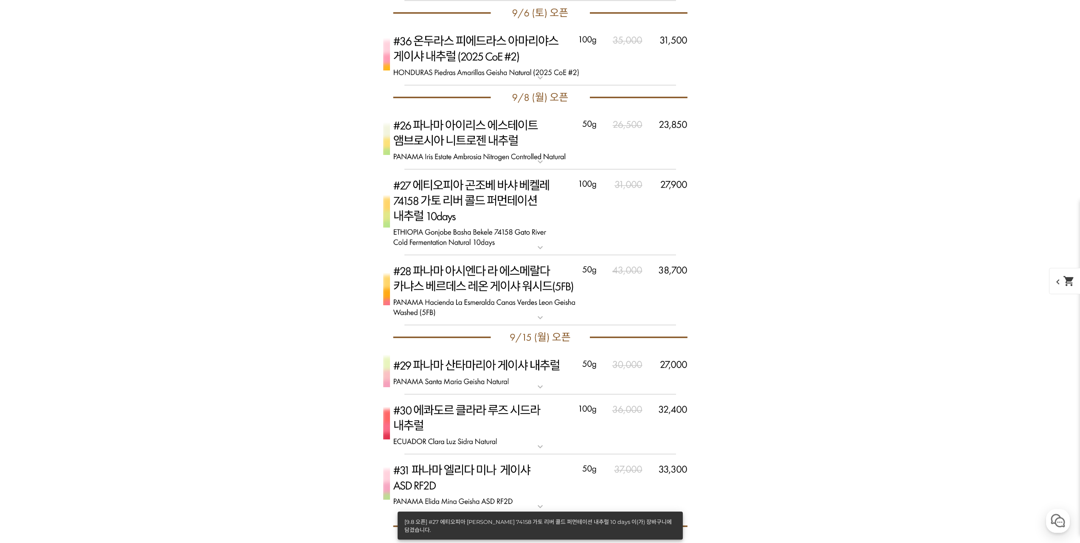
click at [634, 318] on img at bounding box center [541, 290] width 340 height 70
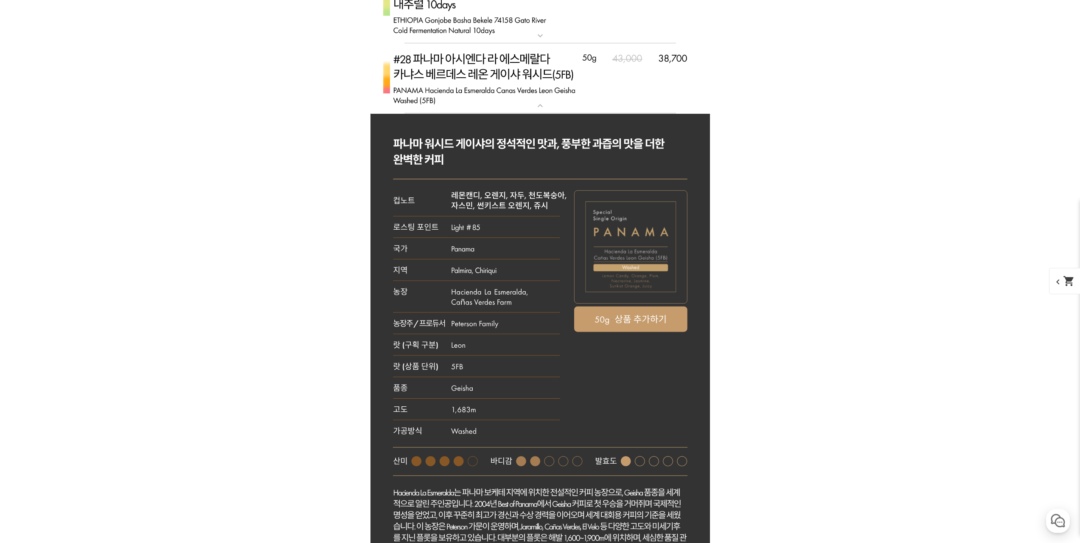
scroll to position [4033, 0]
click at [639, 332] on icon at bounding box center [541, 384] width 340 height 543
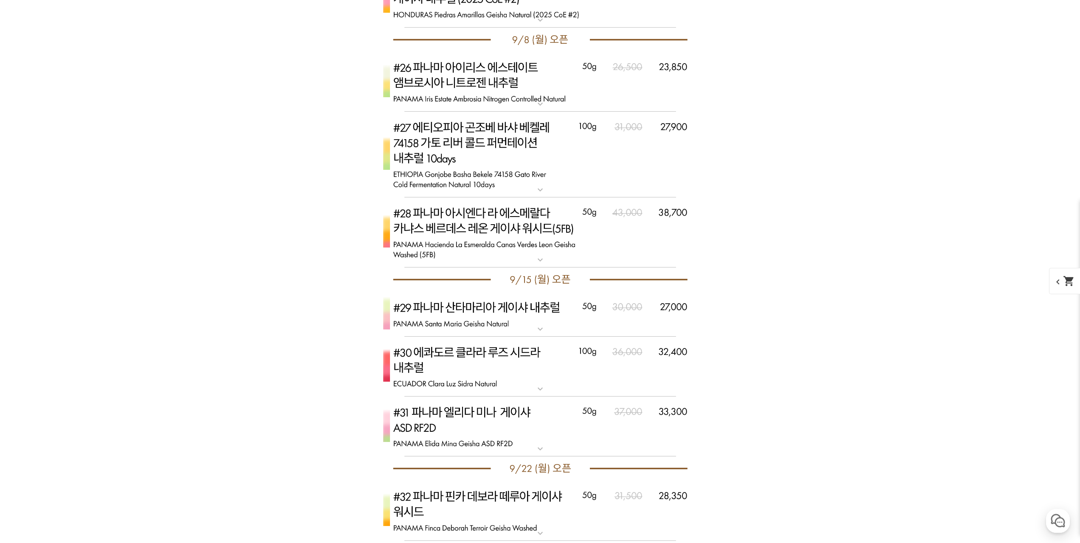
scroll to position [3863, 0]
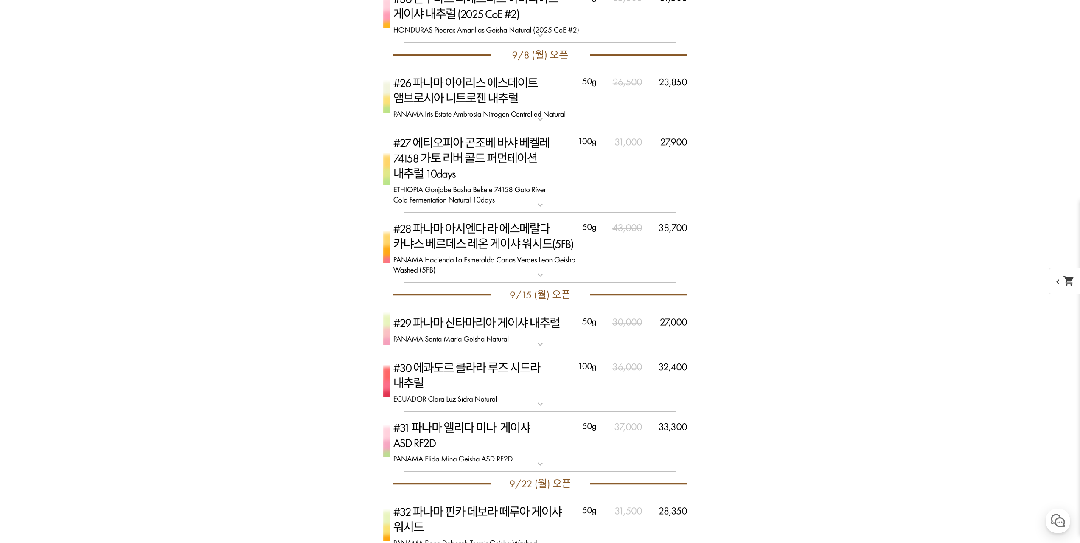
click at [636, 257] on img at bounding box center [541, 248] width 340 height 70
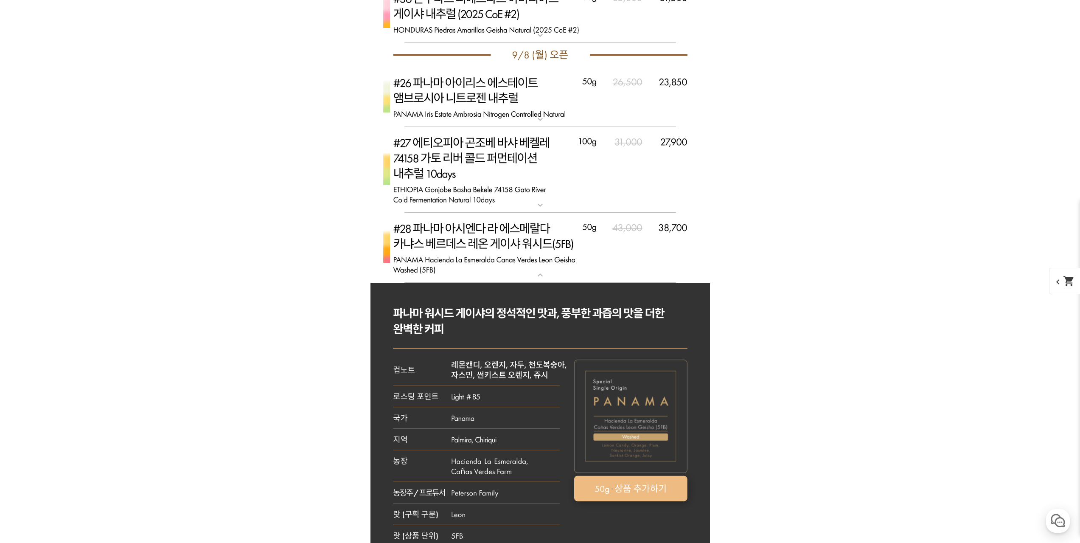
click at [640, 493] on rect at bounding box center [630, 487] width 113 height 25
select select "[9.8 오픈] #28 파나마 아시엔다 라 에스메랄다 카냐스 베르데스 레온 게이샤 워시드 (5FB)"
select select "50g"
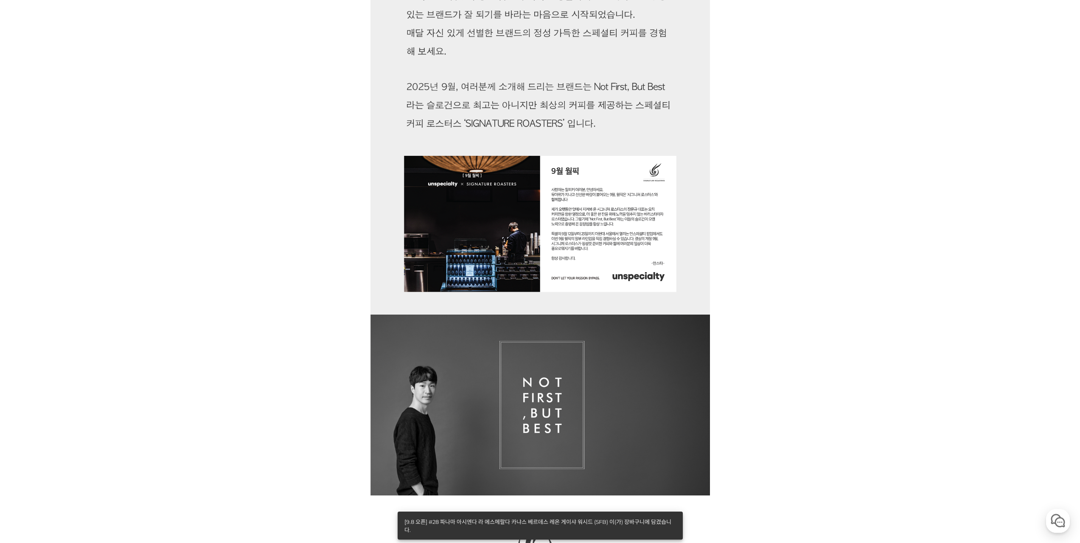
scroll to position [0, 0]
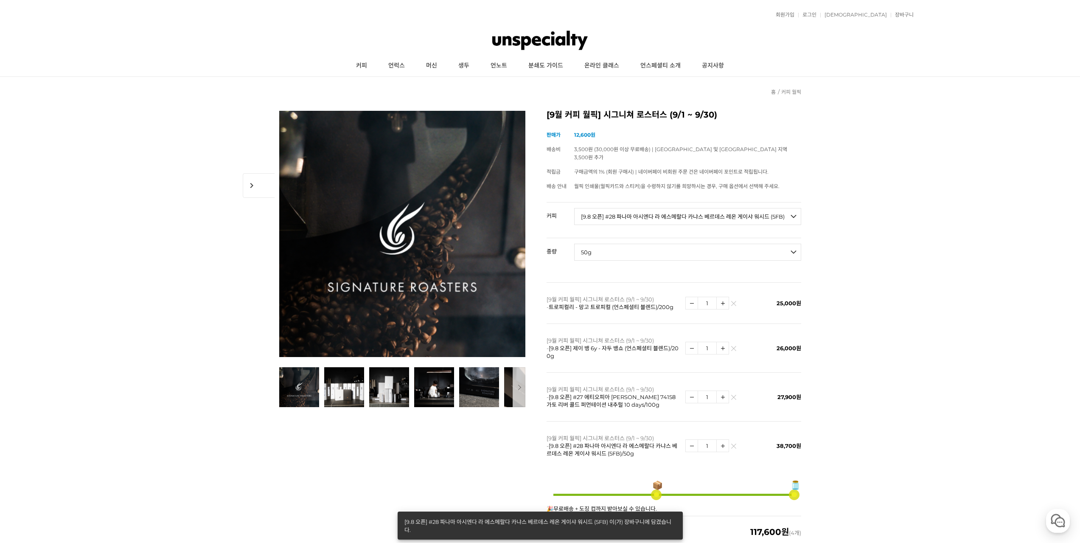
drag, startPoint x: 941, startPoint y: 419, endPoint x: 819, endPoint y: 112, distance: 330.4
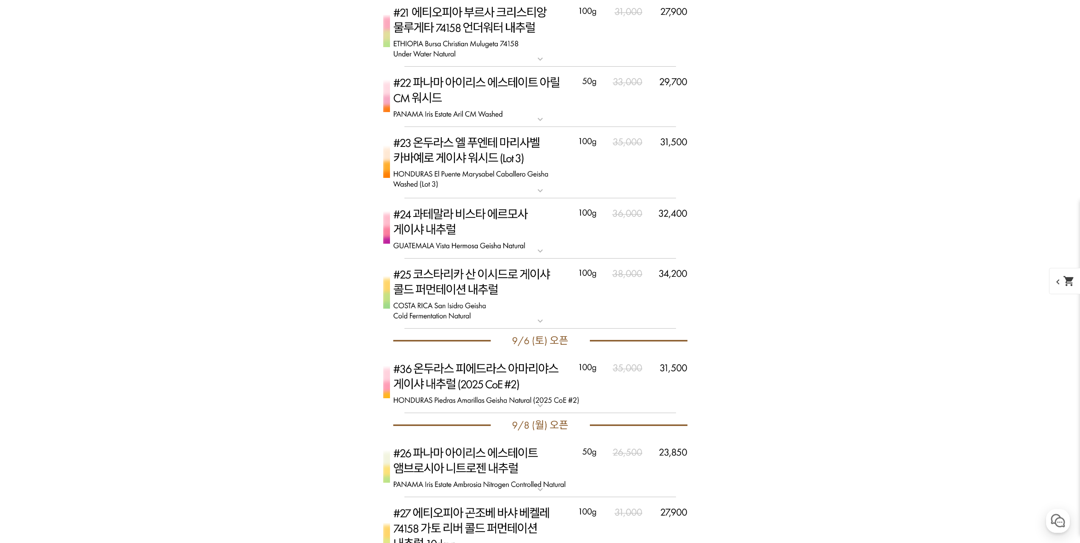
scroll to position [3578, 0]
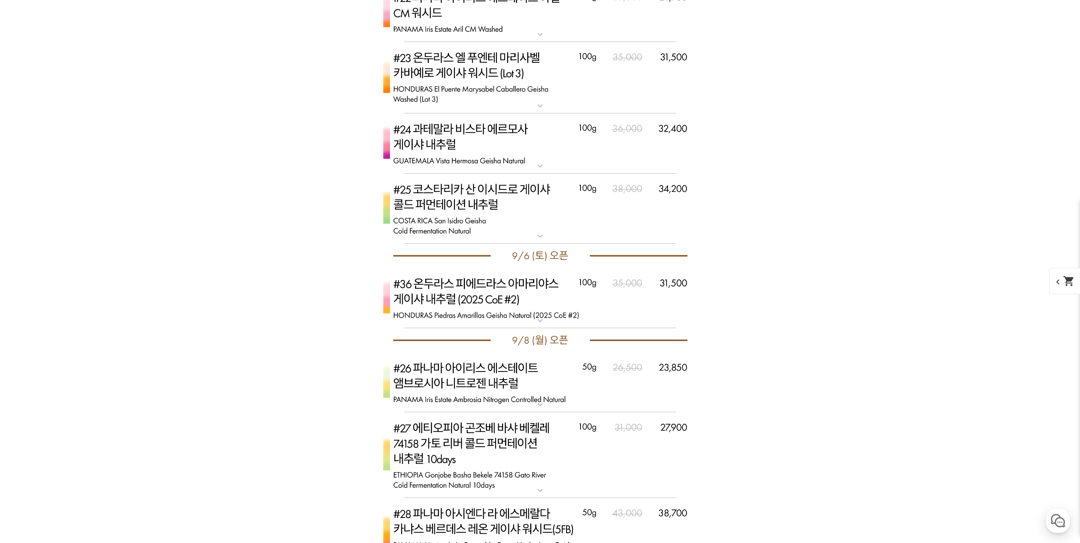
click at [654, 298] on img at bounding box center [541, 298] width 340 height 60
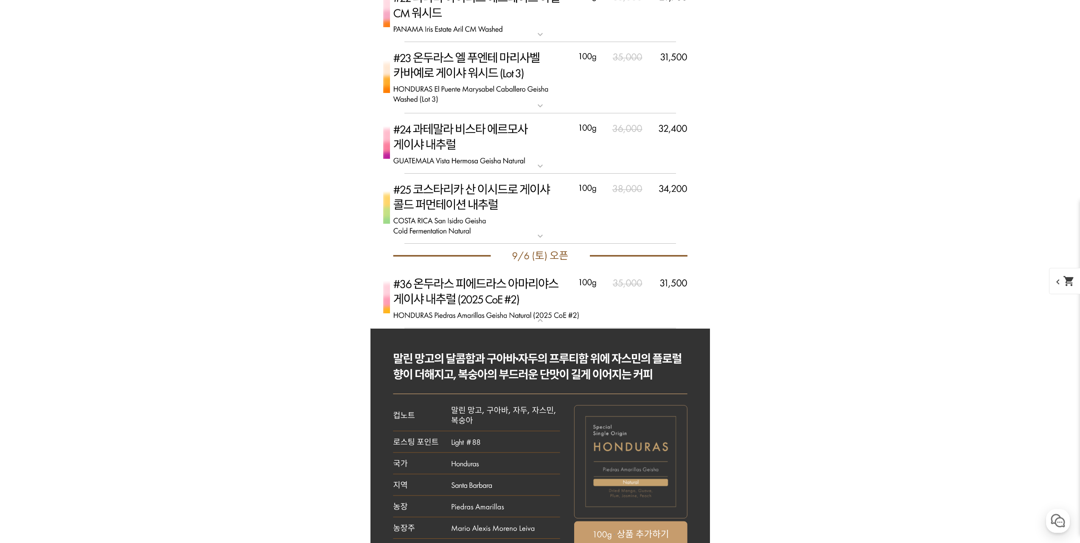
click at [657, 304] on img at bounding box center [541, 298] width 340 height 60
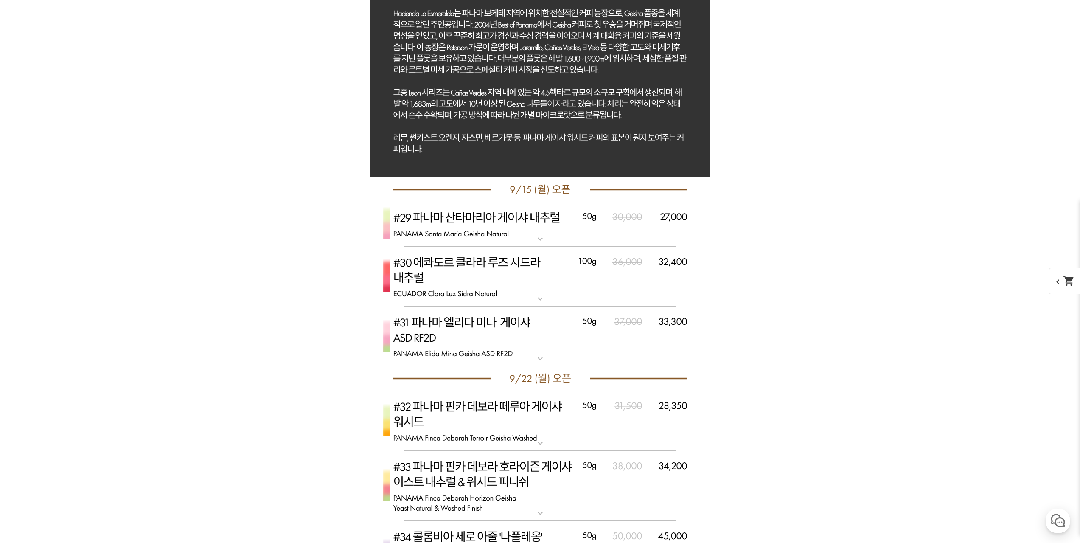
scroll to position [4724, 0]
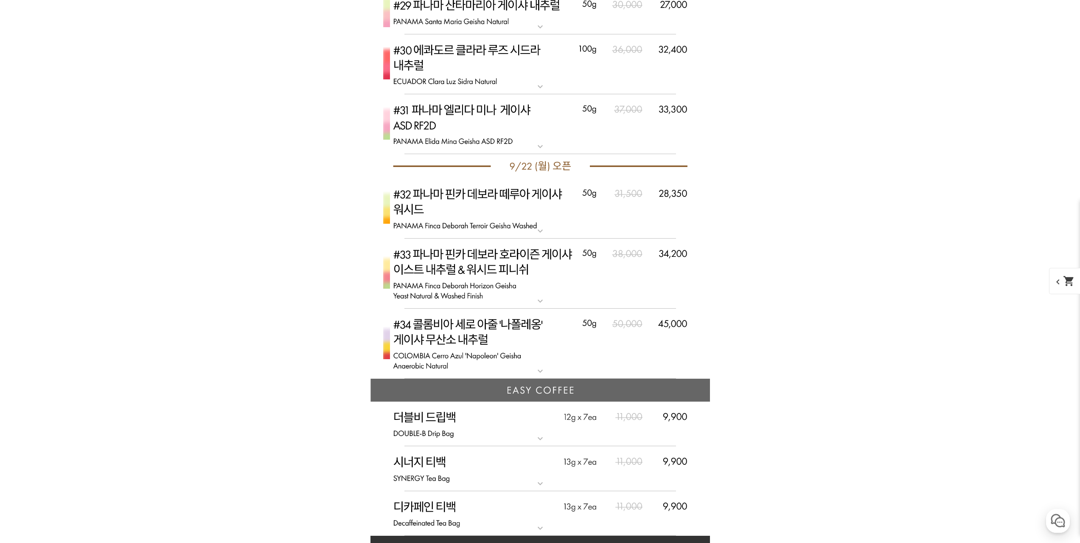
click at [667, 225] on img at bounding box center [541, 208] width 340 height 60
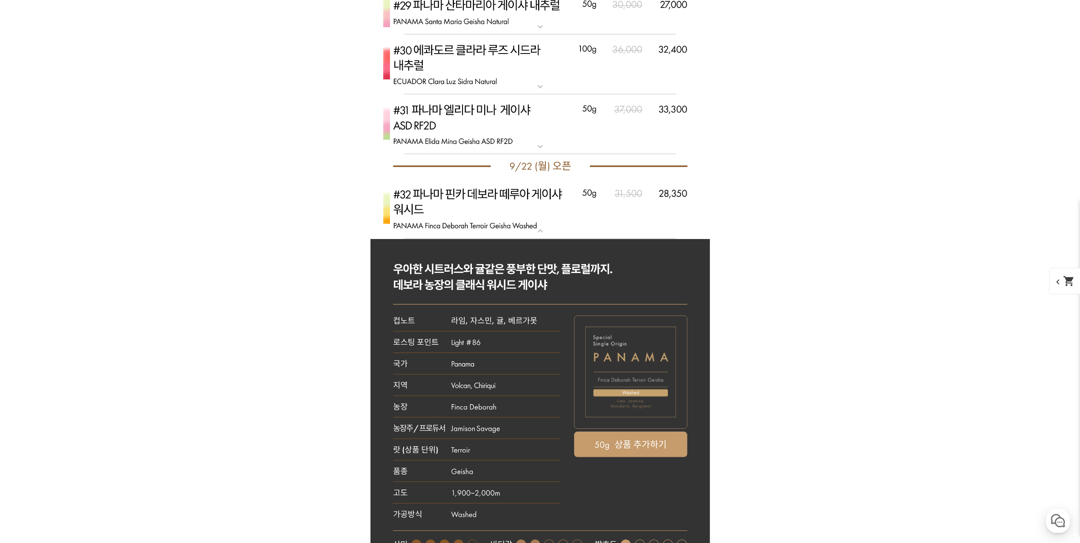
click at [668, 224] on img at bounding box center [541, 208] width 340 height 60
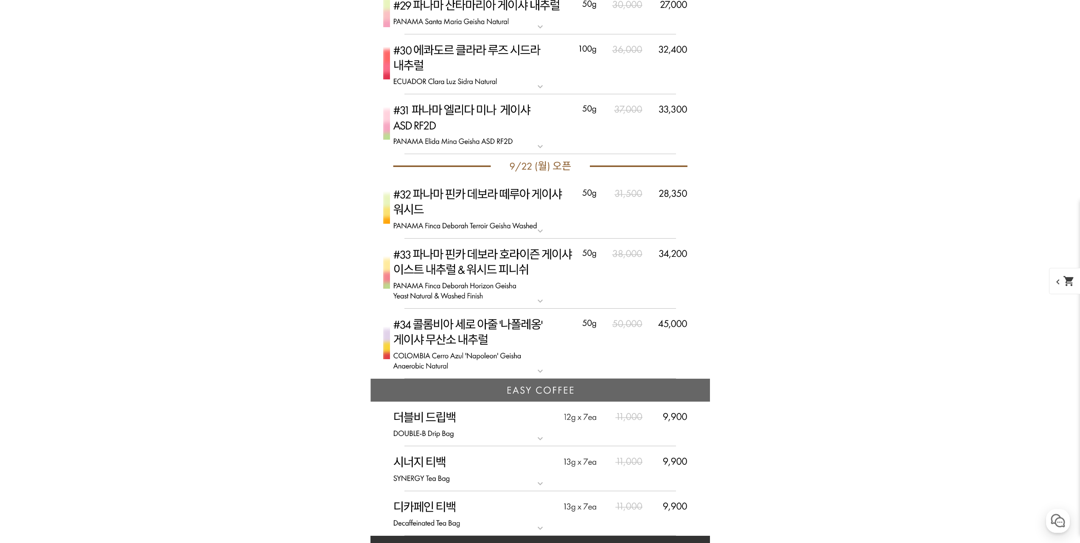
click at [658, 286] on img at bounding box center [541, 274] width 340 height 70
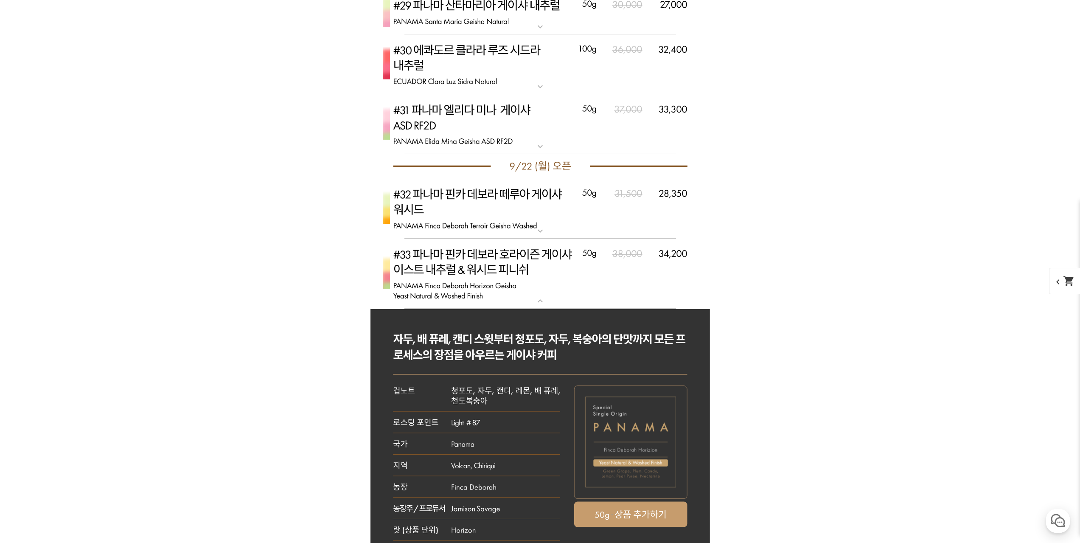
click at [658, 286] on img at bounding box center [541, 274] width 340 height 70
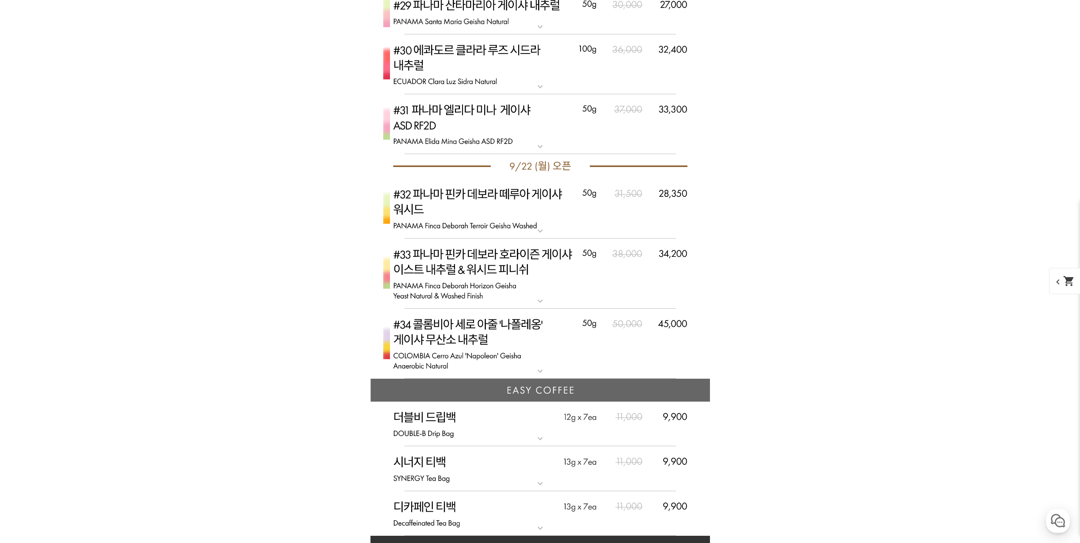
click at [641, 291] on img at bounding box center [541, 274] width 340 height 70
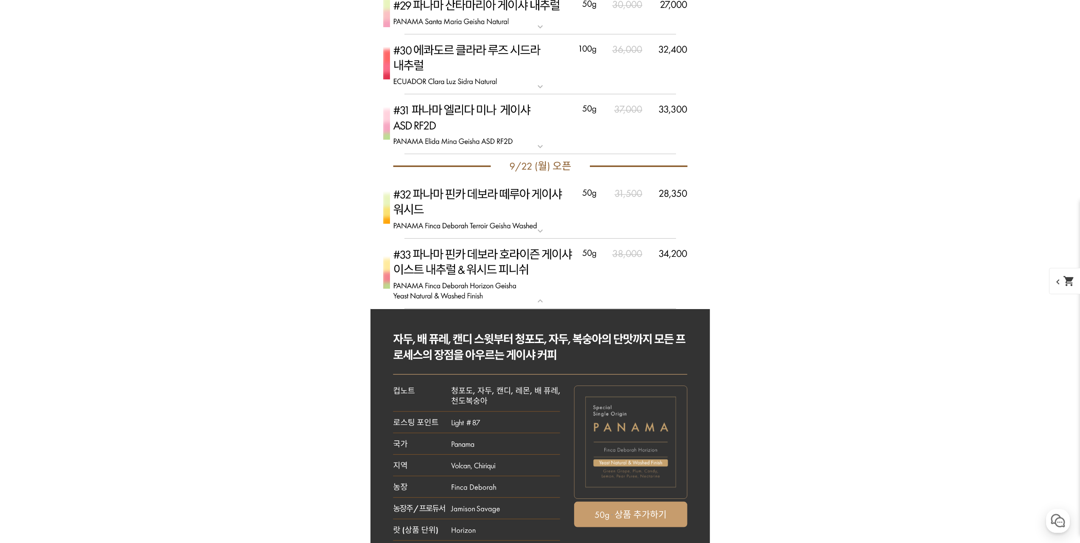
click at [643, 258] on img at bounding box center [541, 274] width 340 height 70
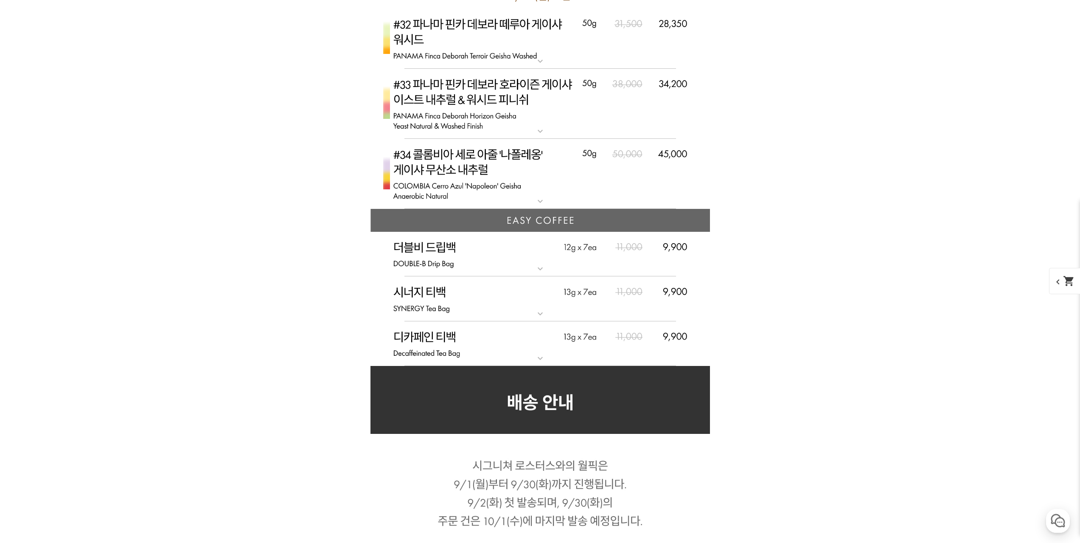
click at [648, 196] on img at bounding box center [541, 174] width 340 height 70
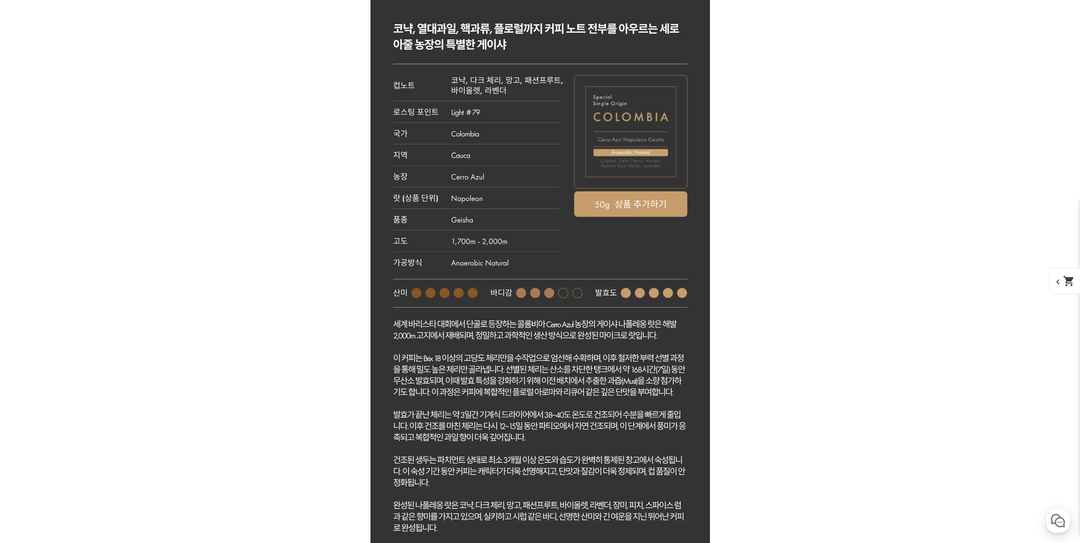
scroll to position [5191, 0]
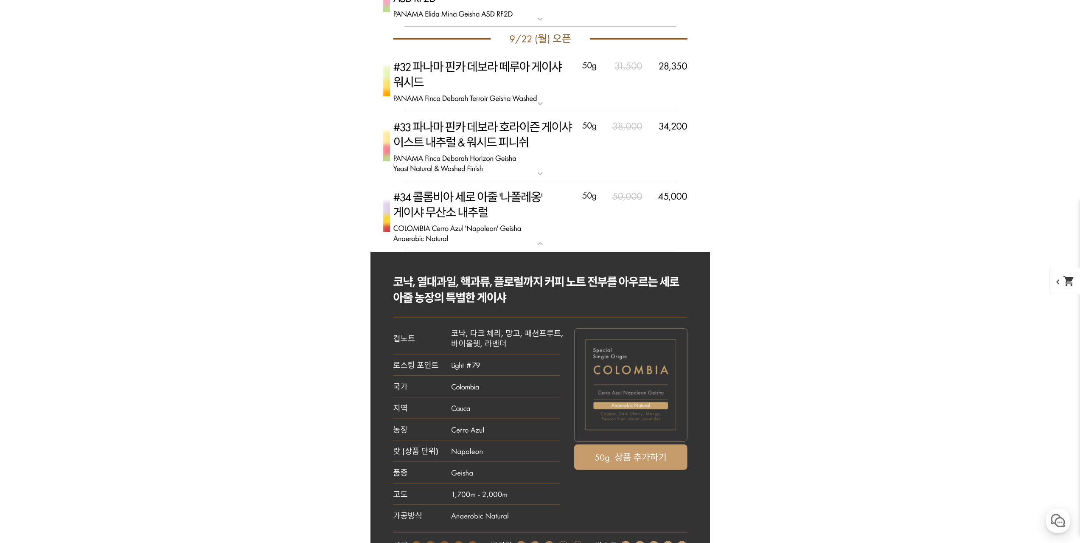
click at [647, 223] on img at bounding box center [541, 216] width 340 height 70
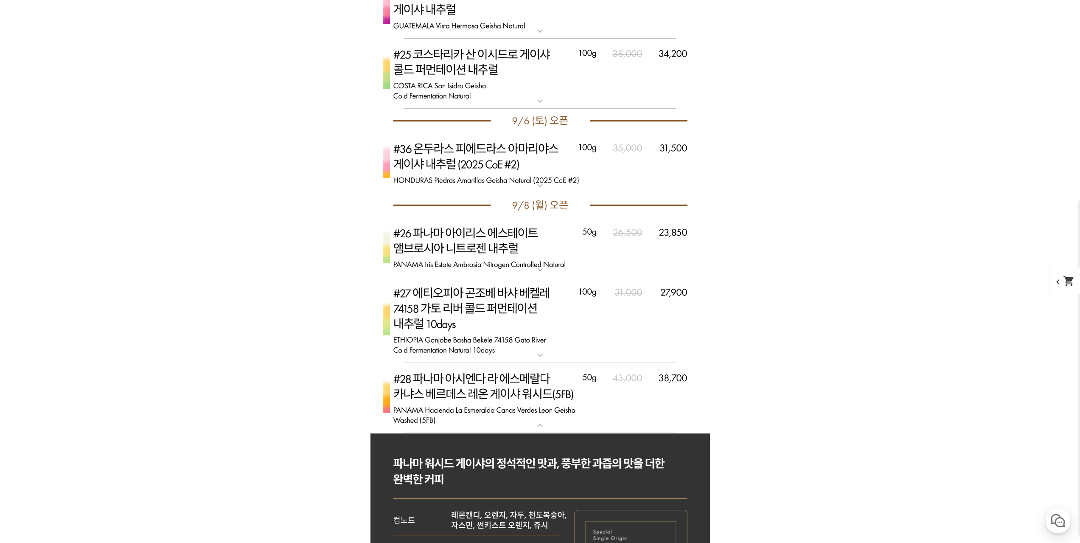
scroll to position [3703, 0]
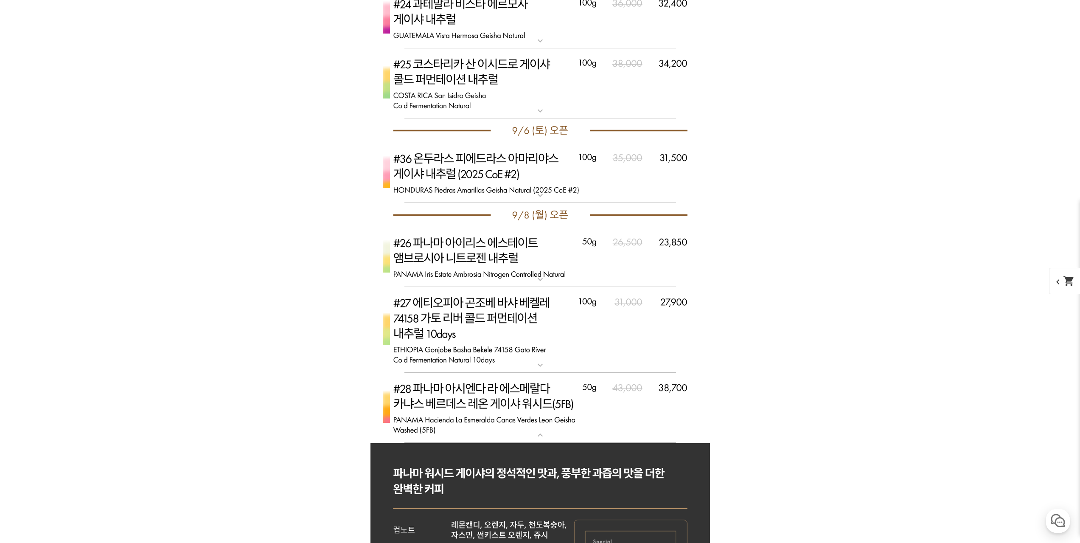
click at [689, 415] on img at bounding box center [541, 408] width 340 height 70
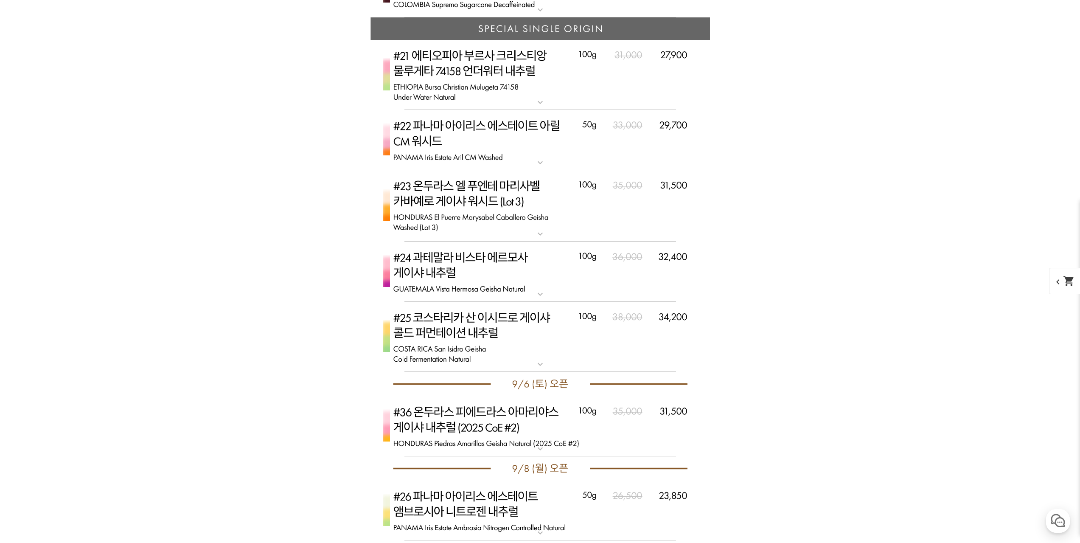
scroll to position [3448, 0]
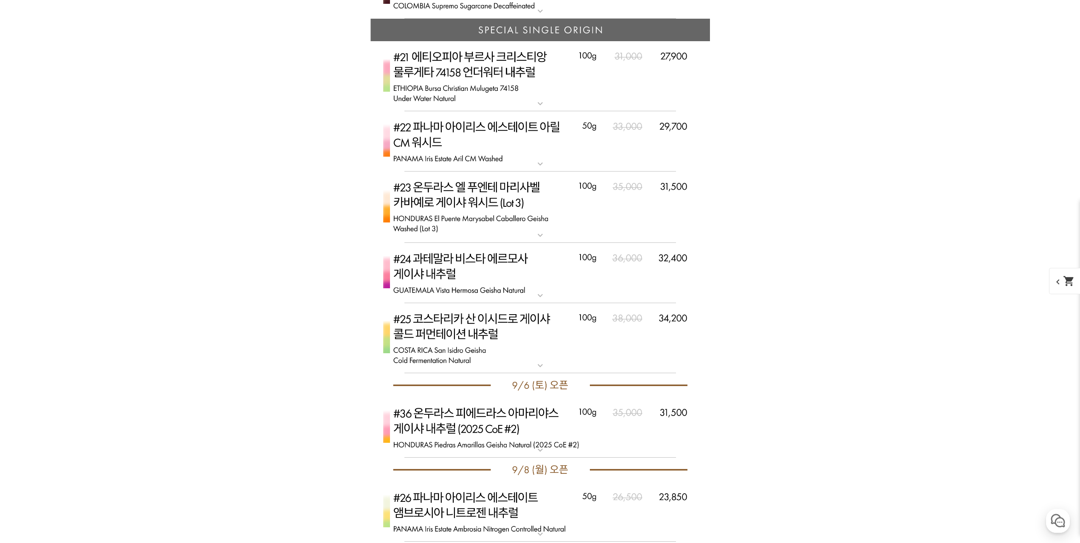
click at [634, 355] on img at bounding box center [541, 338] width 340 height 70
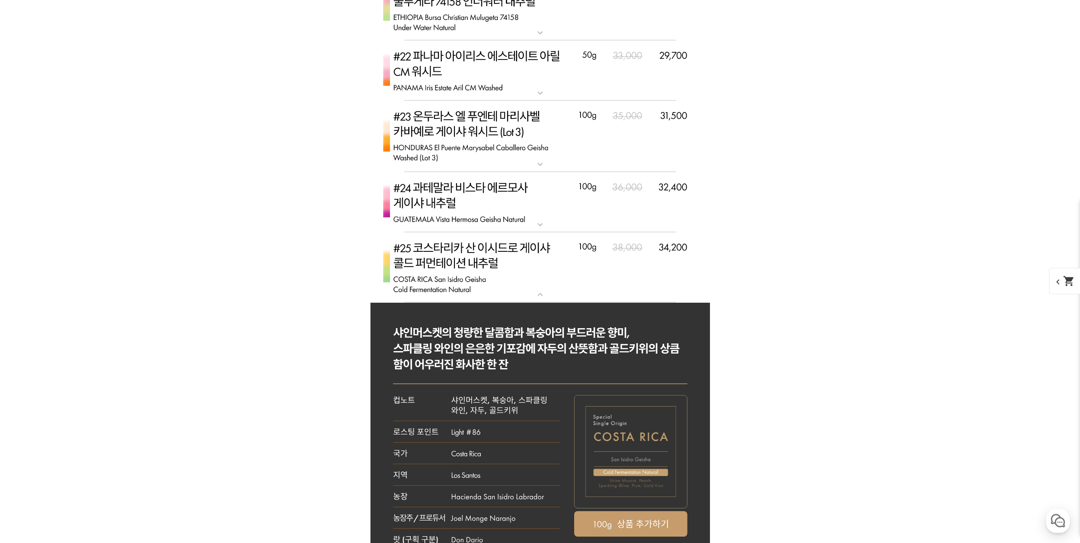
scroll to position [3491, 0]
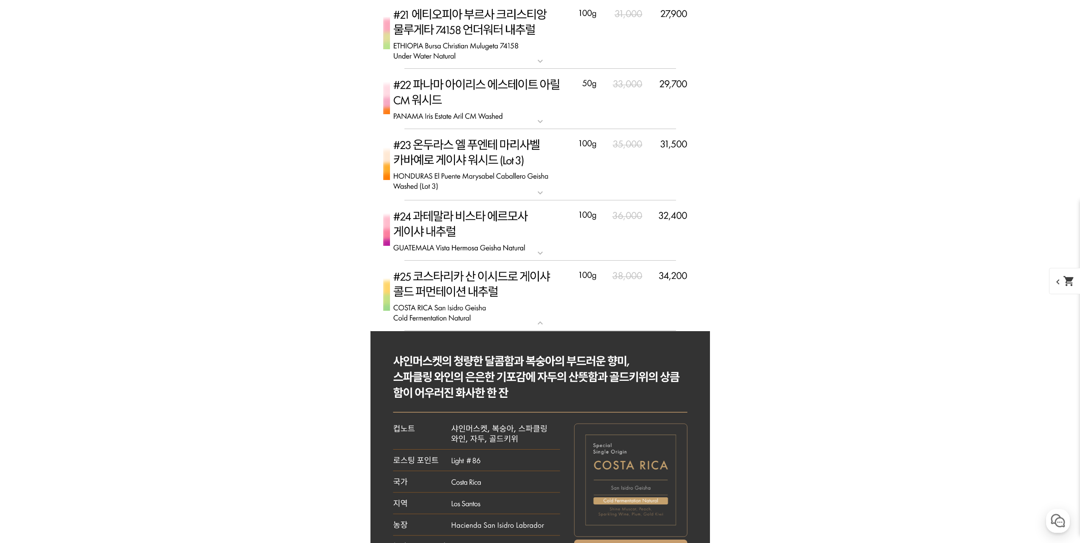
click at [674, 295] on img at bounding box center [541, 296] width 340 height 70
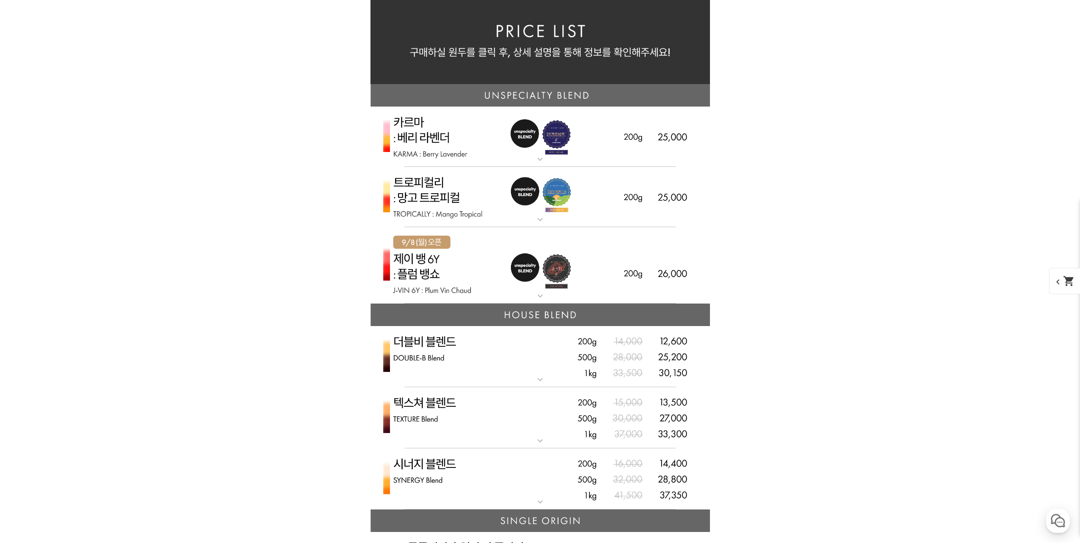
scroll to position [1945, 0]
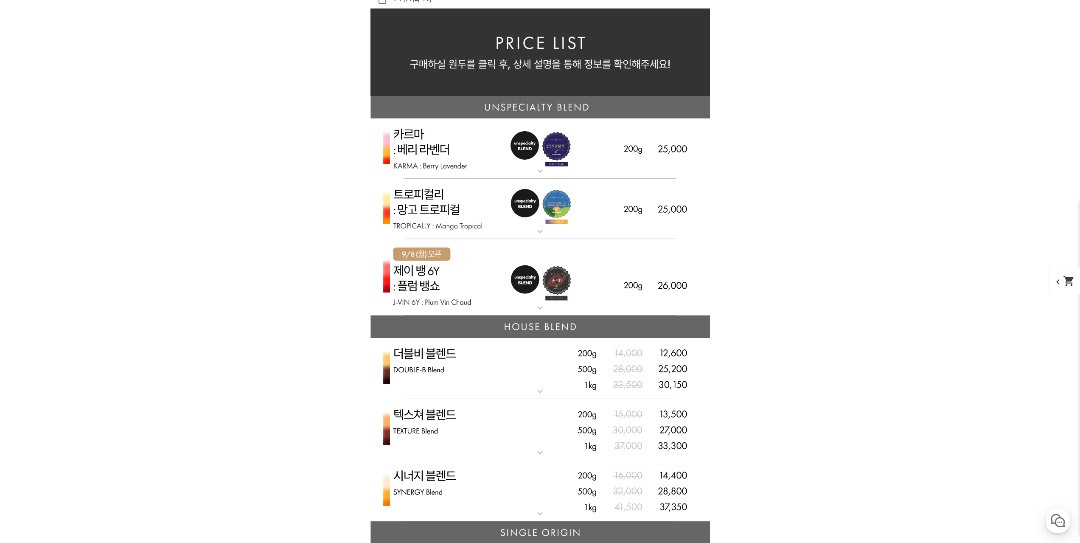
click at [633, 208] on img at bounding box center [541, 209] width 340 height 61
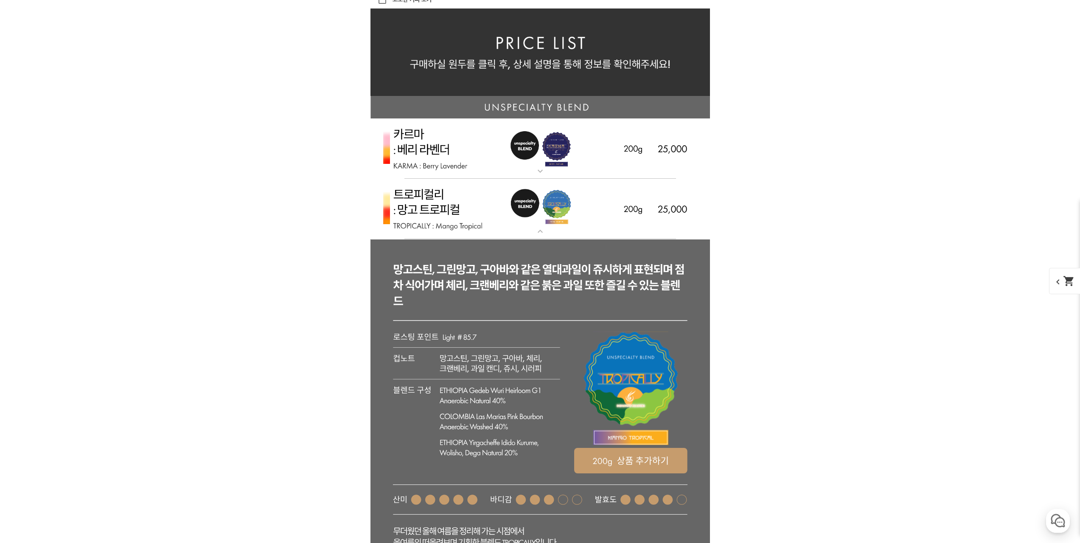
click at [634, 208] on img at bounding box center [541, 209] width 340 height 61
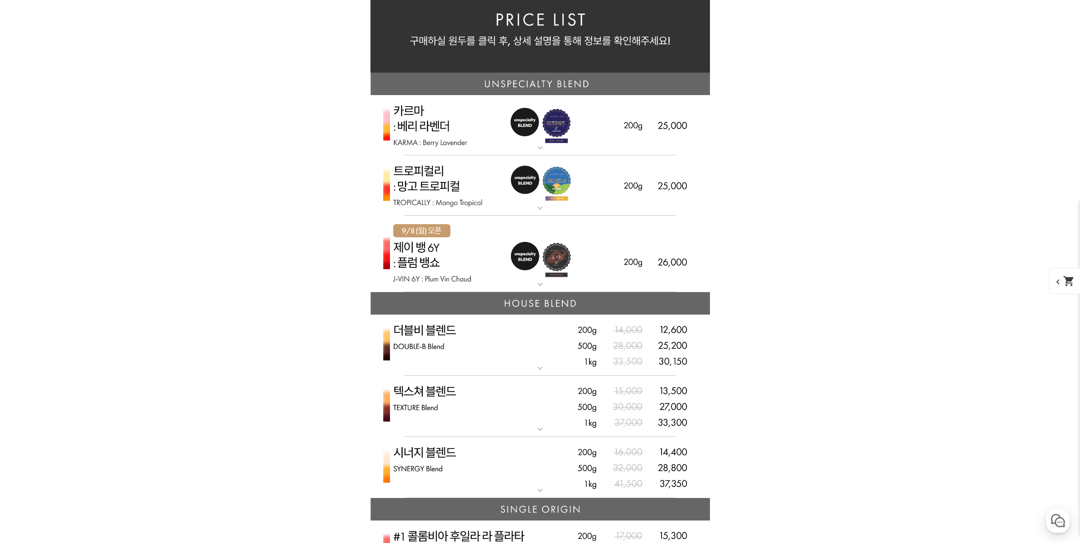
scroll to position [2029, 0]
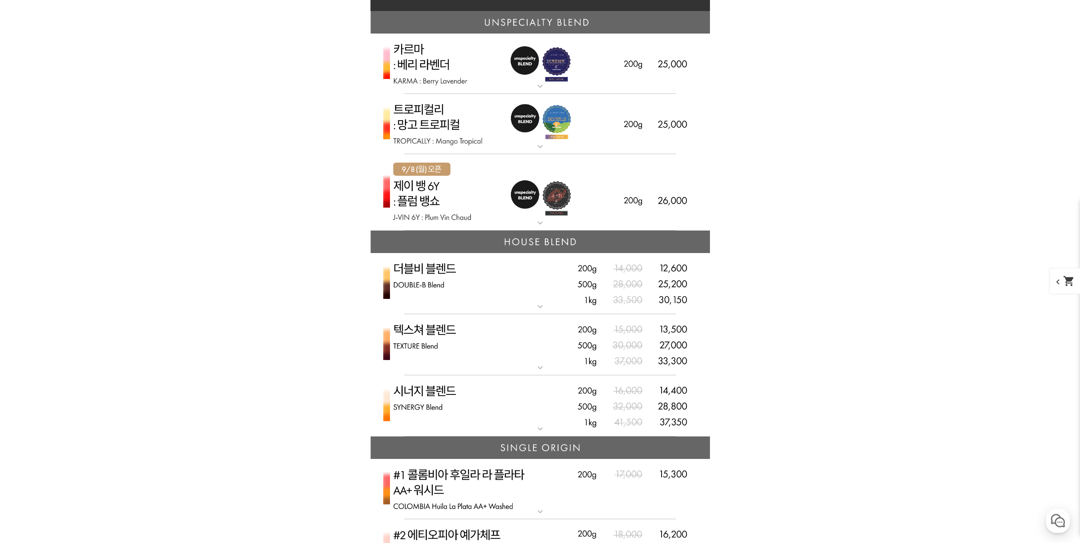
click at [627, 204] on img at bounding box center [541, 192] width 340 height 77
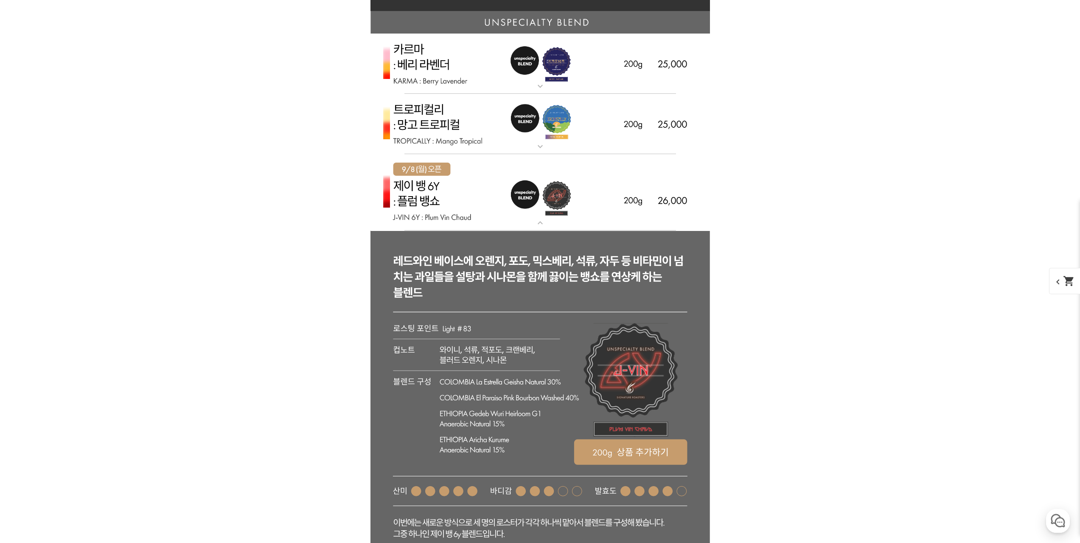
click at [641, 212] on img at bounding box center [541, 192] width 340 height 77
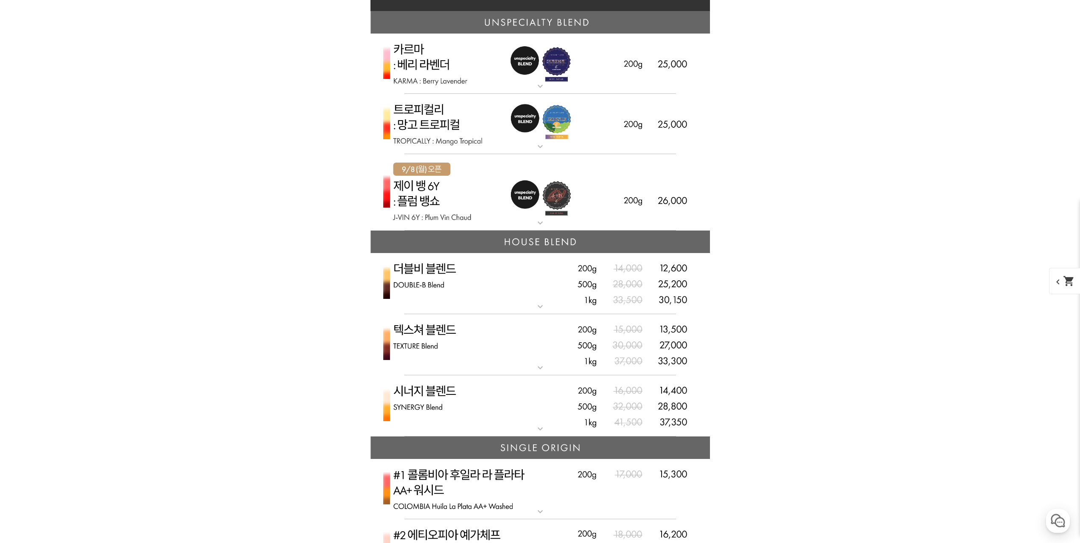
click at [668, 139] on img at bounding box center [541, 124] width 340 height 61
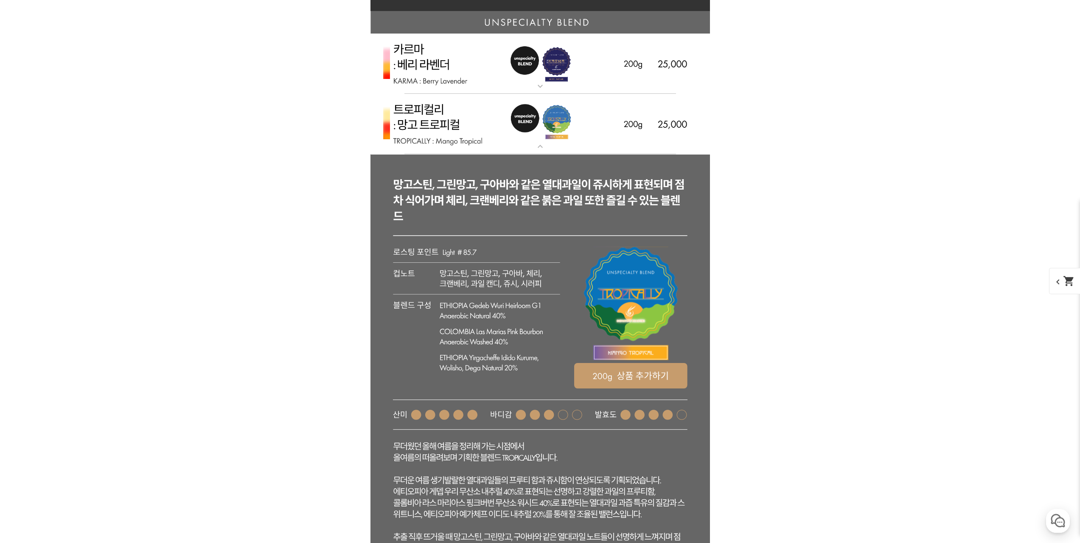
click at [669, 134] on img at bounding box center [541, 124] width 340 height 61
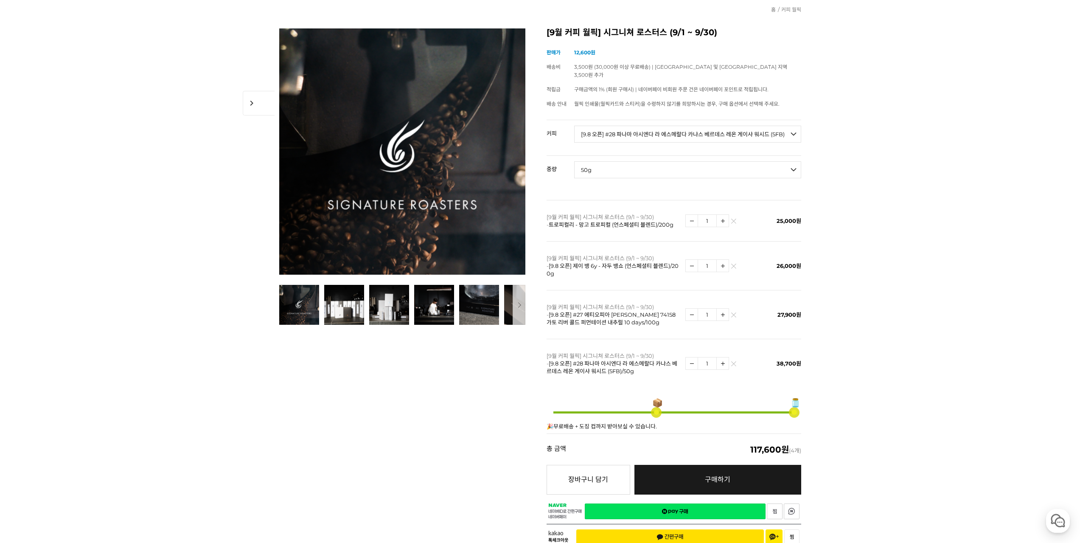
scroll to position [85, 0]
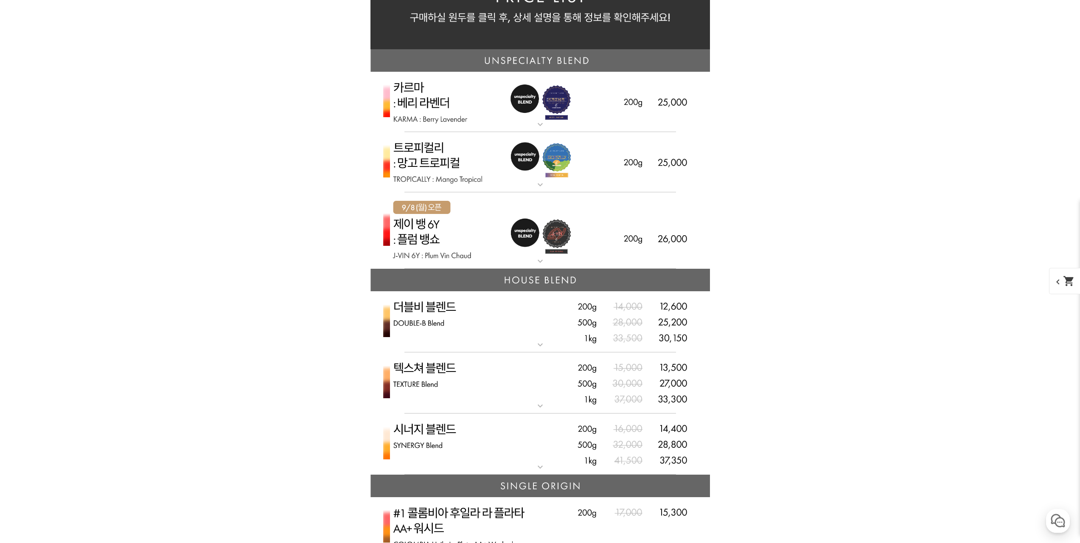
scroll to position [1910, 0]
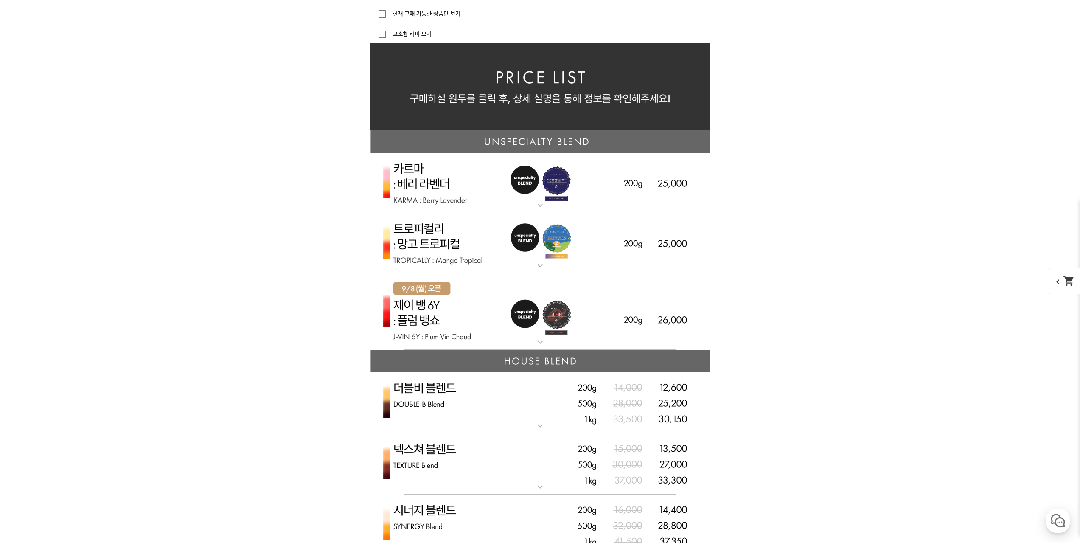
click at [643, 318] on img at bounding box center [541, 311] width 340 height 77
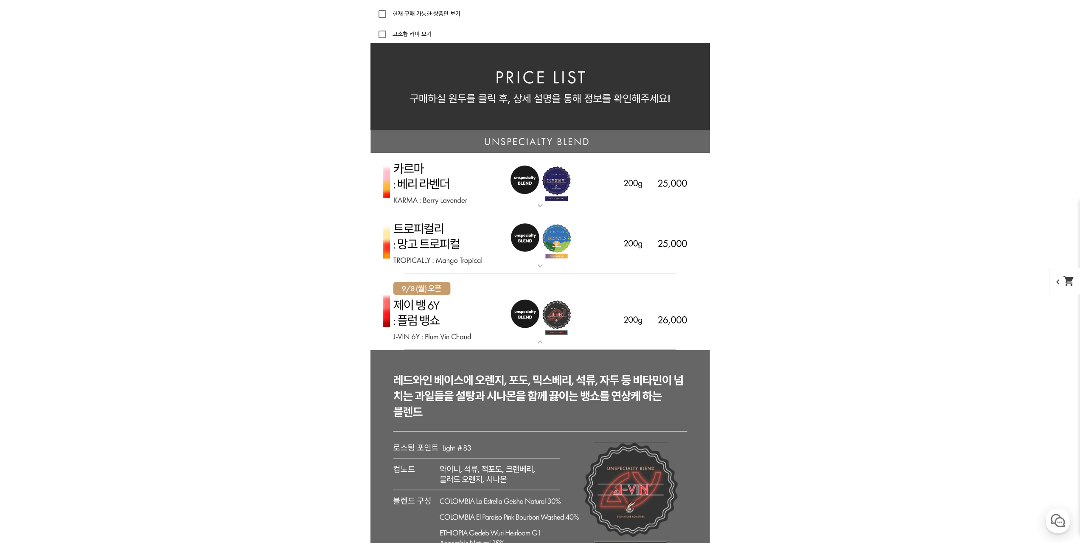
click at [646, 313] on img at bounding box center [541, 311] width 340 height 77
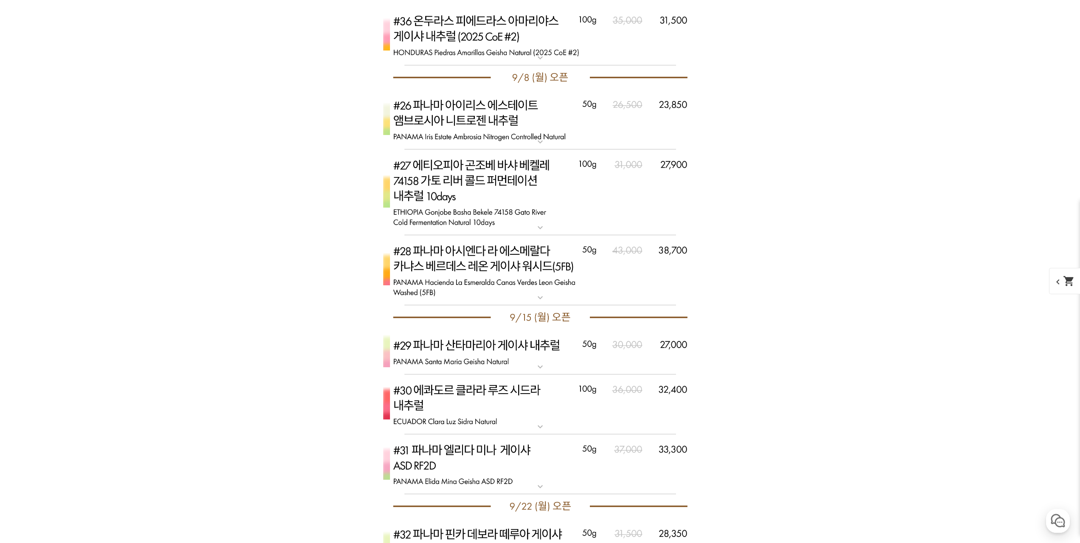
scroll to position [3876, 0]
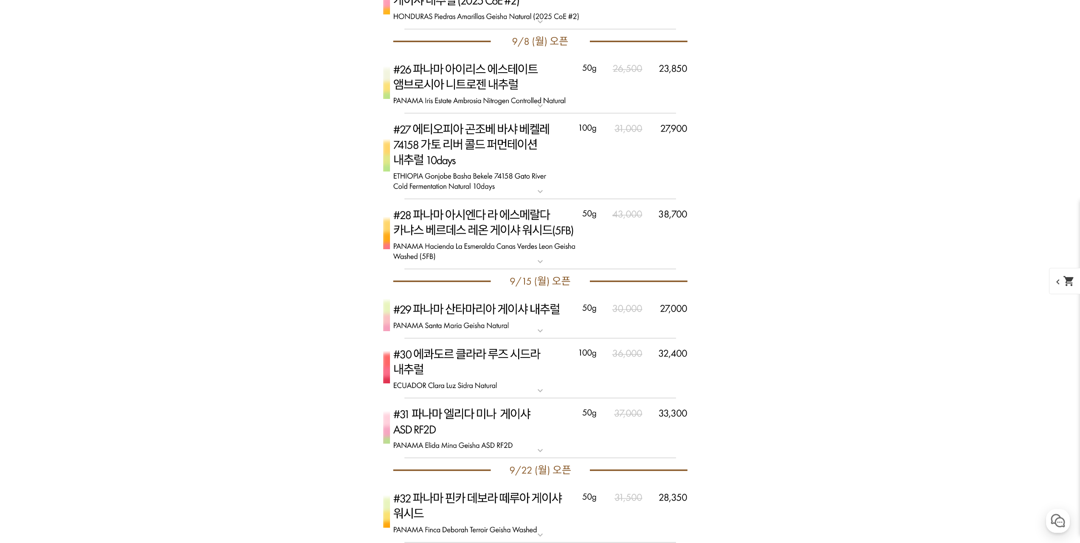
click at [638, 177] on img at bounding box center [541, 156] width 340 height 86
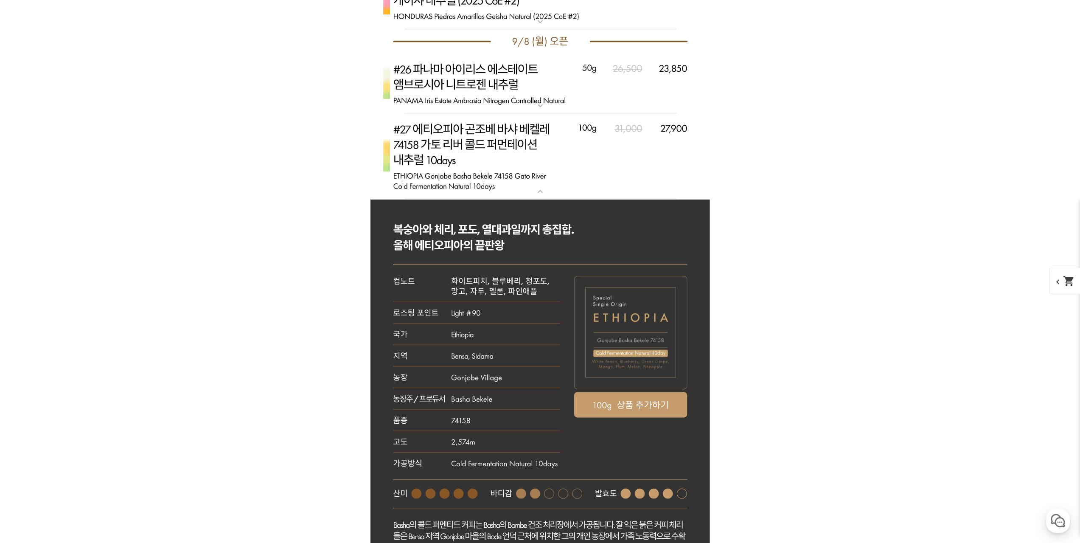
click at [638, 177] on img at bounding box center [541, 156] width 340 height 86
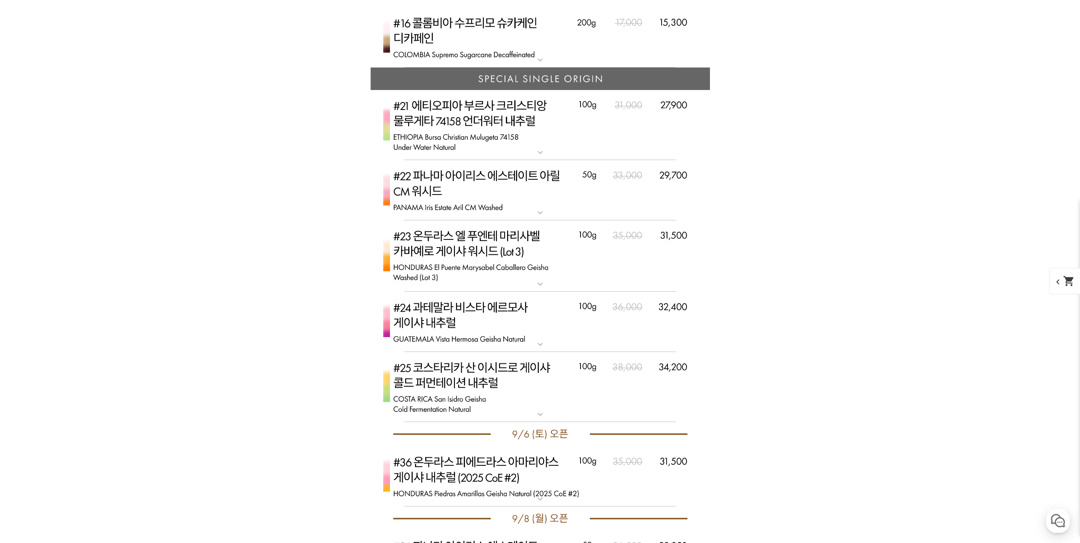
scroll to position [0, 0]
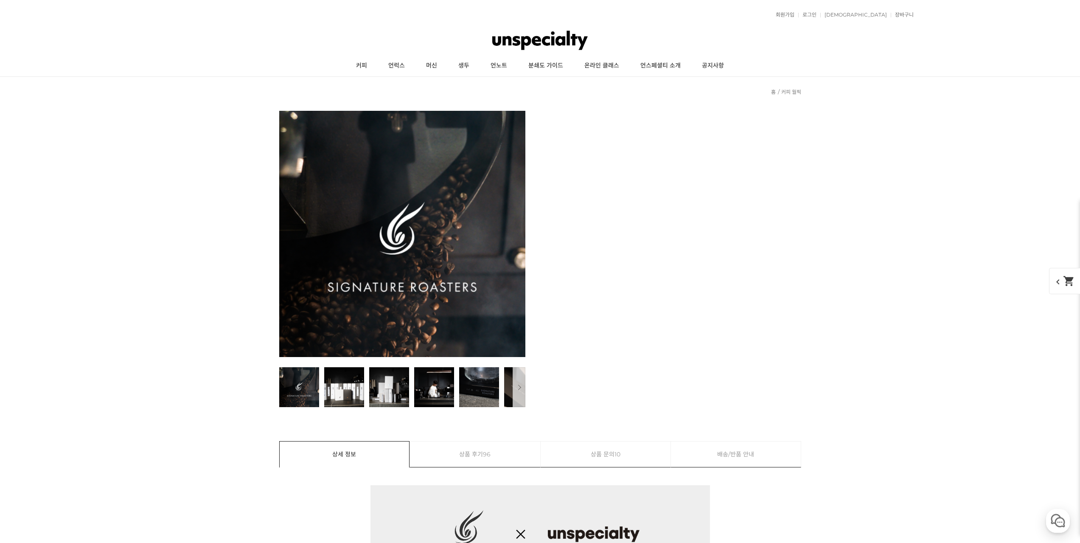
drag, startPoint x: 875, startPoint y: 357, endPoint x: 829, endPoint y: 63, distance: 298.3
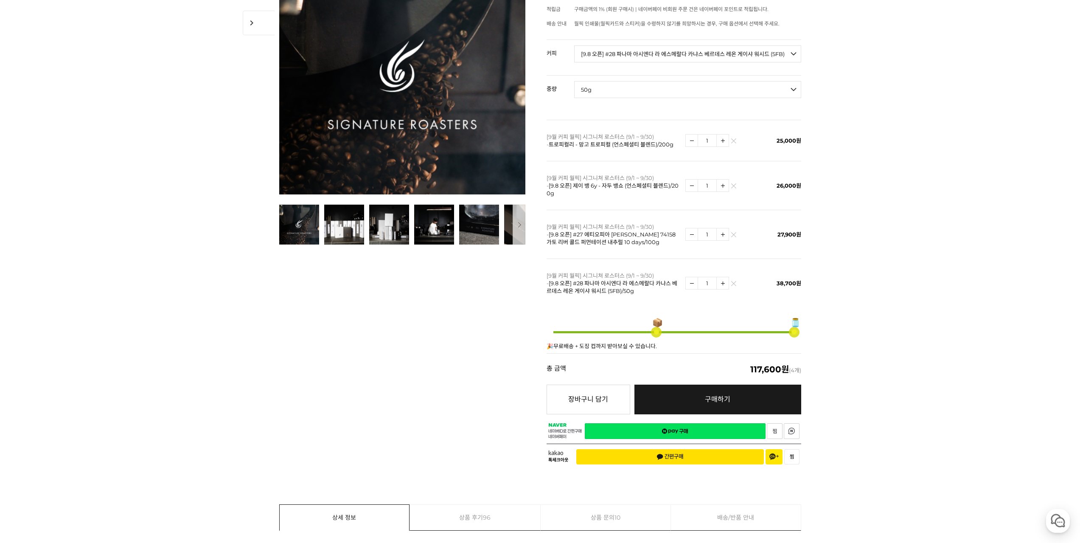
scroll to position [170, 0]
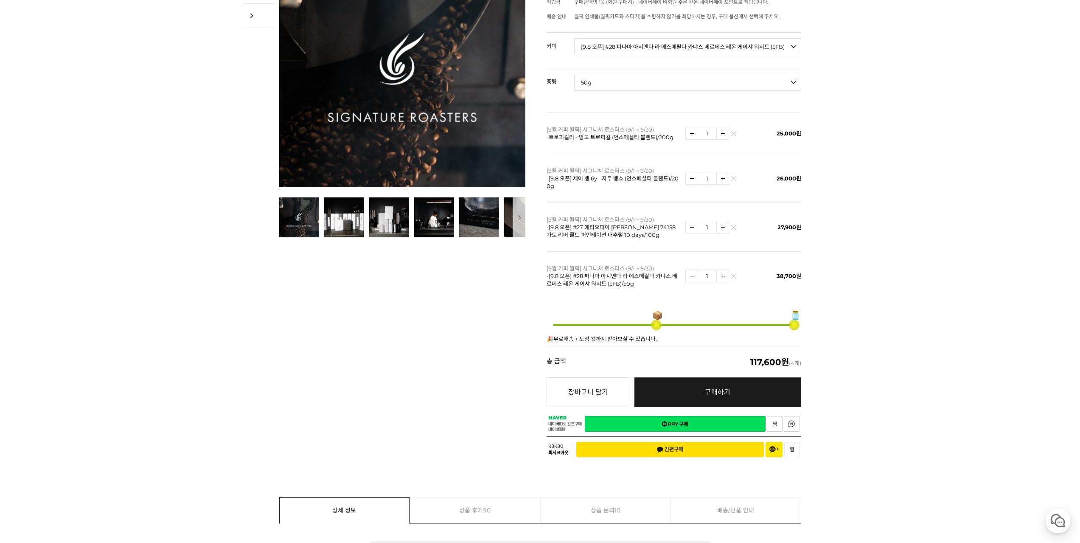
click at [734, 178] on img at bounding box center [733, 180] width 5 height 5
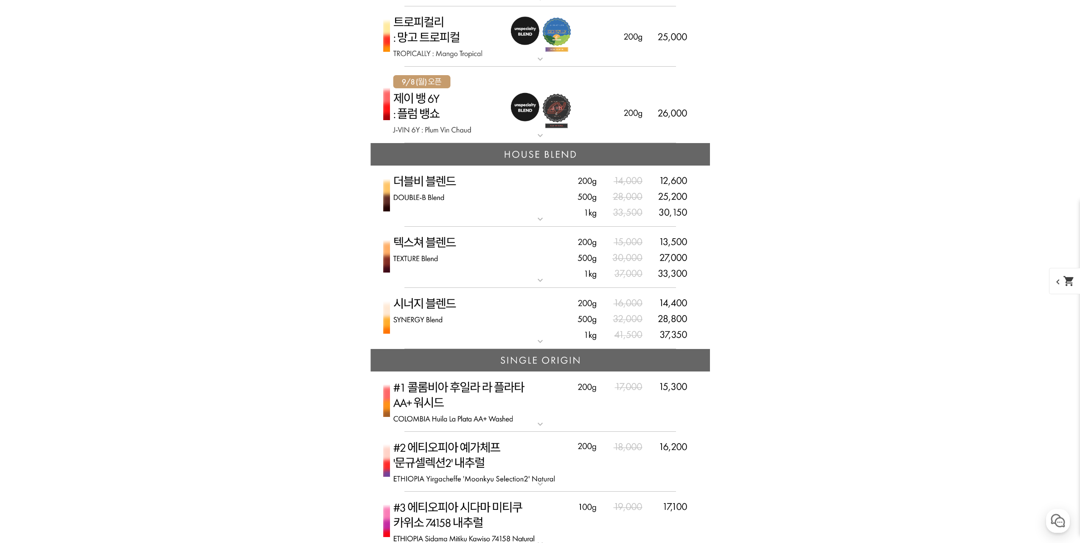
scroll to position [2027, 0]
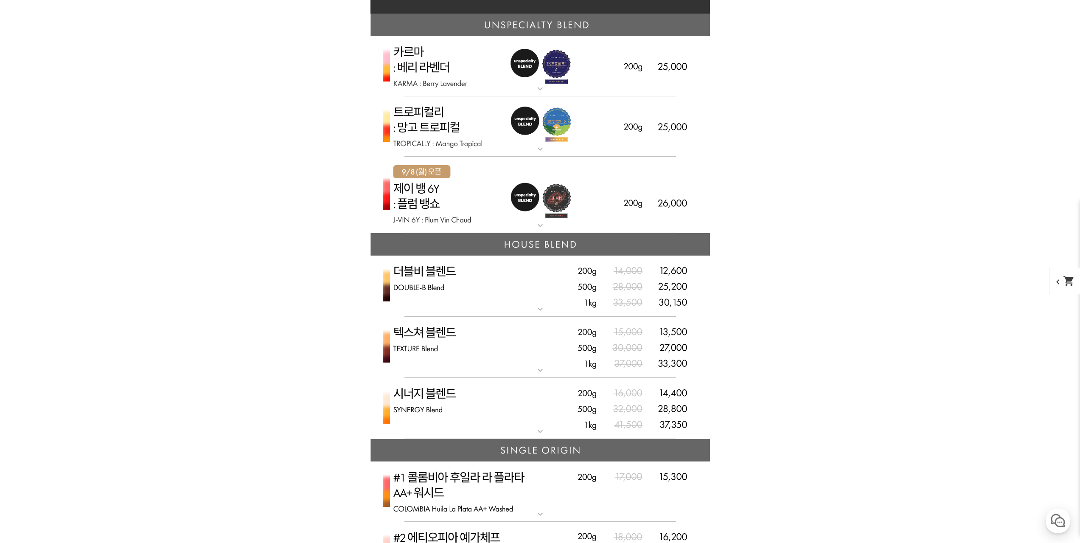
click at [673, 184] on img at bounding box center [541, 195] width 340 height 77
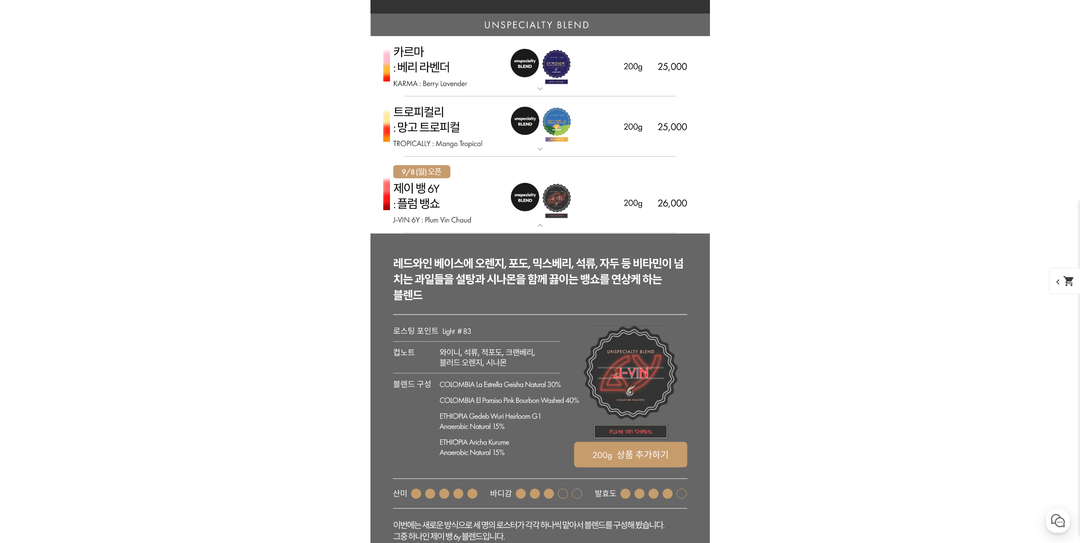
click at [673, 184] on img at bounding box center [541, 195] width 340 height 77
click at [642, 129] on img at bounding box center [541, 126] width 340 height 61
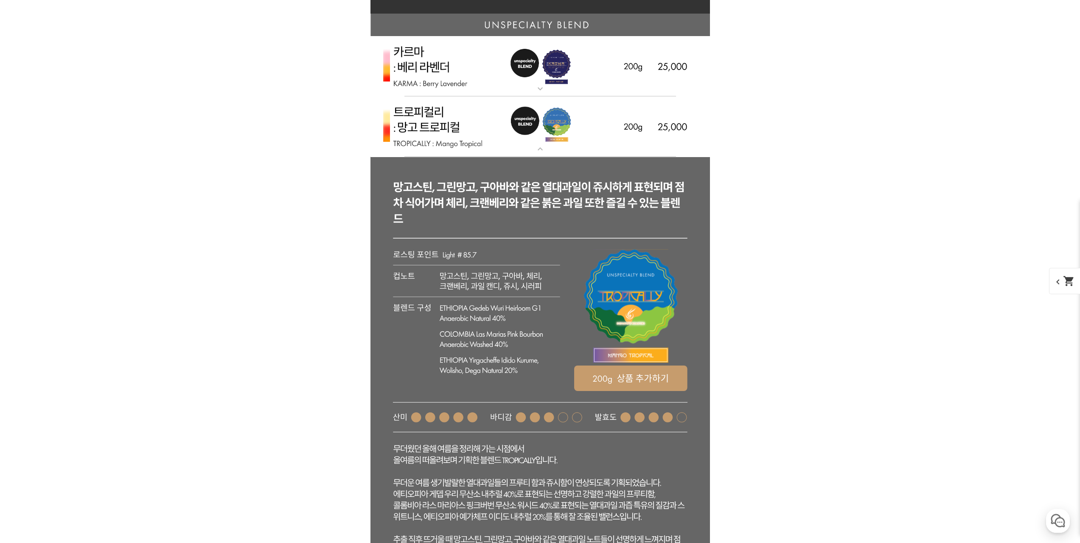
click at [642, 129] on img at bounding box center [541, 126] width 340 height 61
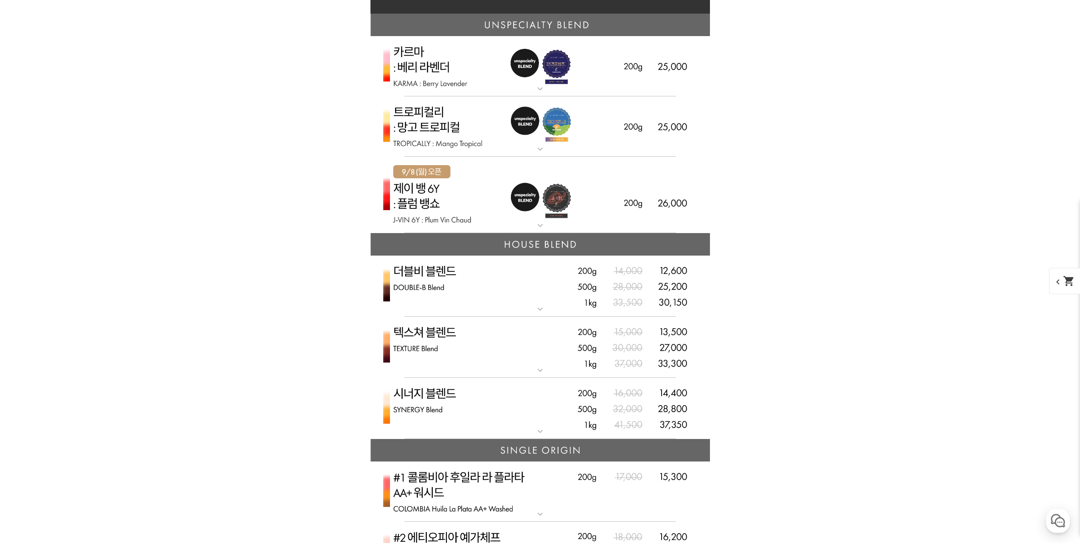
click at [628, 129] on img at bounding box center [541, 126] width 340 height 61
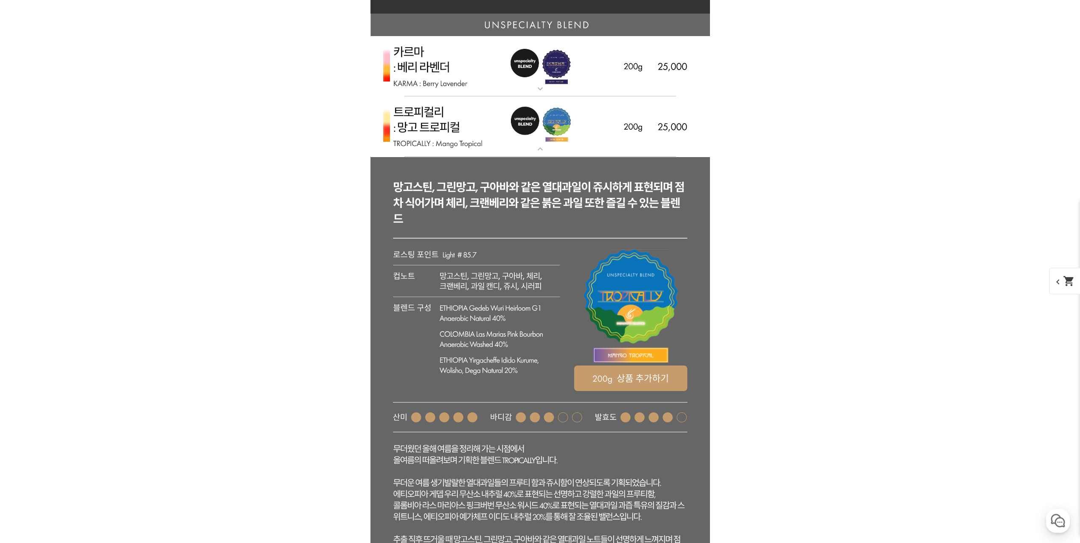
click at [631, 125] on img at bounding box center [541, 126] width 340 height 61
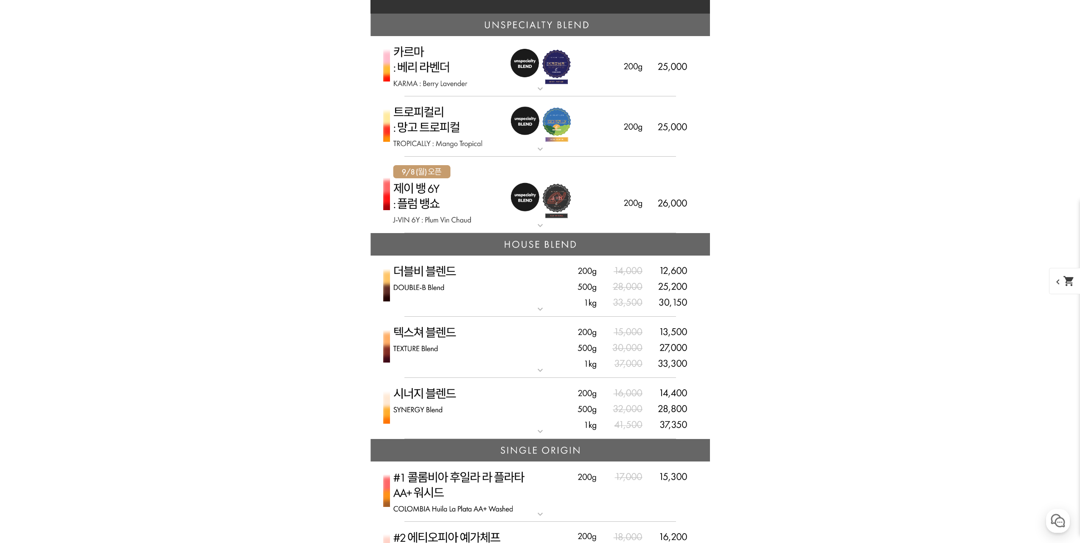
click at [669, 184] on img at bounding box center [541, 195] width 340 height 77
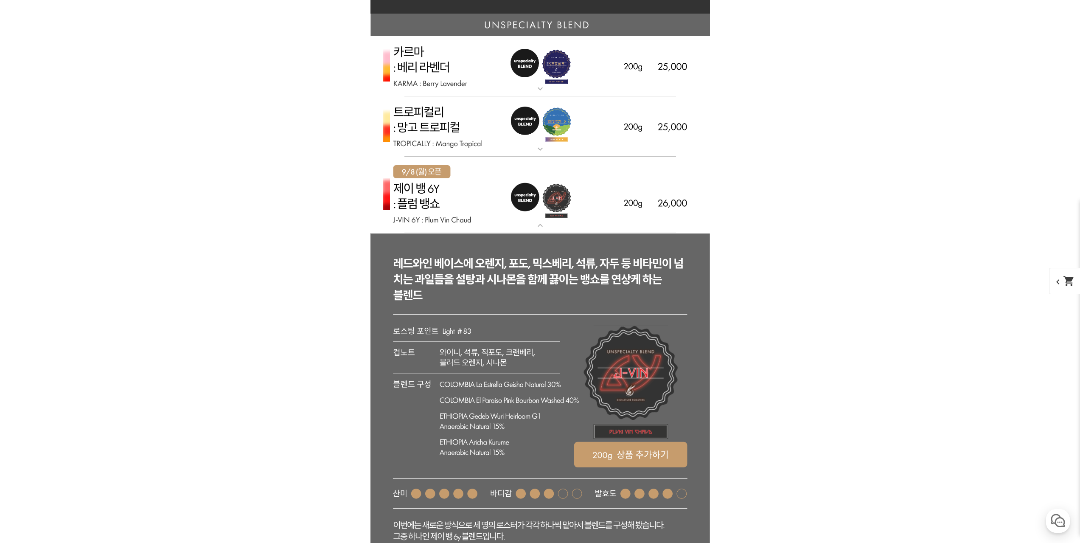
click at [657, 128] on img at bounding box center [541, 126] width 340 height 61
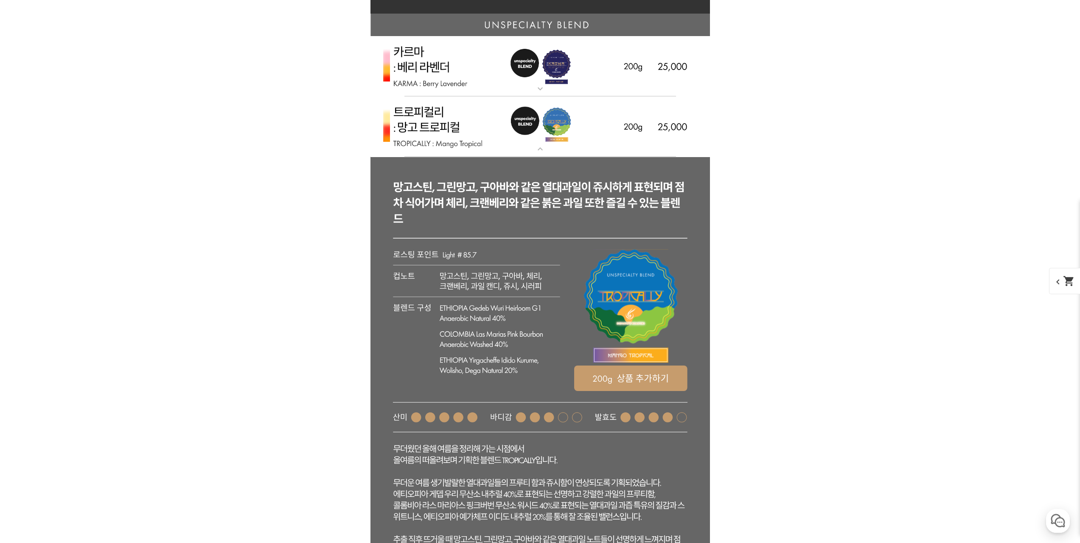
click at [654, 127] on img at bounding box center [541, 126] width 340 height 61
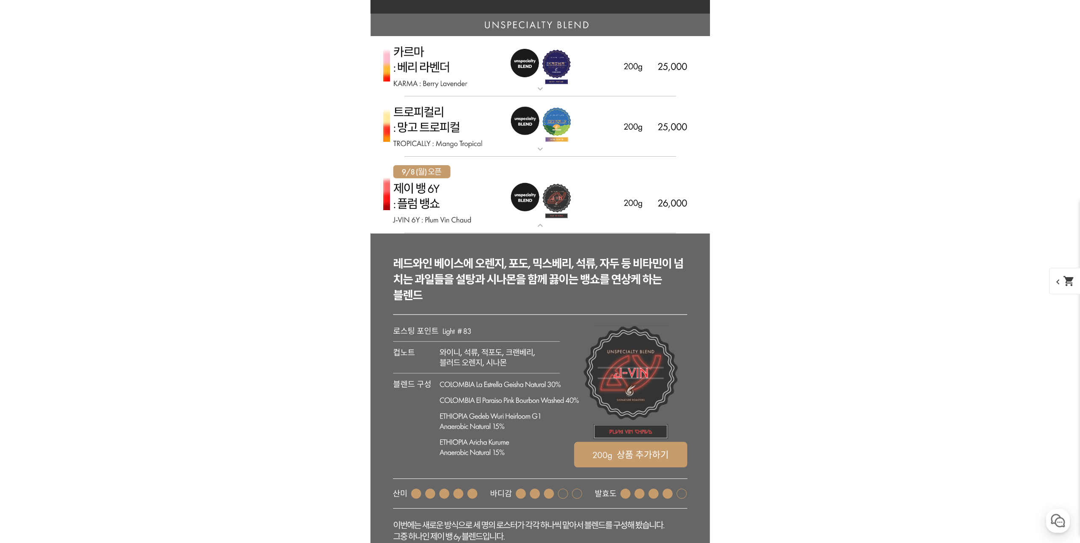
click at [666, 195] on img at bounding box center [541, 195] width 340 height 77
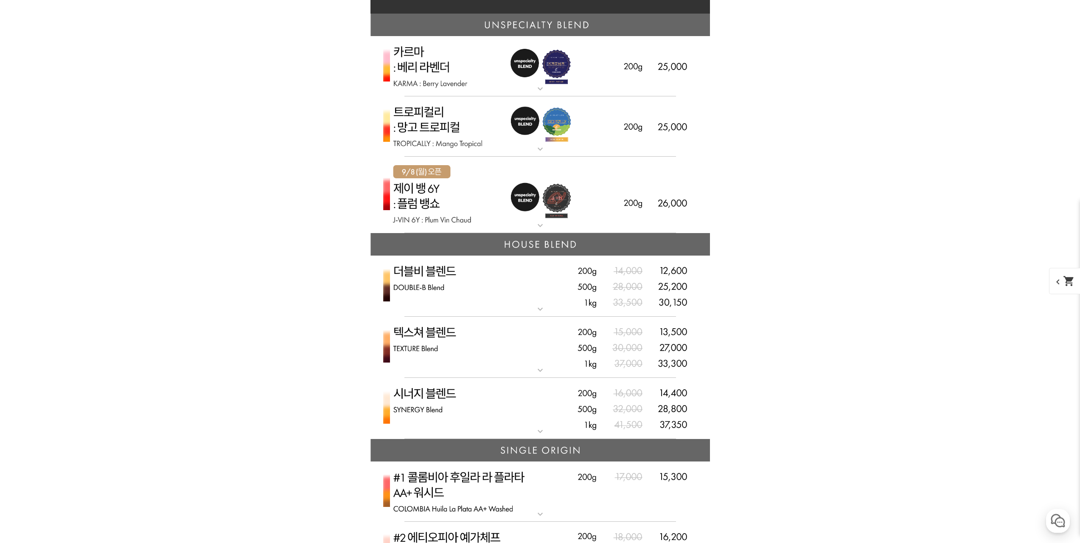
click at [637, 178] on img at bounding box center [541, 195] width 340 height 77
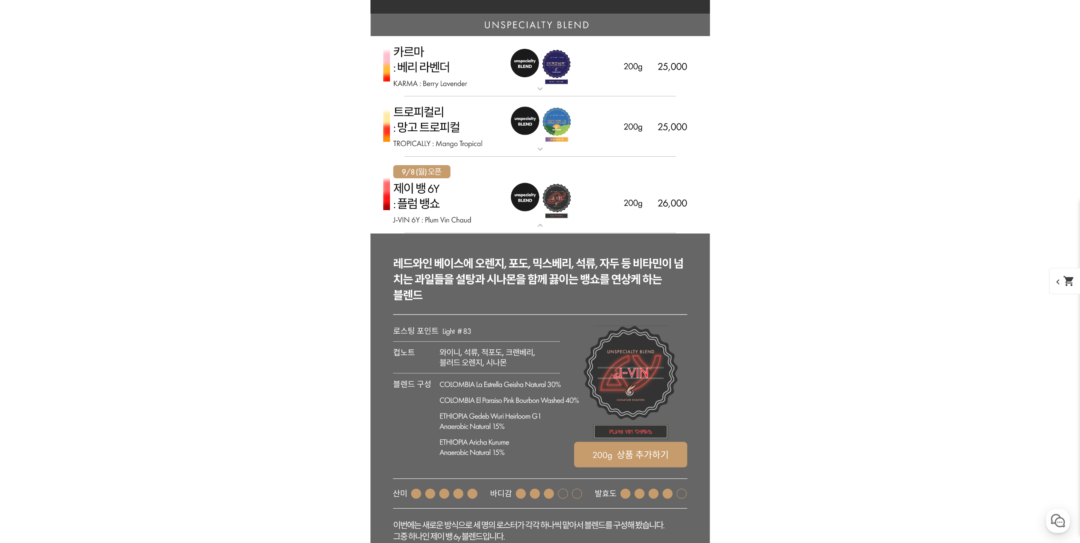
click at [625, 181] on img at bounding box center [541, 195] width 340 height 77
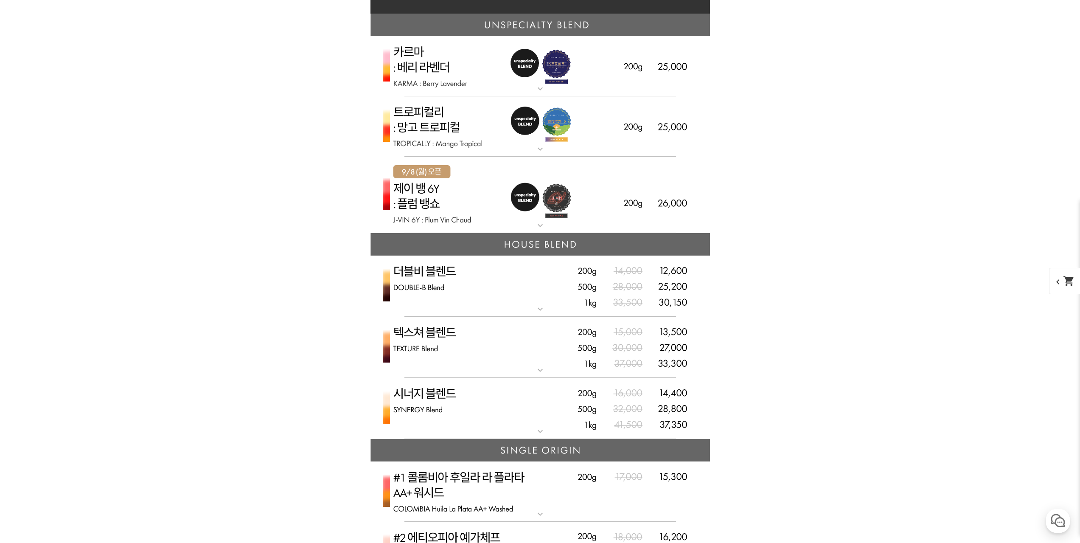
scroll to position [0, 0]
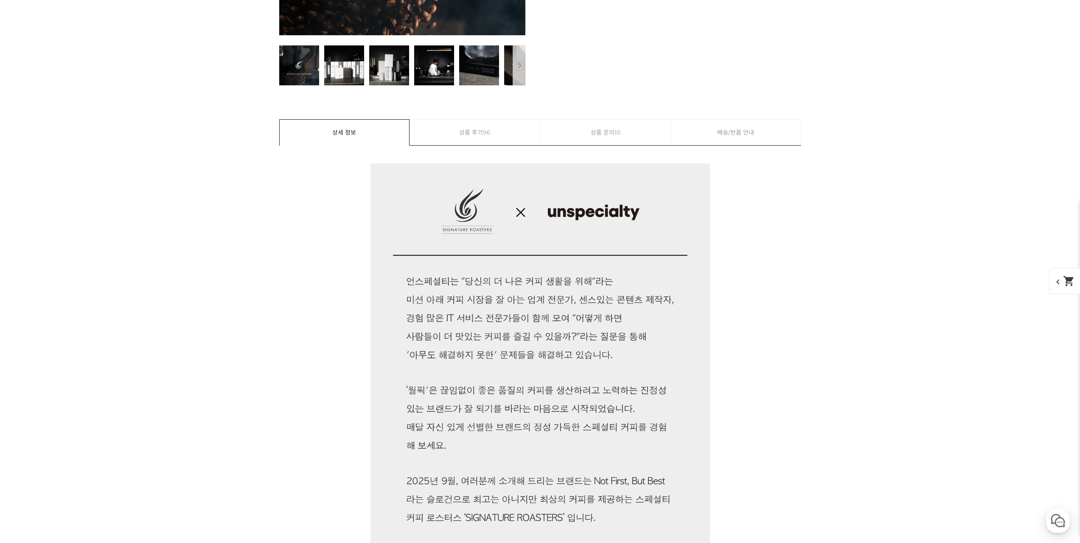
drag, startPoint x: 961, startPoint y: 314, endPoint x: 892, endPoint y: 32, distance: 290.2
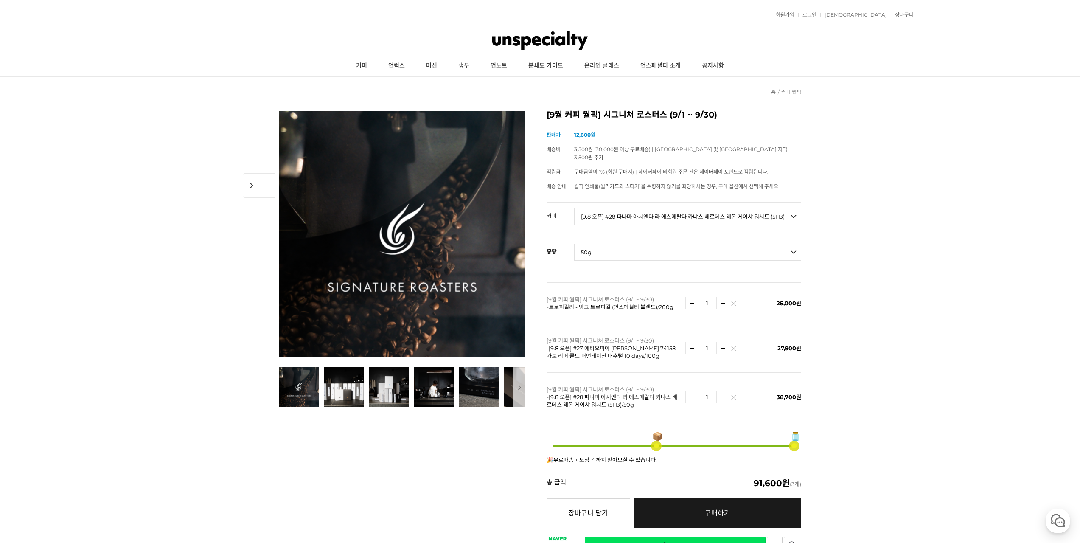
scroll to position [42, 0]
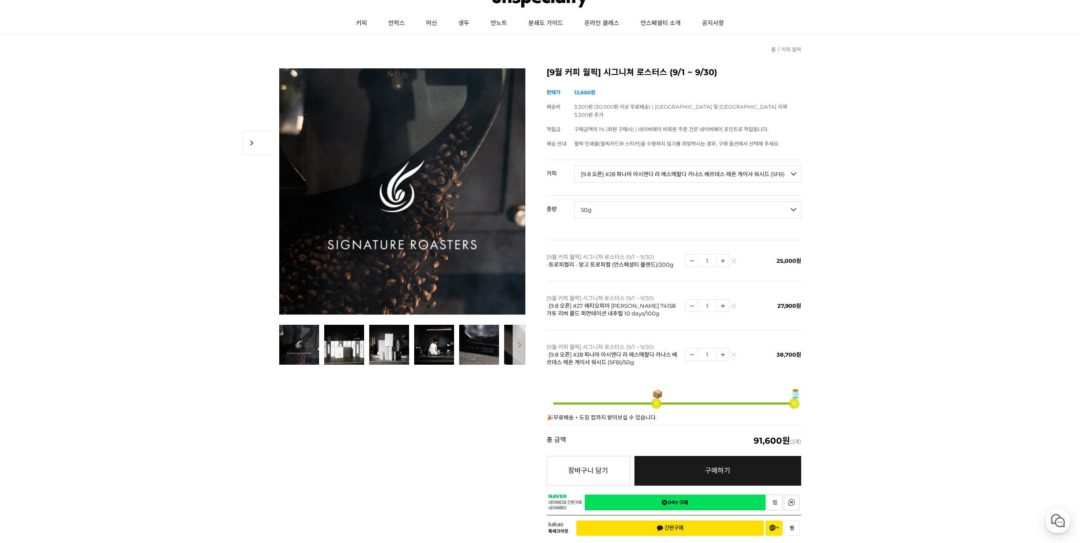
click at [689, 495] on link "네이버페이 구매하기" at bounding box center [675, 503] width 181 height 16
